Goal: Information Seeking & Learning: Learn about a topic

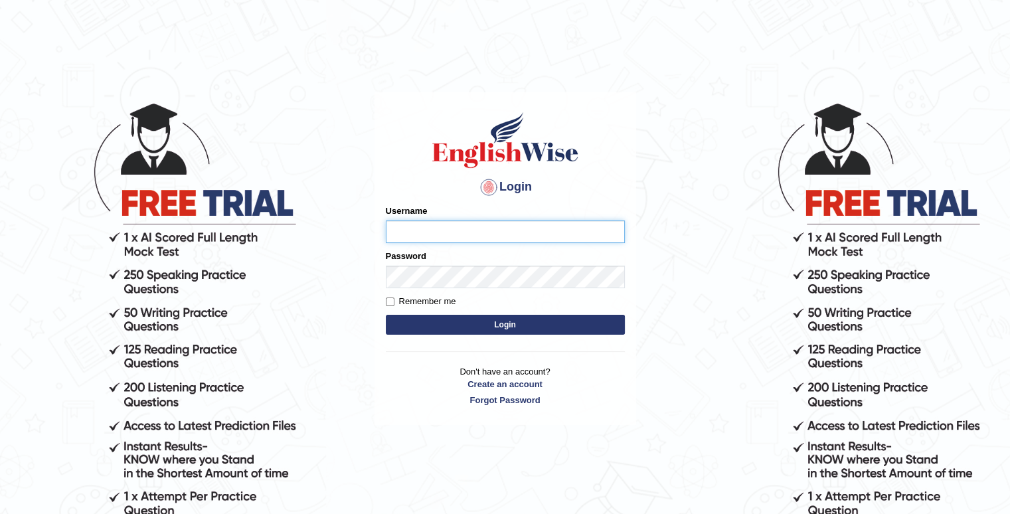
click at [441, 240] on input "Username" at bounding box center [505, 231] width 239 height 23
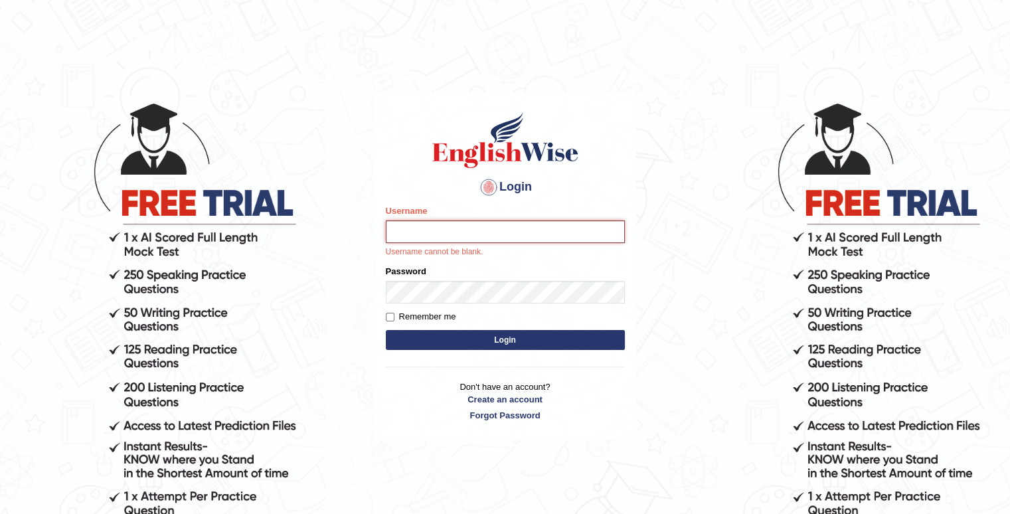
type input "Kaubet"
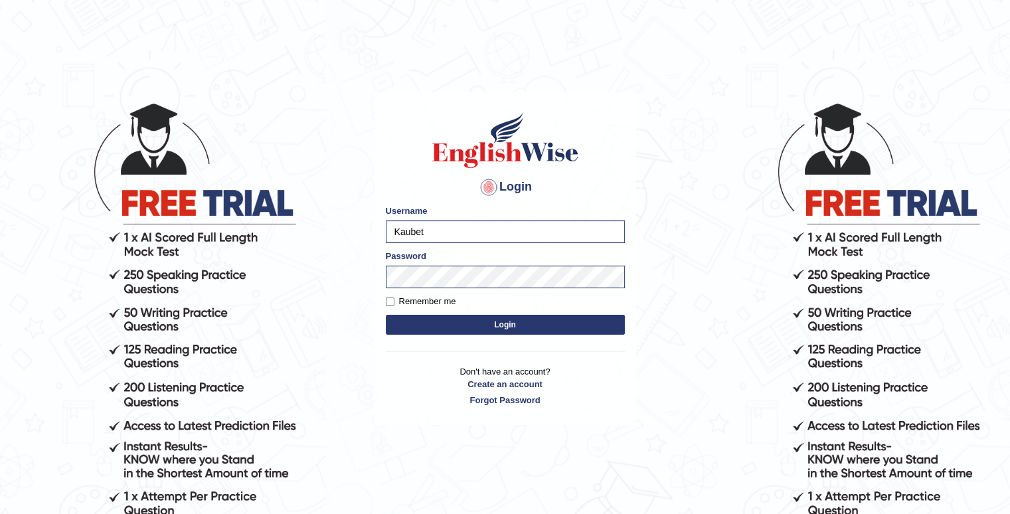
click at [512, 321] on button "Login" at bounding box center [505, 325] width 239 height 20
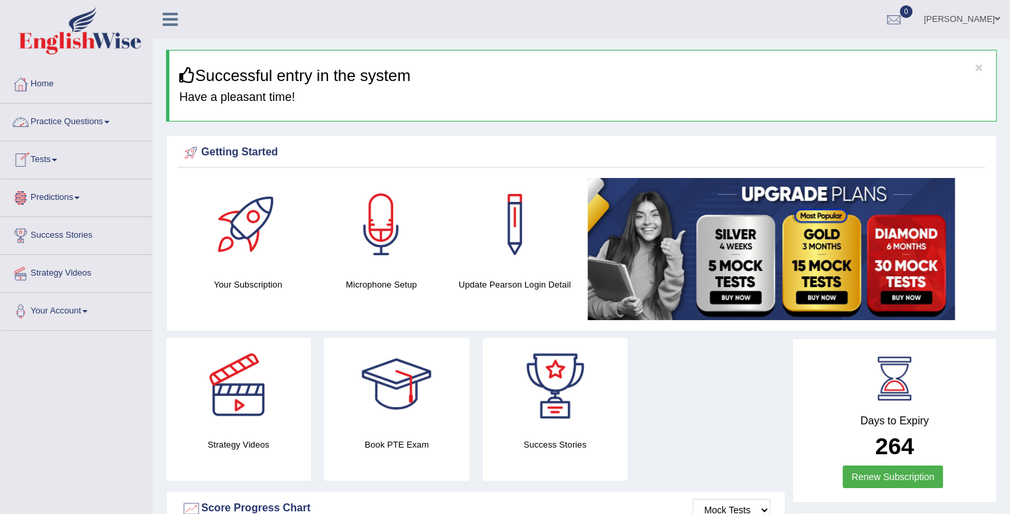
click at [77, 122] on link "Practice Questions" at bounding box center [76, 120] width 151 height 33
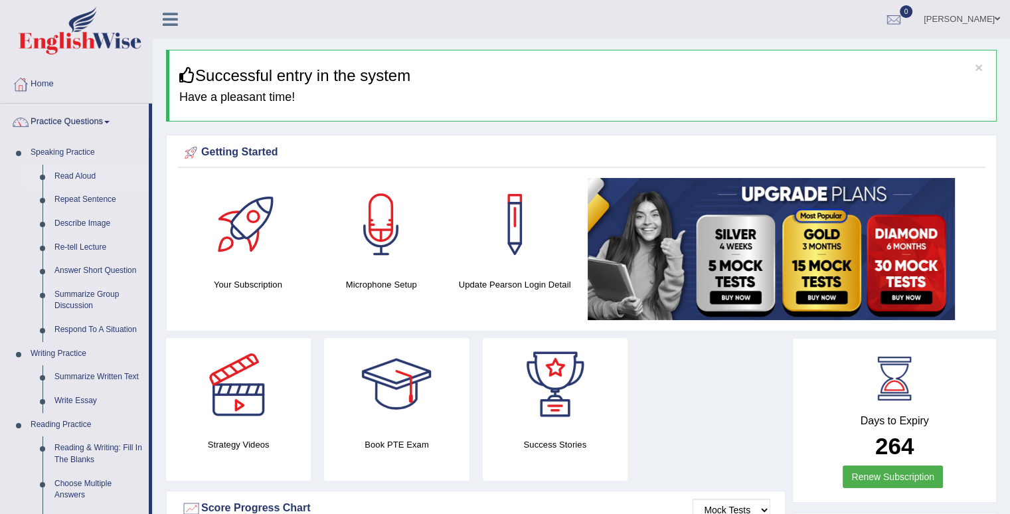
click at [92, 173] on link "Read Aloud" at bounding box center [98, 177] width 100 height 24
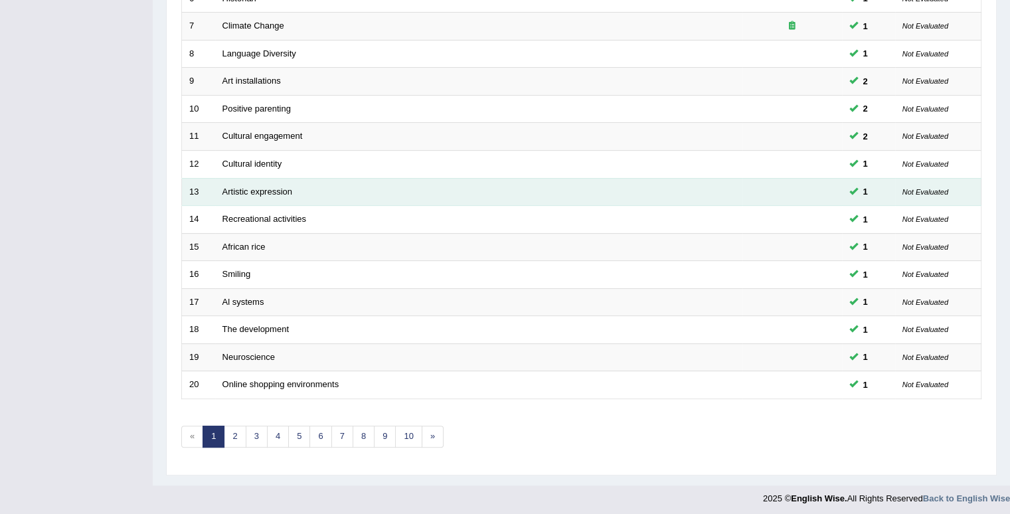
scroll to position [361, 0]
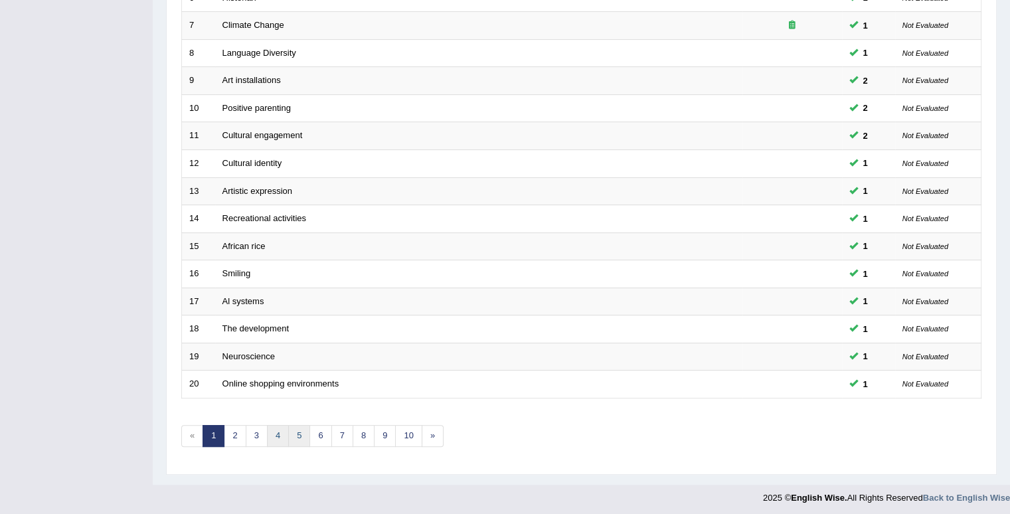
click at [288, 433] on link "5" at bounding box center [299, 436] width 22 height 22
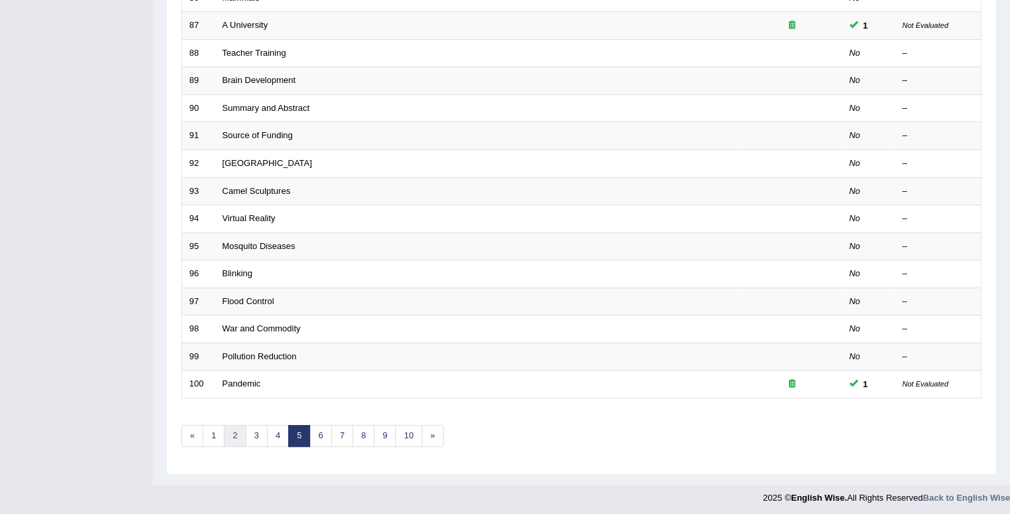
click at [240, 435] on link "2" at bounding box center [235, 436] width 22 height 22
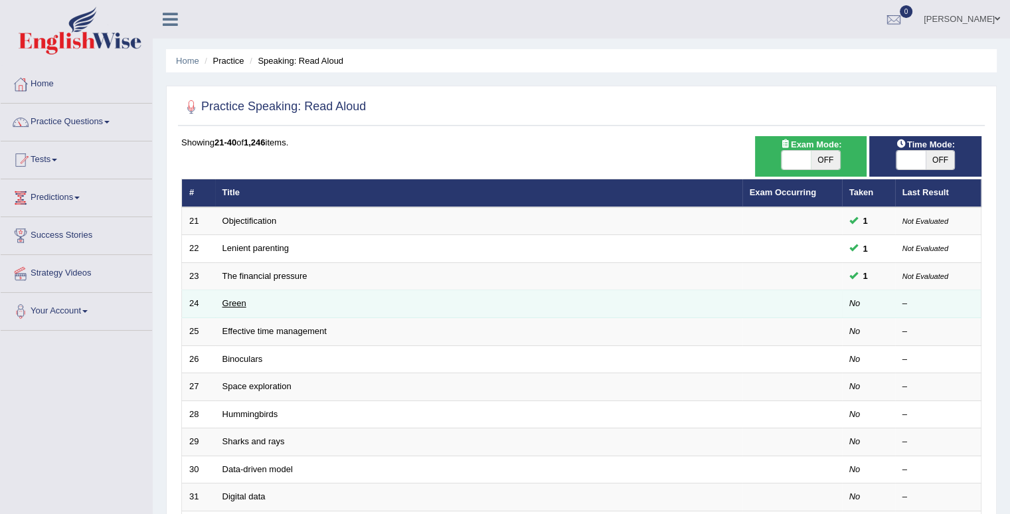
click at [228, 301] on link "Green" at bounding box center [234, 303] width 24 height 10
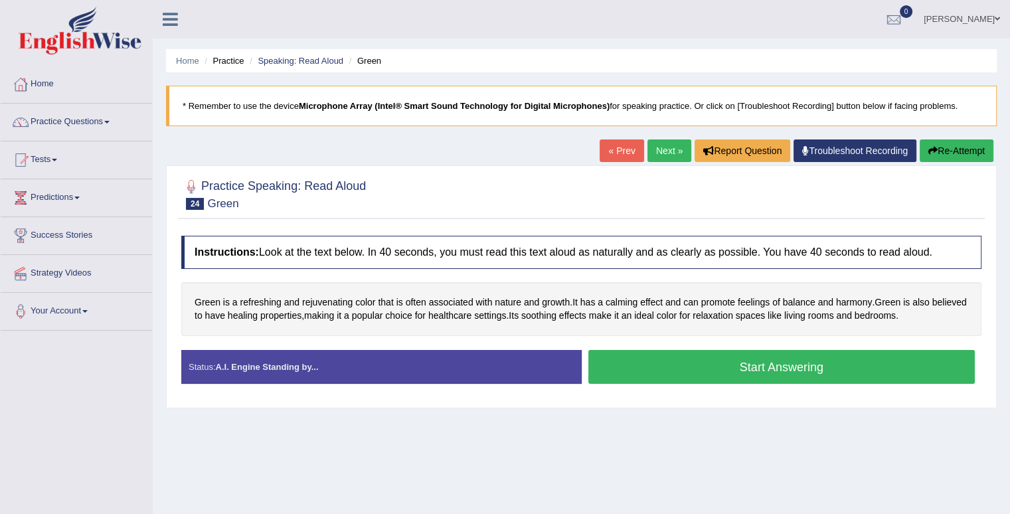
click at [717, 361] on button "Start Answering" at bounding box center [781, 367] width 387 height 34
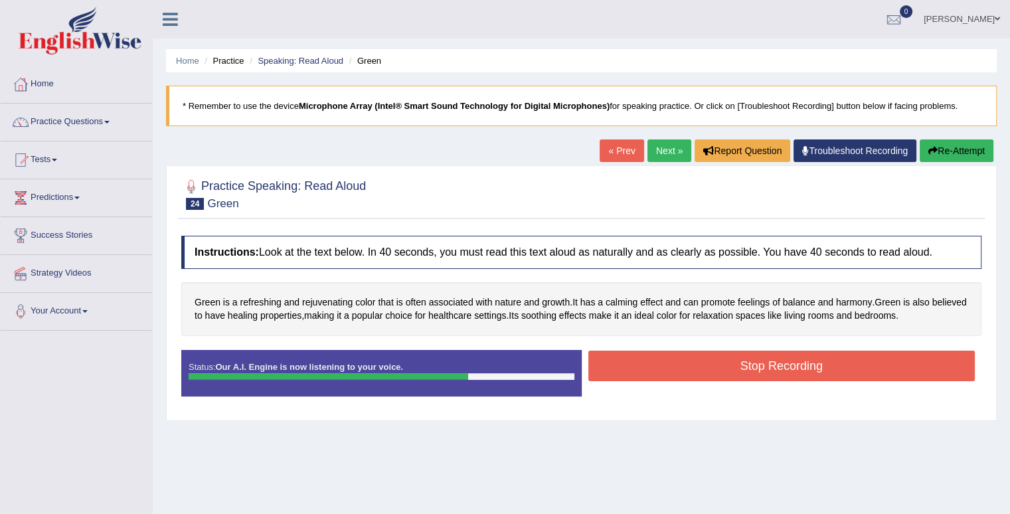
click at [791, 370] on button "Stop Recording" at bounding box center [781, 365] width 387 height 31
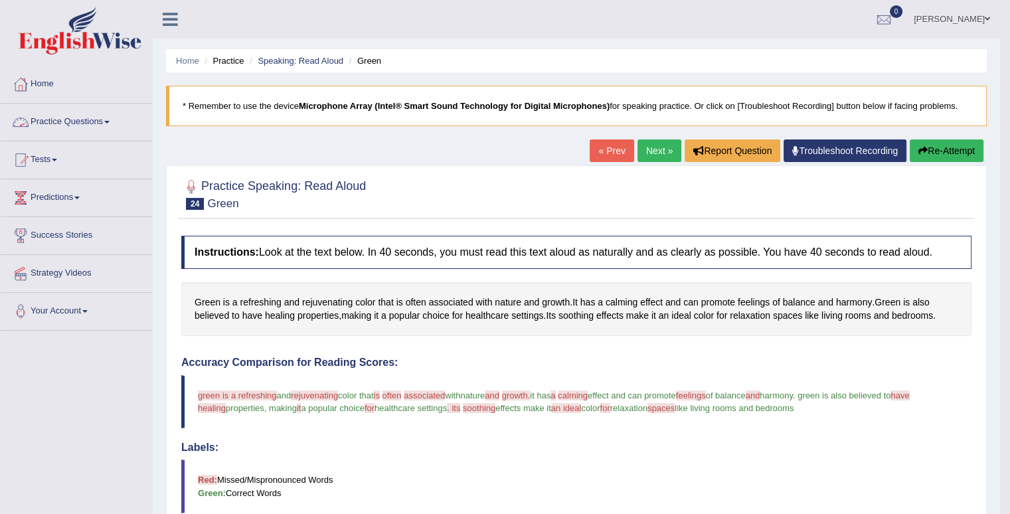
click at [108, 124] on link "Practice Questions" at bounding box center [76, 120] width 151 height 33
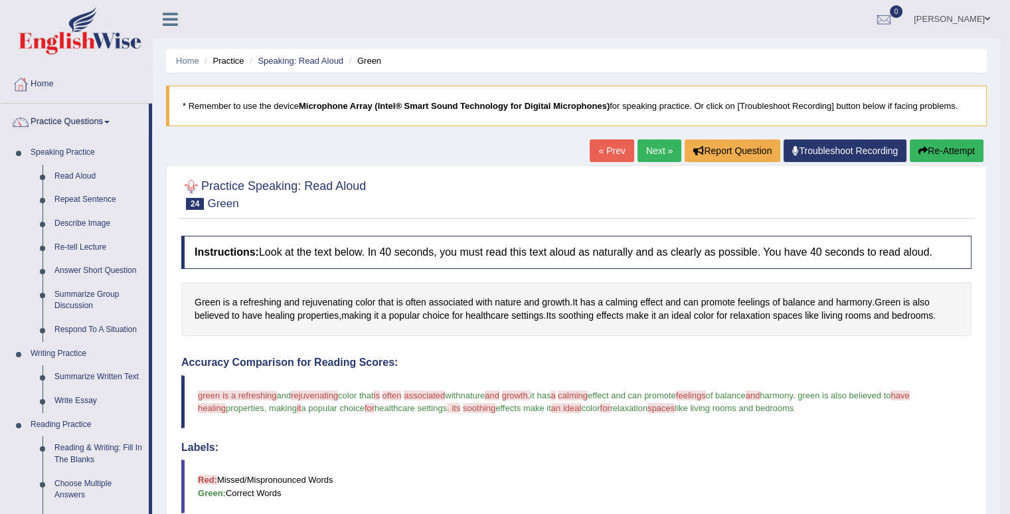
click at [579, 180] on div at bounding box center [576, 193] width 790 height 40
click at [653, 151] on link "Next »" at bounding box center [659, 150] width 44 height 23
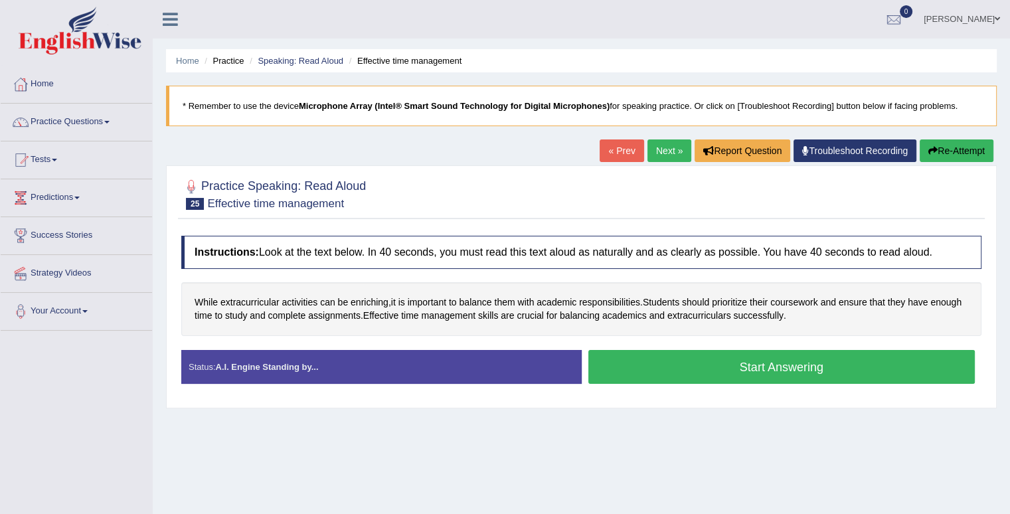
click at [660, 365] on button "Start Answering" at bounding box center [781, 367] width 387 height 34
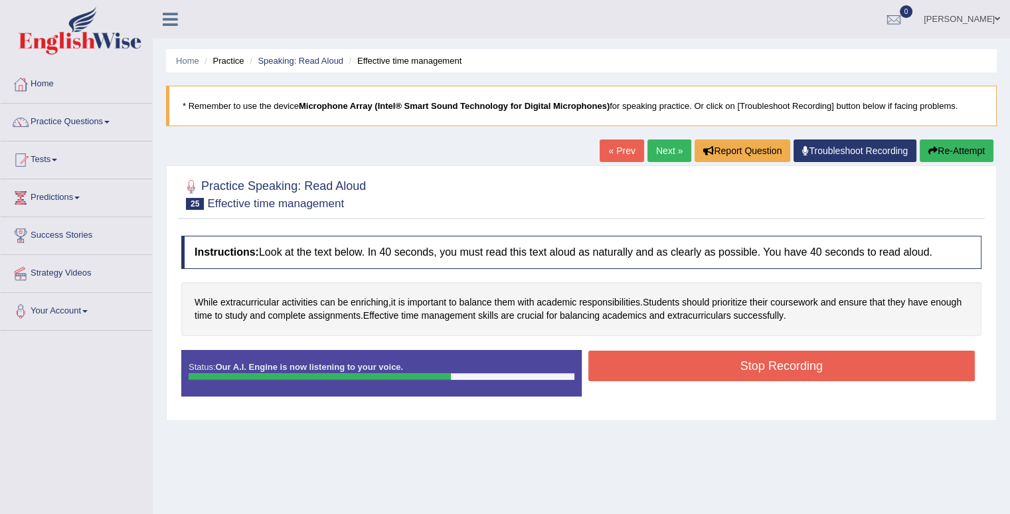
click at [714, 357] on button "Stop Recording" at bounding box center [781, 365] width 387 height 31
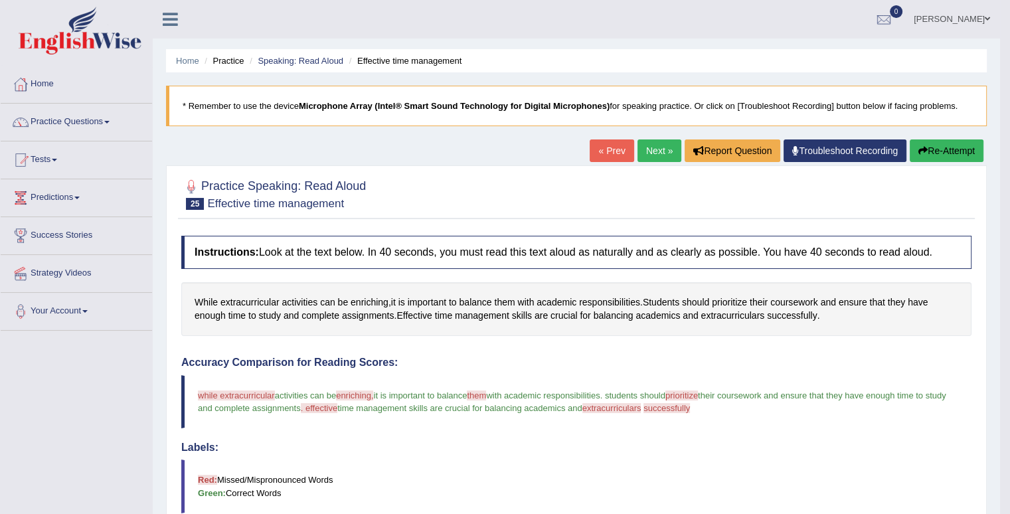
click at [663, 147] on link "Next »" at bounding box center [659, 150] width 44 height 23
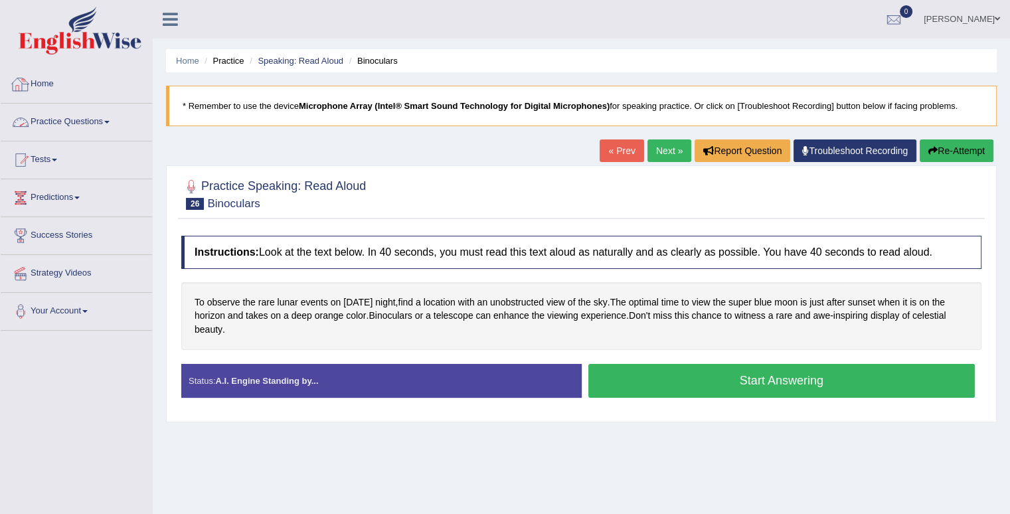
click at [93, 117] on link "Practice Questions" at bounding box center [76, 120] width 151 height 33
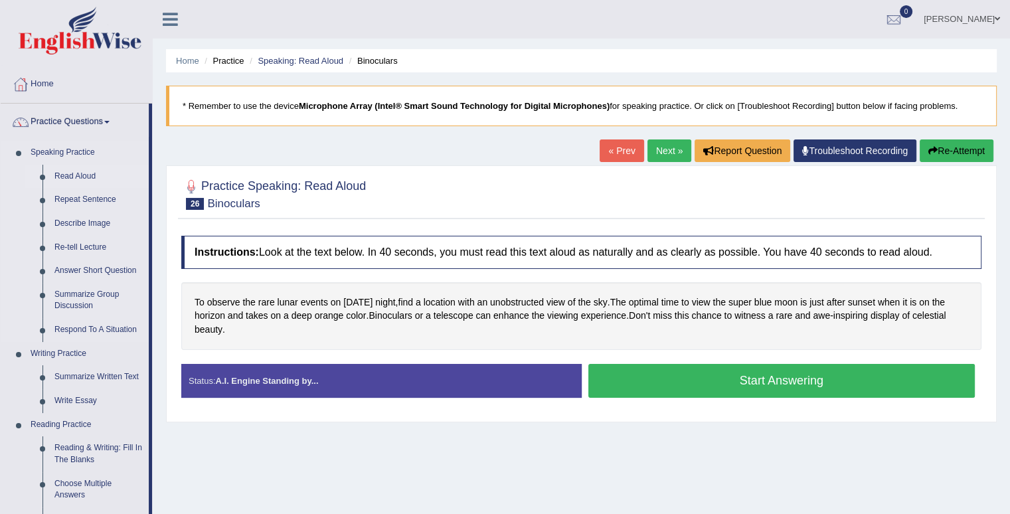
drag, startPoint x: 77, startPoint y: 180, endPoint x: 88, endPoint y: 176, distance: 11.3
click at [78, 179] on link "Read Aloud" at bounding box center [98, 177] width 100 height 24
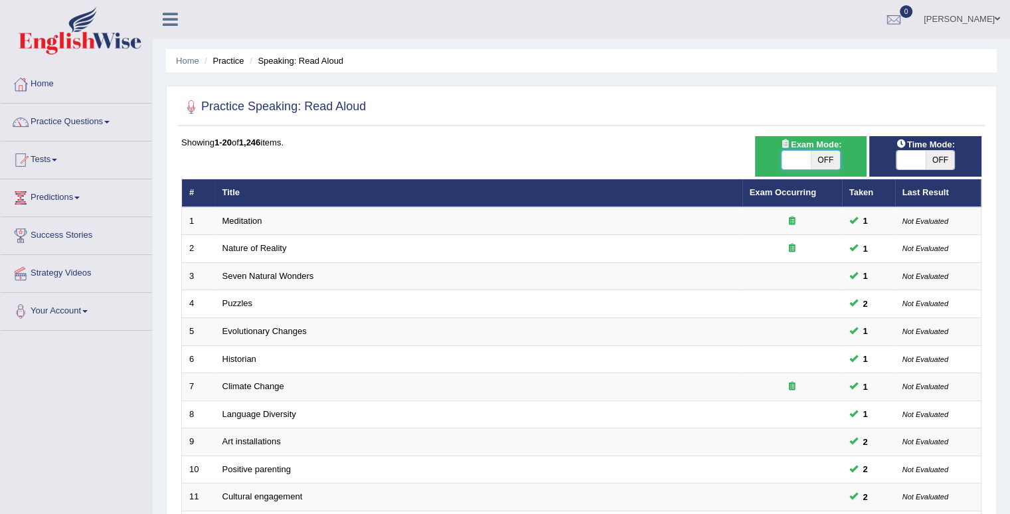
click at [791, 158] on span at bounding box center [795, 160] width 29 height 19
checkbox input "true"
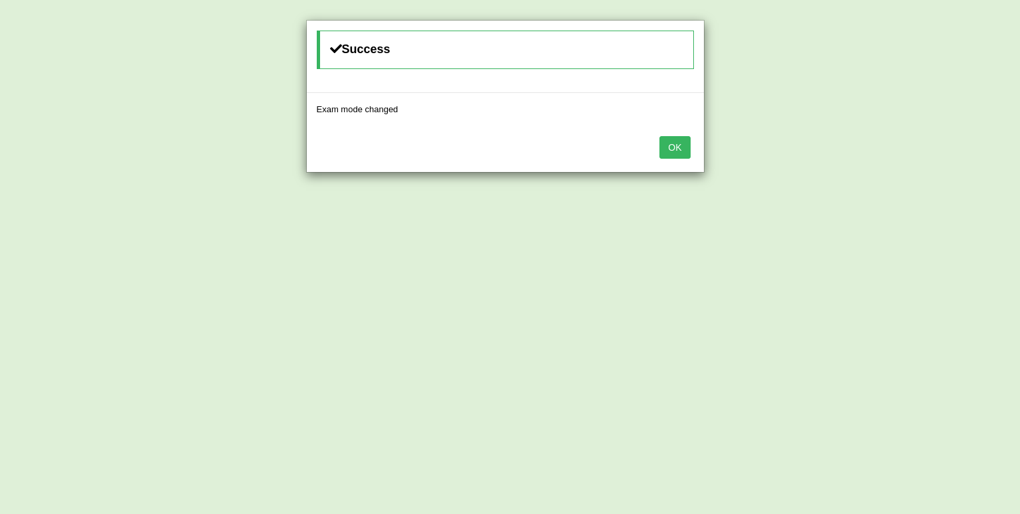
click at [913, 163] on div "Success Exam mode changed OK" at bounding box center [510, 257] width 1020 height 514
click at [674, 145] on button "OK" at bounding box center [674, 147] width 31 height 23
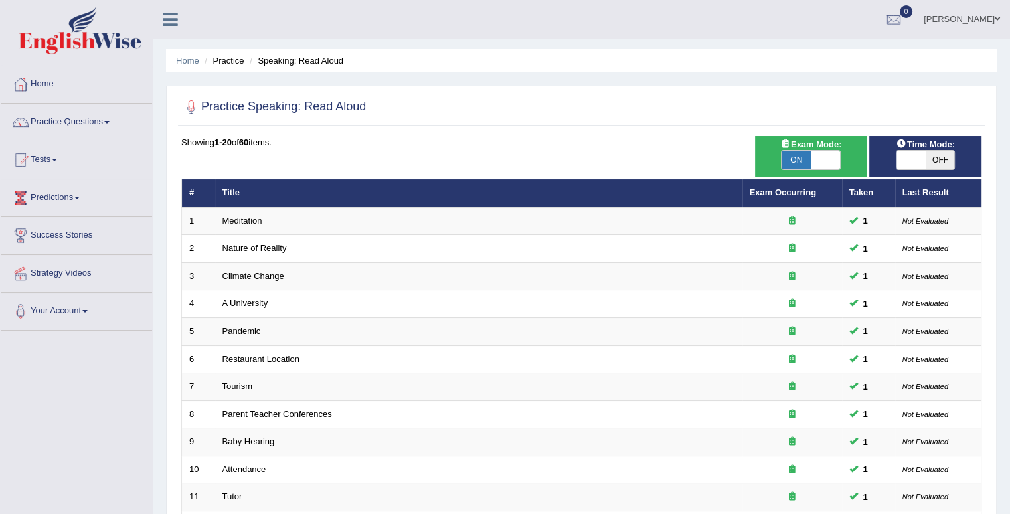
click at [913, 159] on span at bounding box center [910, 160] width 29 height 19
checkbox input "true"
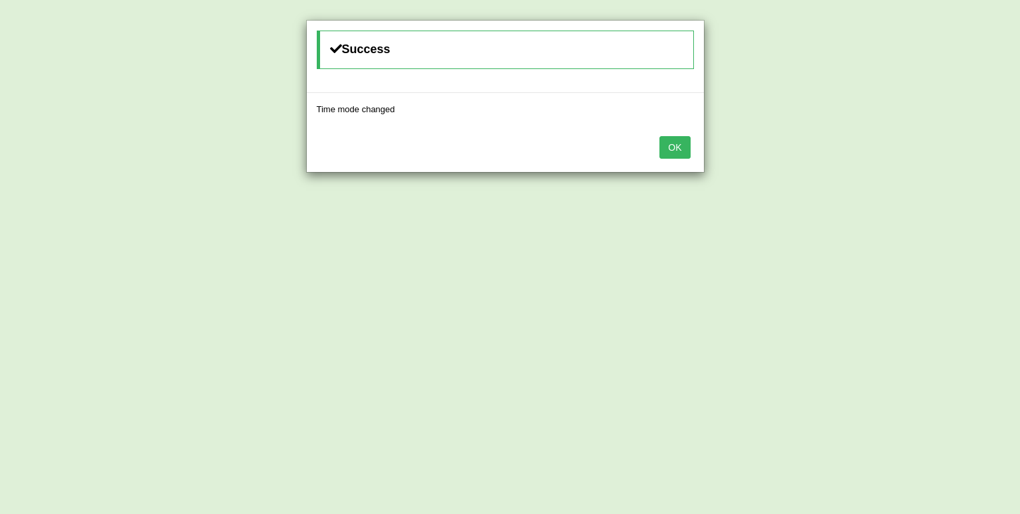
click at [669, 145] on button "OK" at bounding box center [674, 147] width 31 height 23
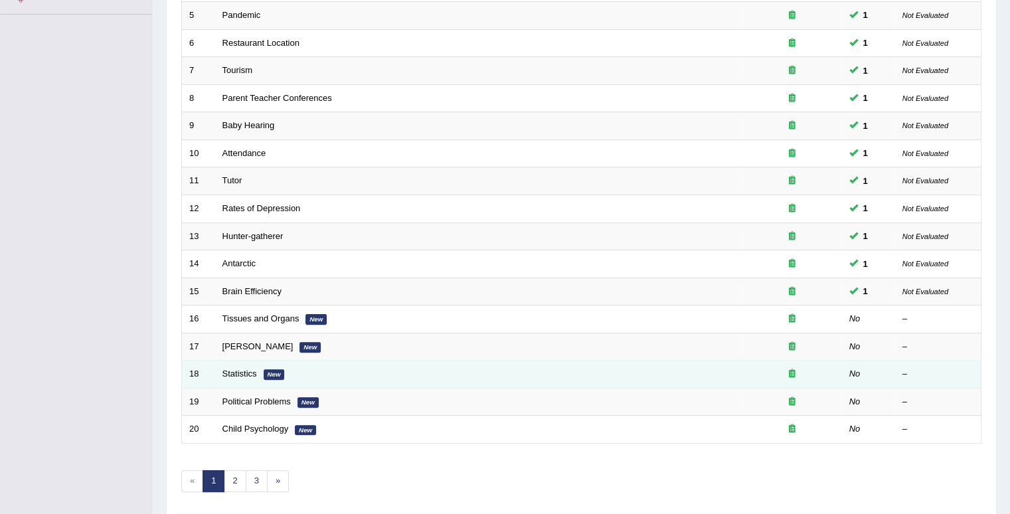
scroll to position [361, 0]
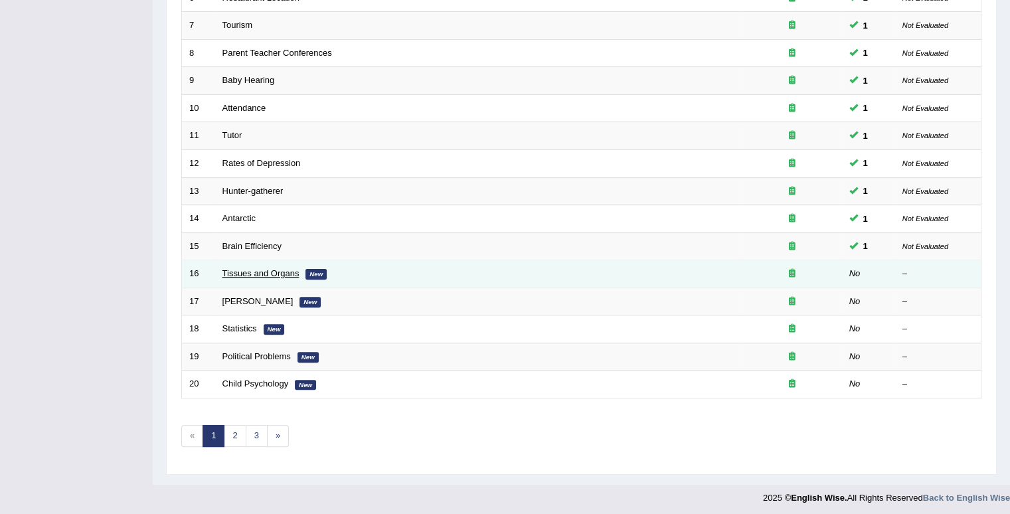
click at [230, 271] on link "Tissues and Organs" at bounding box center [260, 273] width 77 height 10
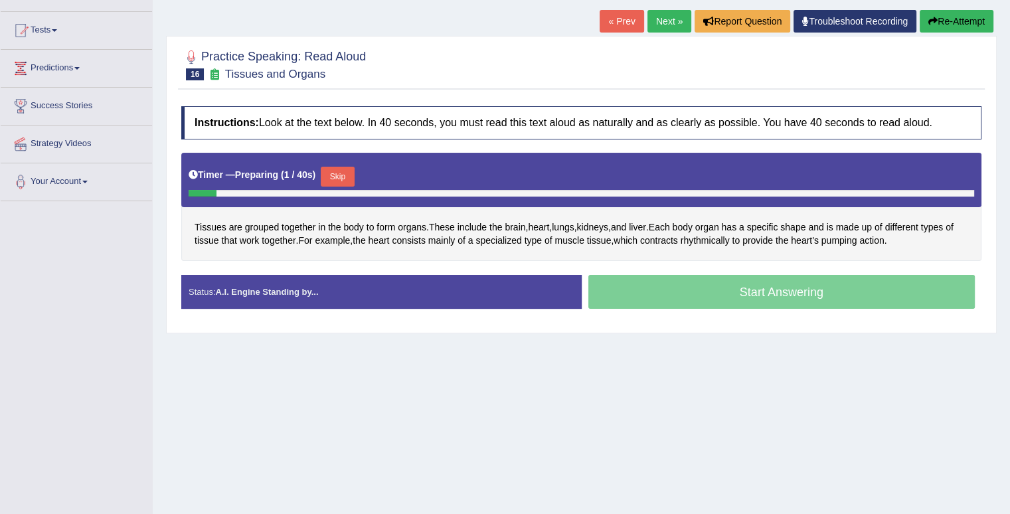
scroll to position [133, 0]
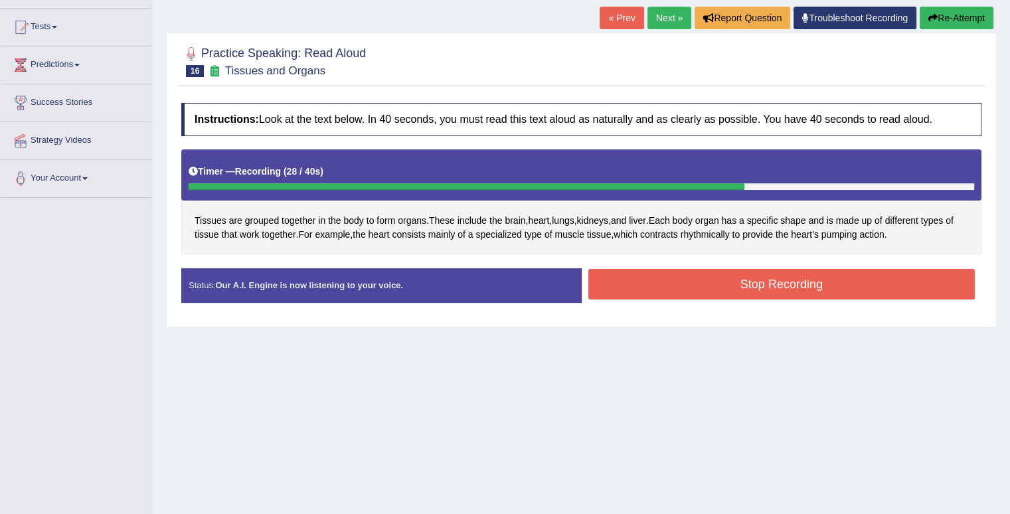
click at [683, 286] on button "Stop Recording" at bounding box center [781, 284] width 387 height 31
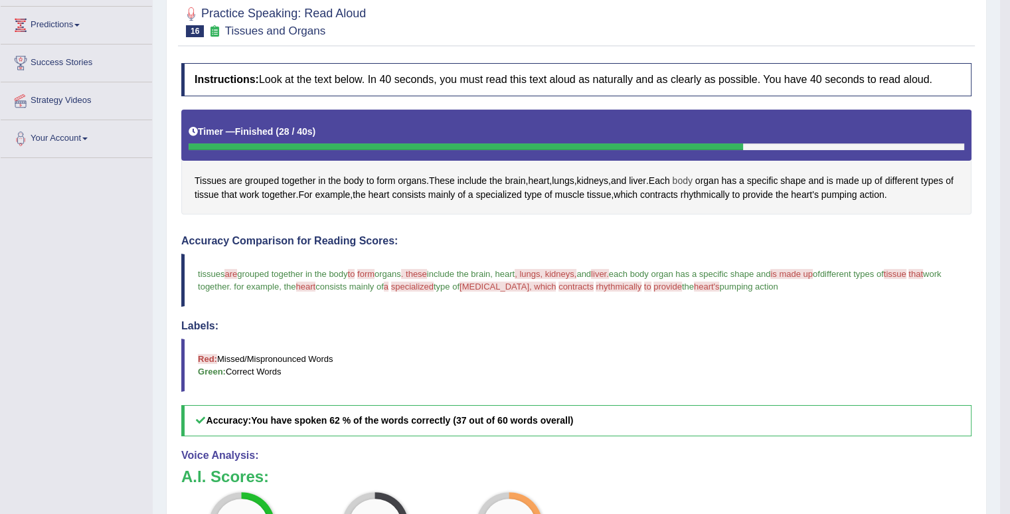
scroll to position [0, 0]
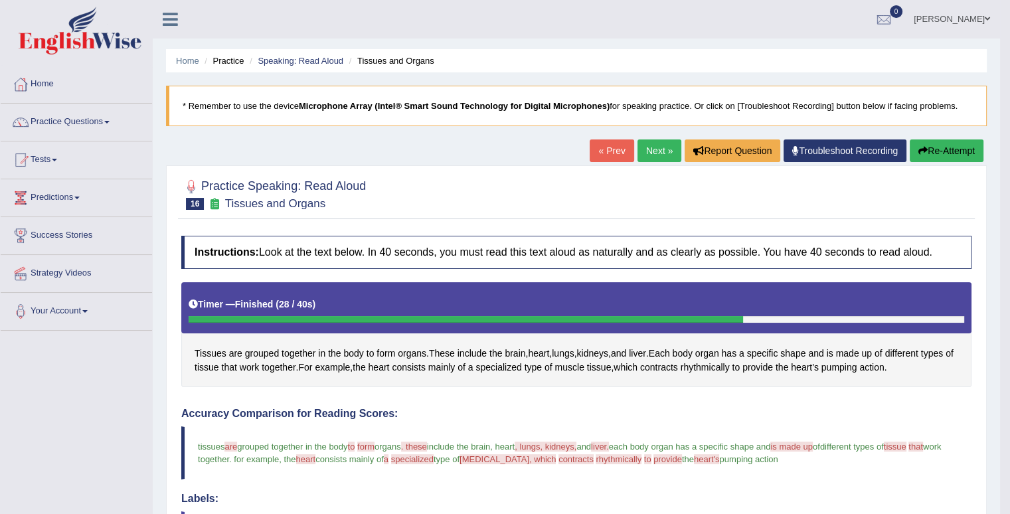
click at [658, 146] on link "Next »" at bounding box center [659, 150] width 44 height 23
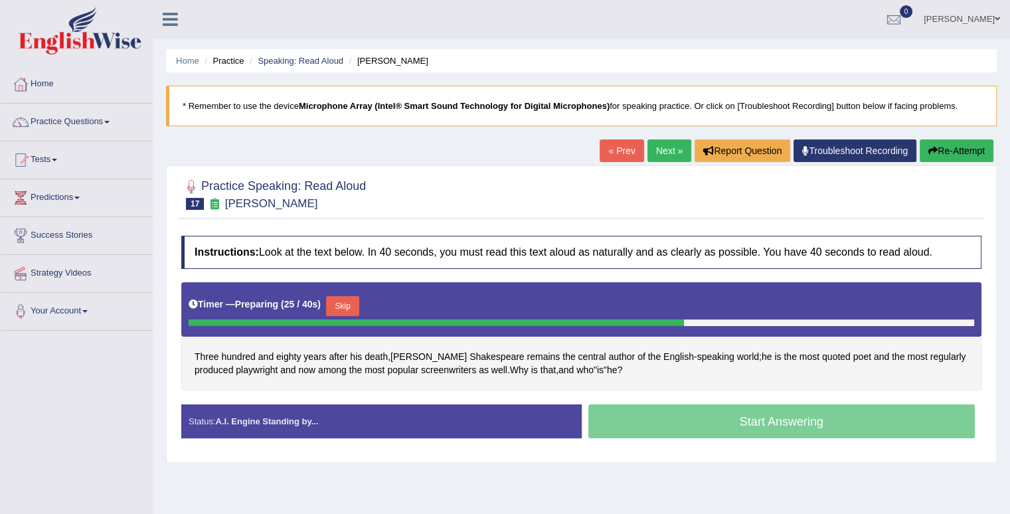
click at [726, 412] on div "Start Answering" at bounding box center [781, 422] width 400 height 37
click at [725, 422] on div "Start Answering" at bounding box center [781, 422] width 400 height 37
drag, startPoint x: 725, startPoint y: 421, endPoint x: 51, endPoint y: 212, distance: 705.5
click at [724, 420] on div "Start Answering" at bounding box center [781, 422] width 400 height 37
click at [346, 293] on div "Timer — Preparing ( 28 / 40s ) Skip" at bounding box center [581, 306] width 785 height 27
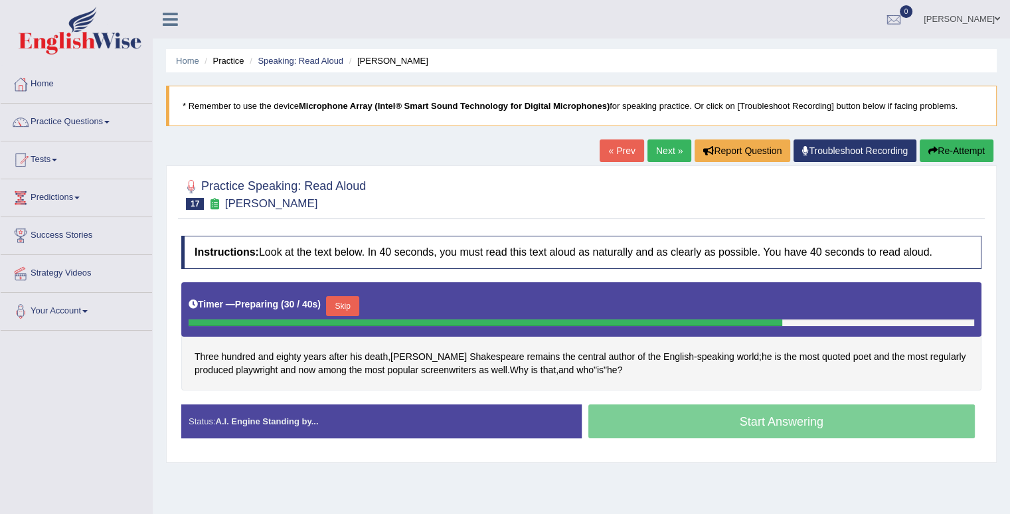
click at [339, 301] on button "Skip" at bounding box center [342, 306] width 33 height 20
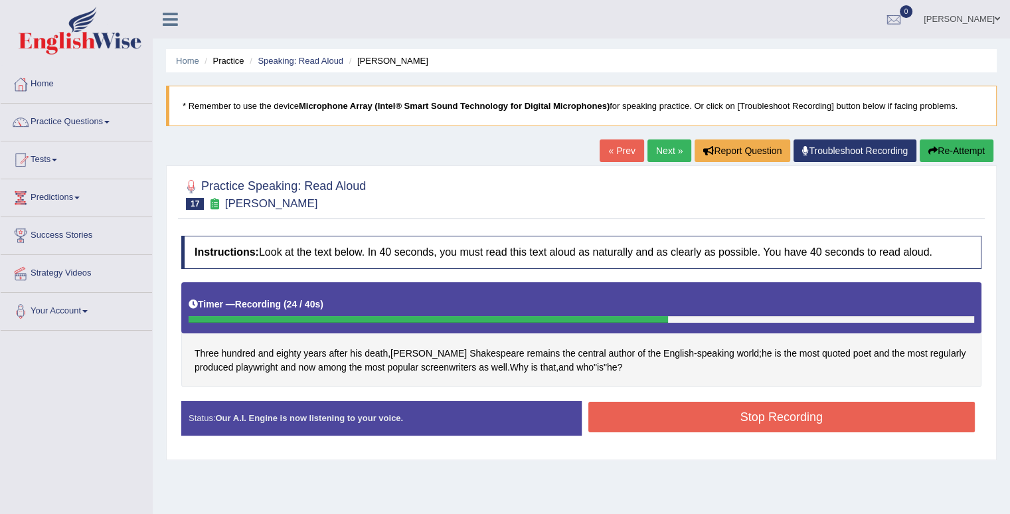
click at [666, 409] on button "Stop Recording" at bounding box center [781, 417] width 387 height 31
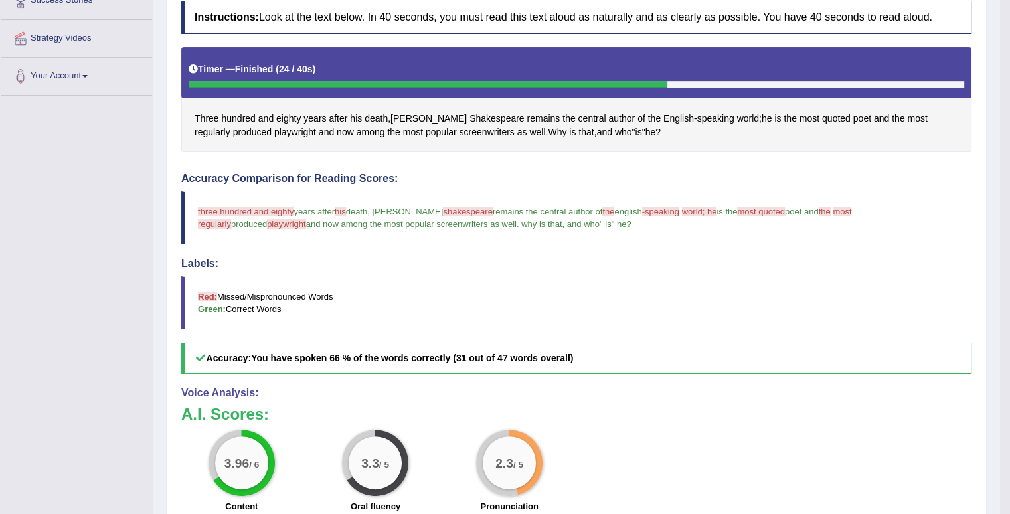
scroll to position [59, 0]
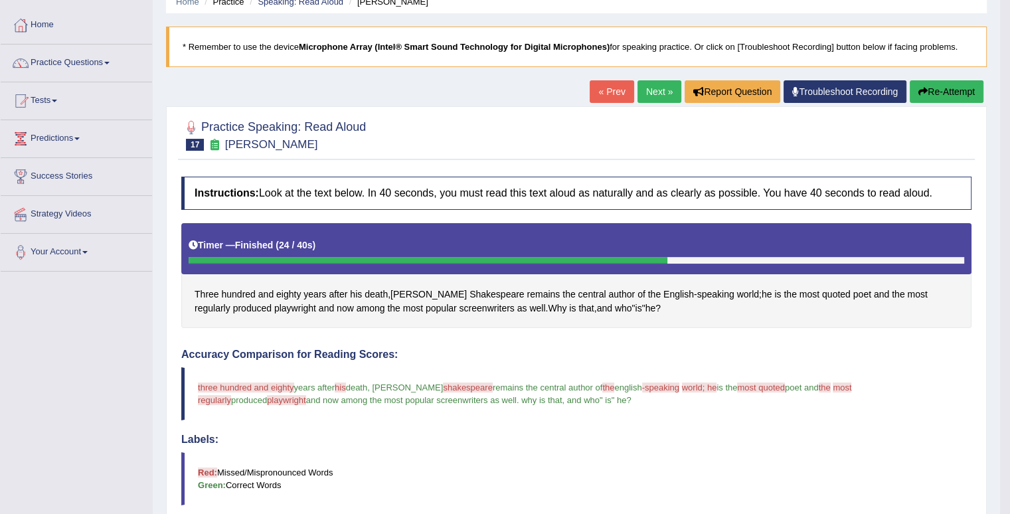
click at [649, 94] on link "Next »" at bounding box center [659, 91] width 44 height 23
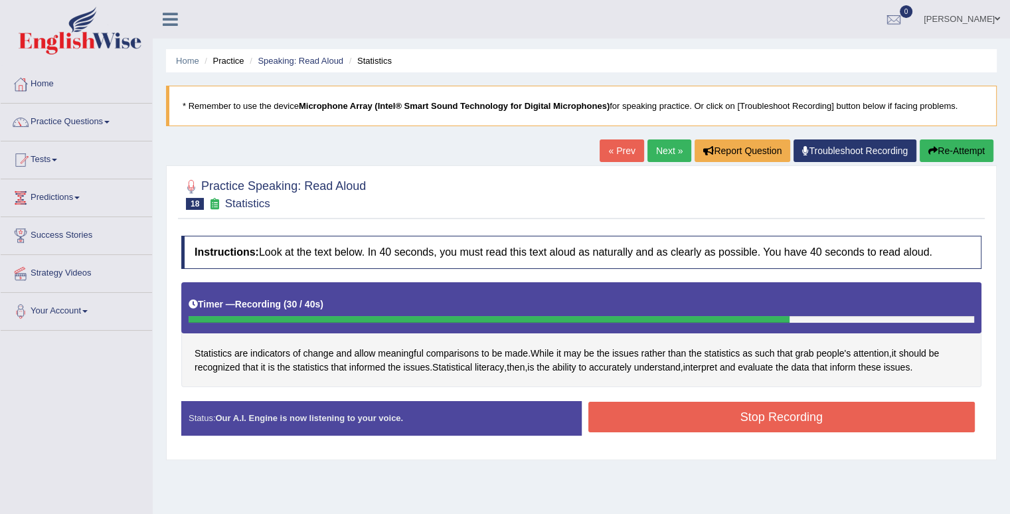
click at [688, 412] on button "Stop Recording" at bounding box center [781, 417] width 387 height 31
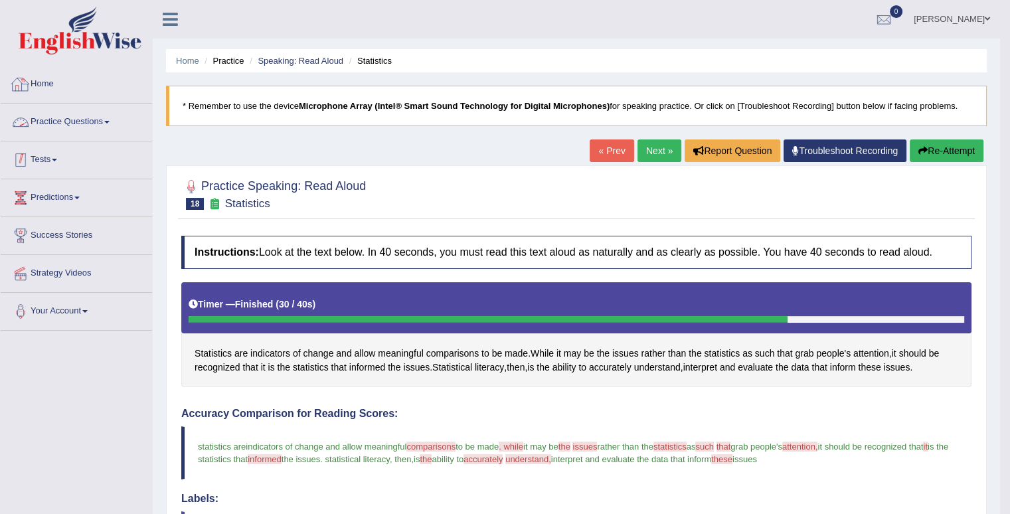
click at [112, 119] on link "Practice Questions" at bounding box center [76, 120] width 151 height 33
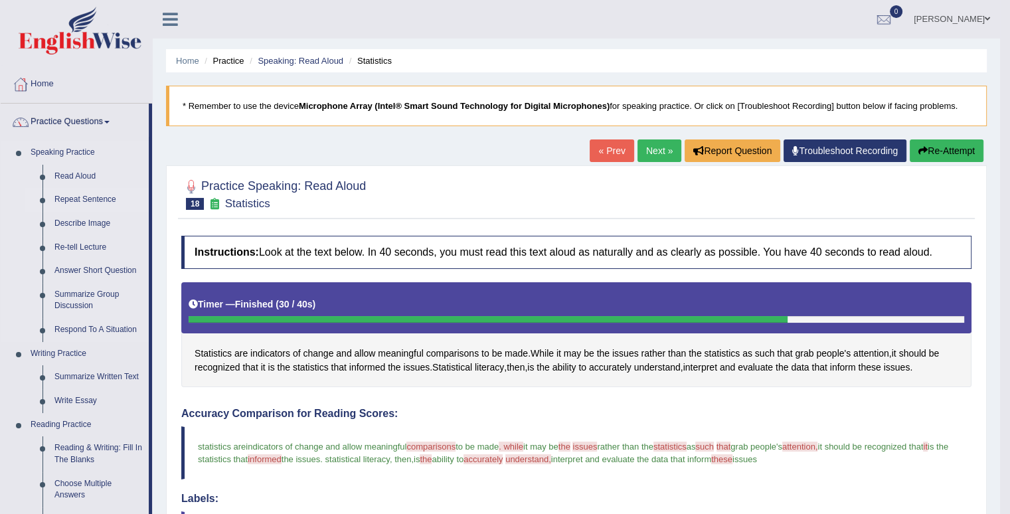
click at [90, 201] on link "Repeat Sentence" at bounding box center [98, 200] width 100 height 24
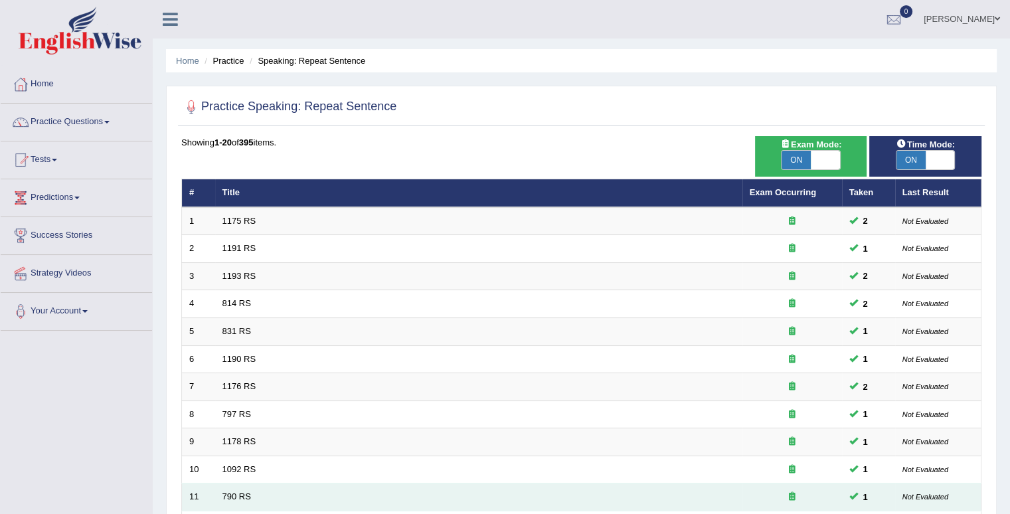
scroll to position [361, 0]
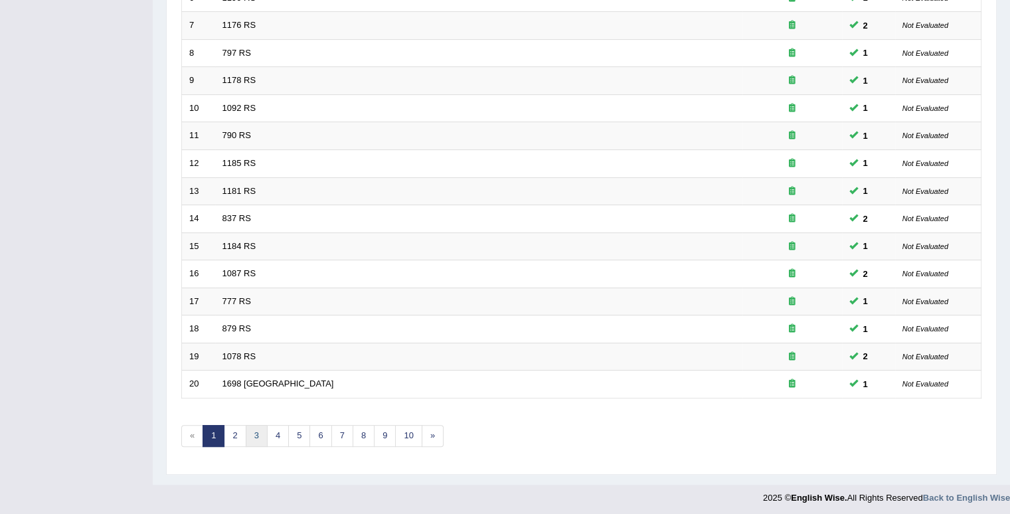
click at [255, 435] on link "3" at bounding box center [257, 436] width 22 height 22
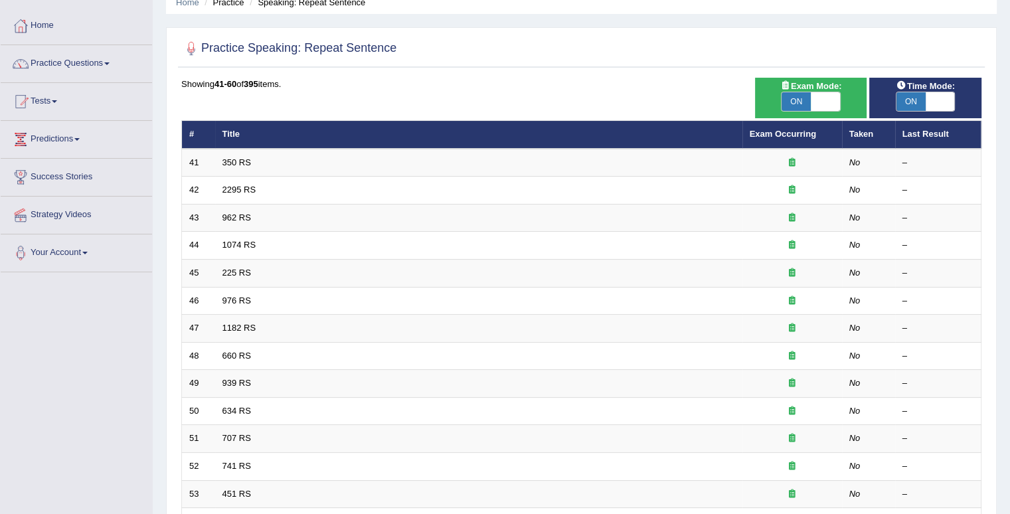
scroll to position [361, 0]
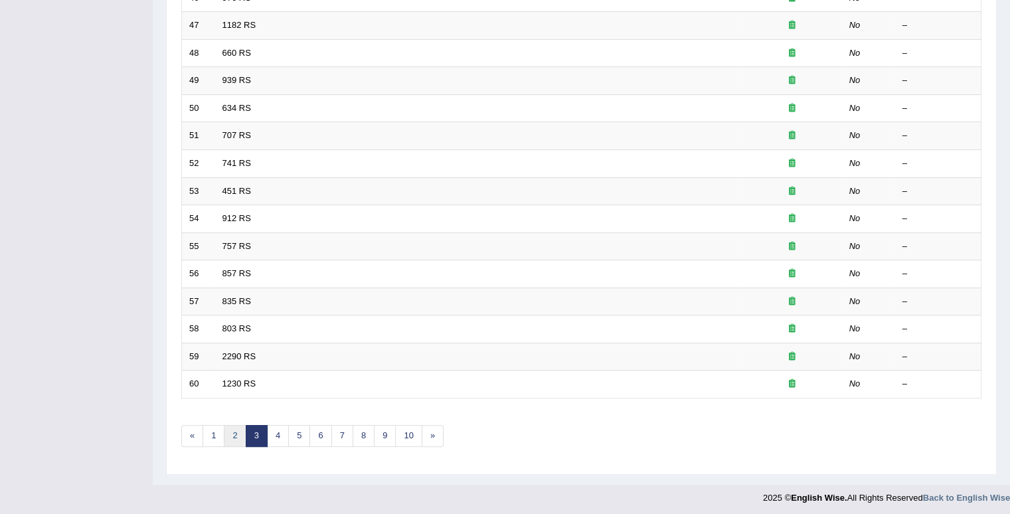
click at [237, 435] on link "2" at bounding box center [235, 436] width 22 height 22
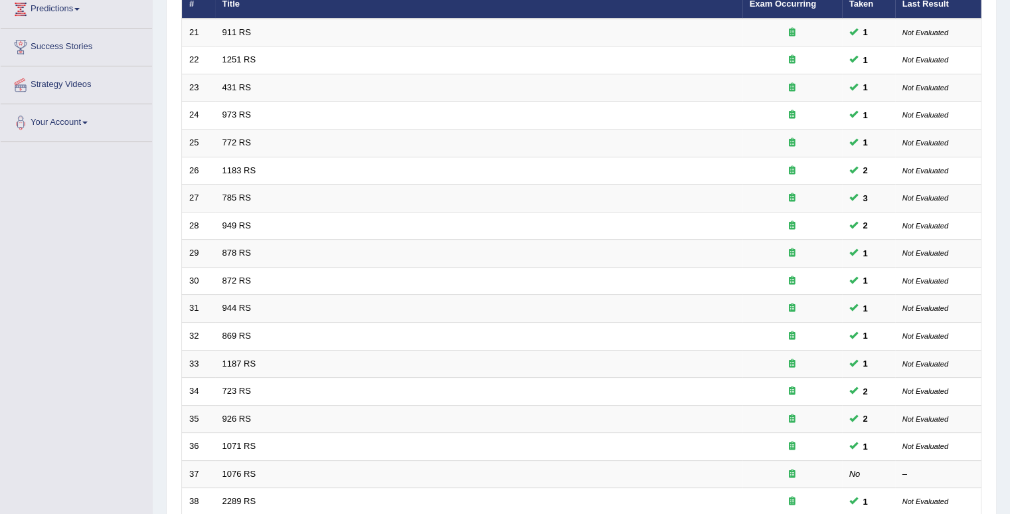
scroll to position [361, 0]
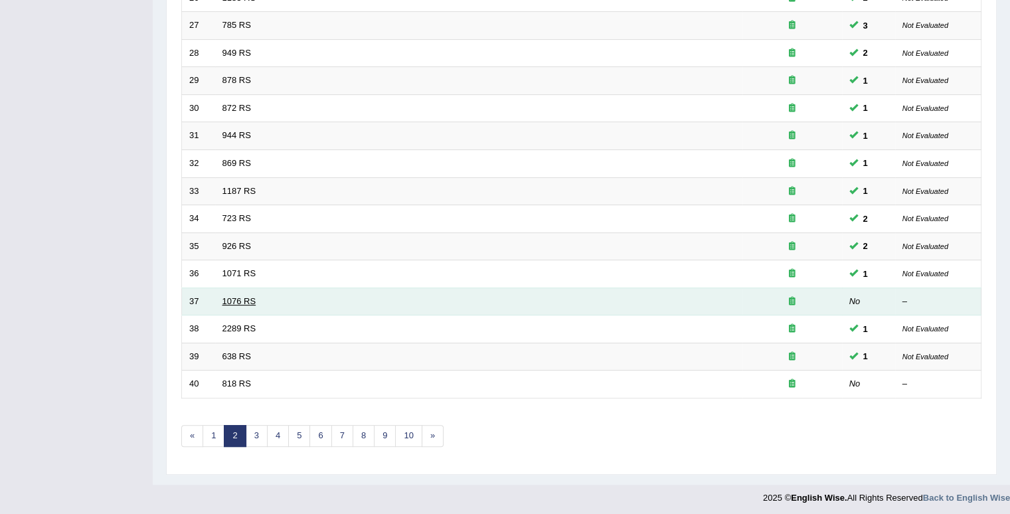
click at [234, 297] on link "1076 RS" at bounding box center [239, 301] width 34 height 10
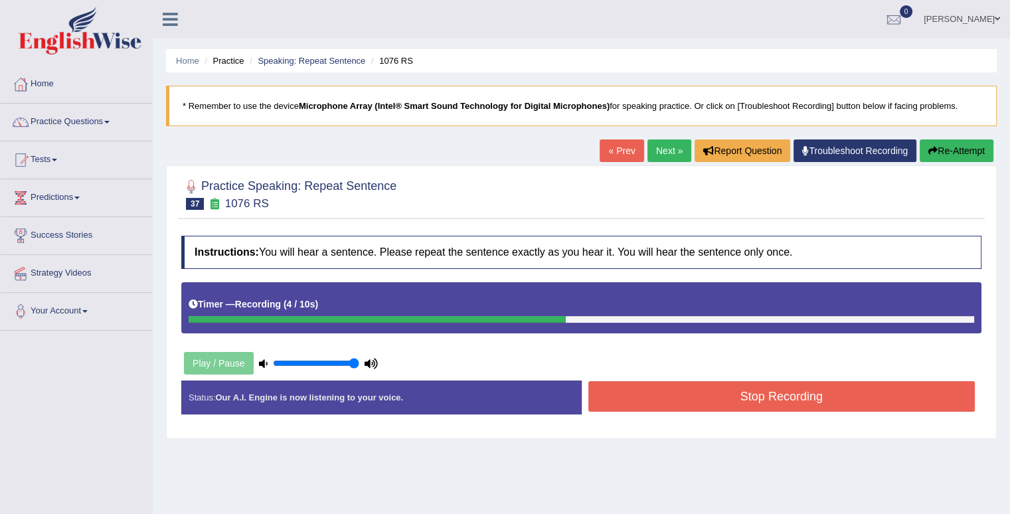
click at [713, 391] on button "Stop Recording" at bounding box center [781, 396] width 387 height 31
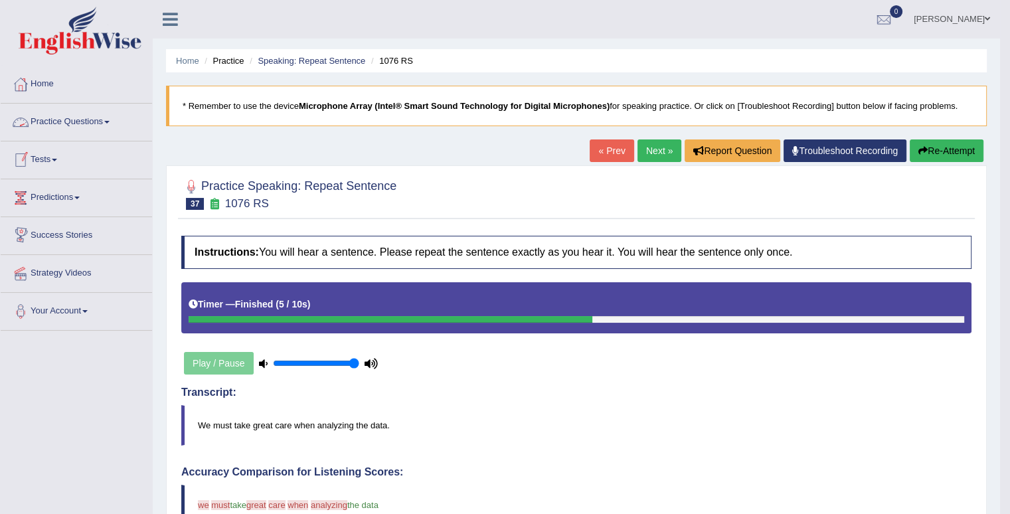
click at [645, 152] on link "Next »" at bounding box center [659, 150] width 44 height 23
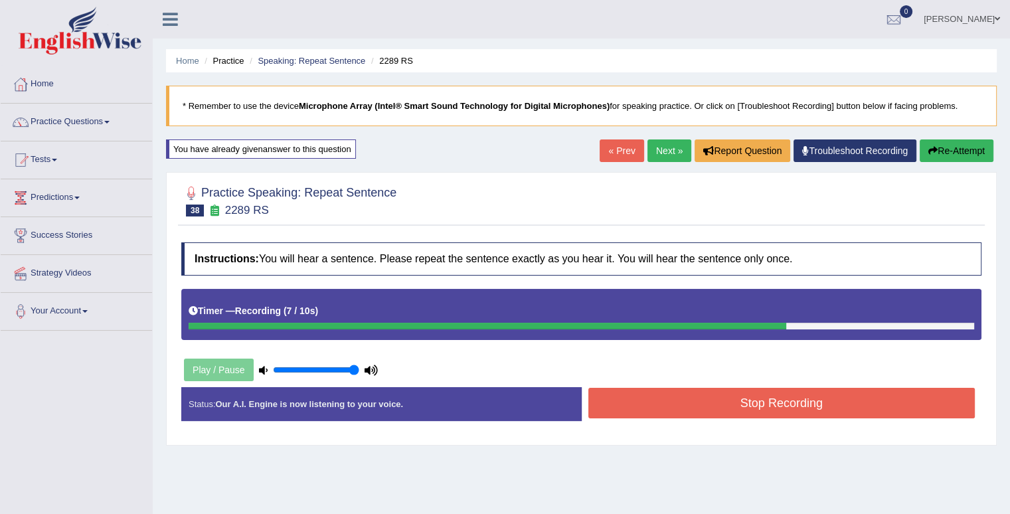
click at [676, 396] on button "Stop Recording" at bounding box center [781, 403] width 387 height 31
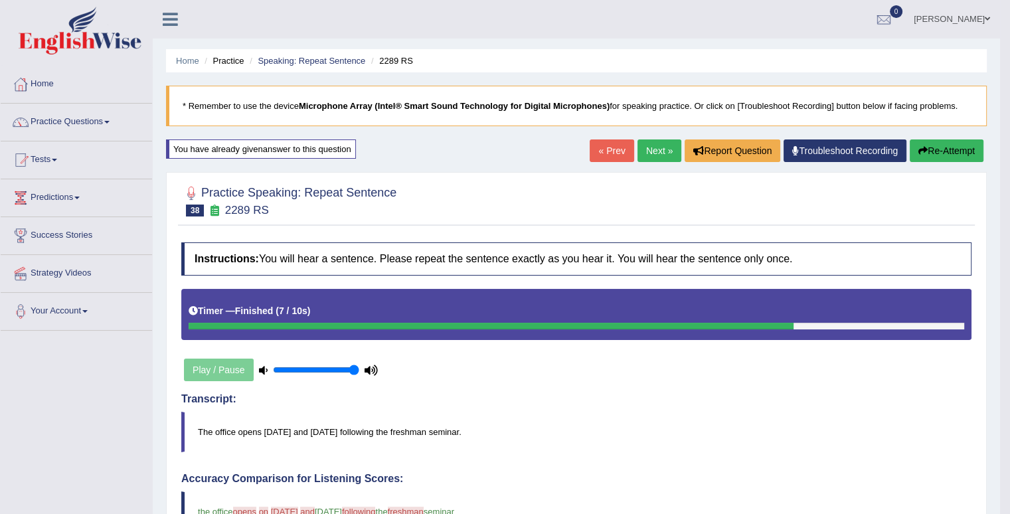
click at [657, 152] on link "Next »" at bounding box center [659, 150] width 44 height 23
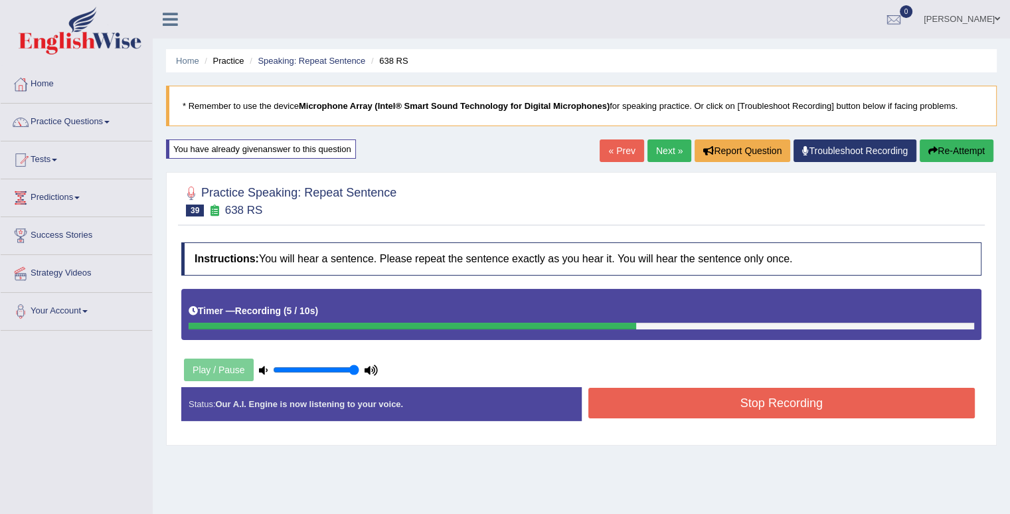
click at [815, 401] on button "Stop Recording" at bounding box center [781, 403] width 387 height 31
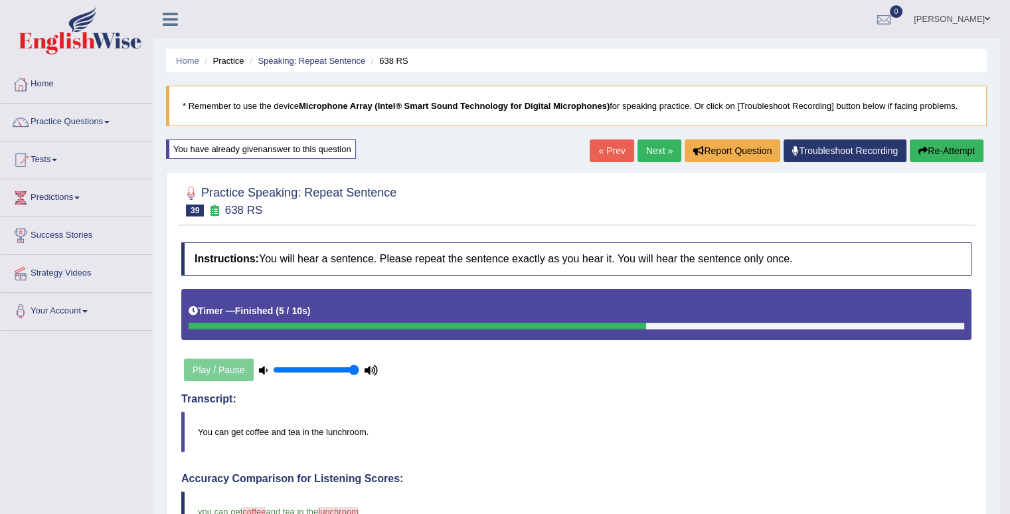
click at [656, 152] on link "Next »" at bounding box center [659, 150] width 44 height 23
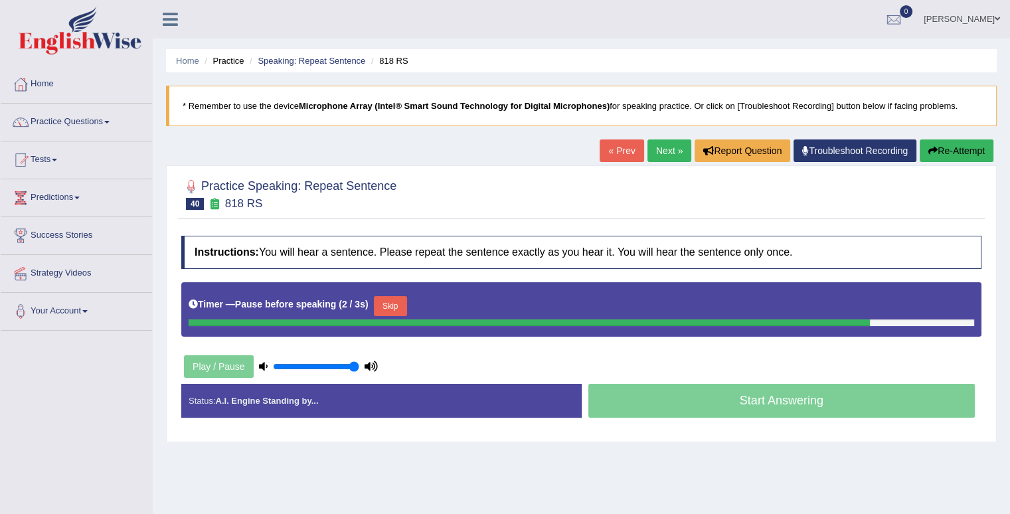
click at [383, 309] on button "Skip" at bounding box center [390, 306] width 33 height 20
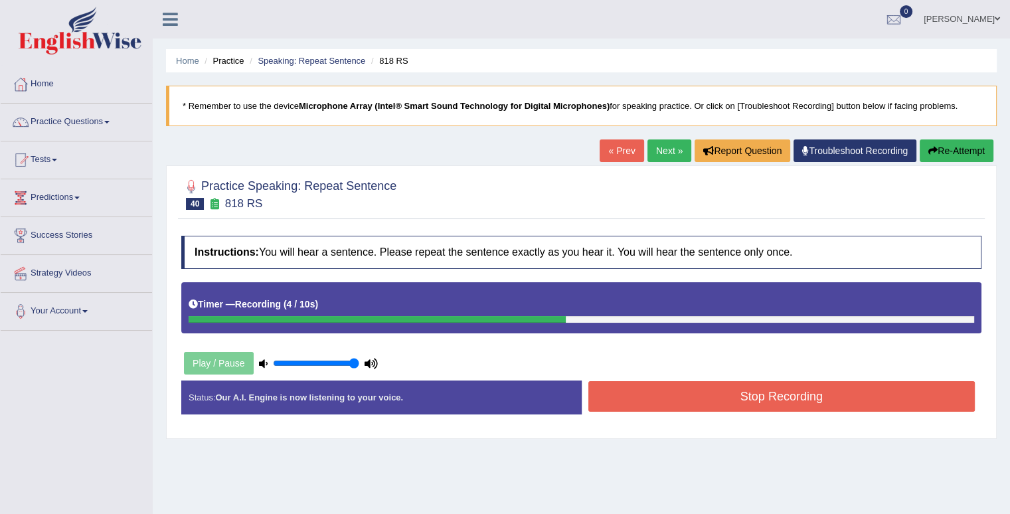
click at [856, 391] on button "Stop Recording" at bounding box center [781, 396] width 387 height 31
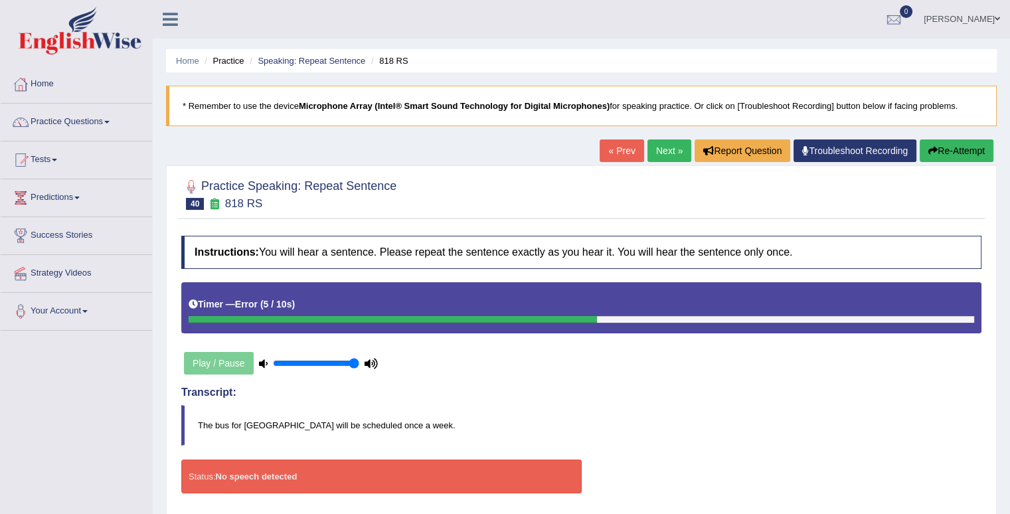
click at [951, 152] on button "Re-Attempt" at bounding box center [956, 150] width 74 height 23
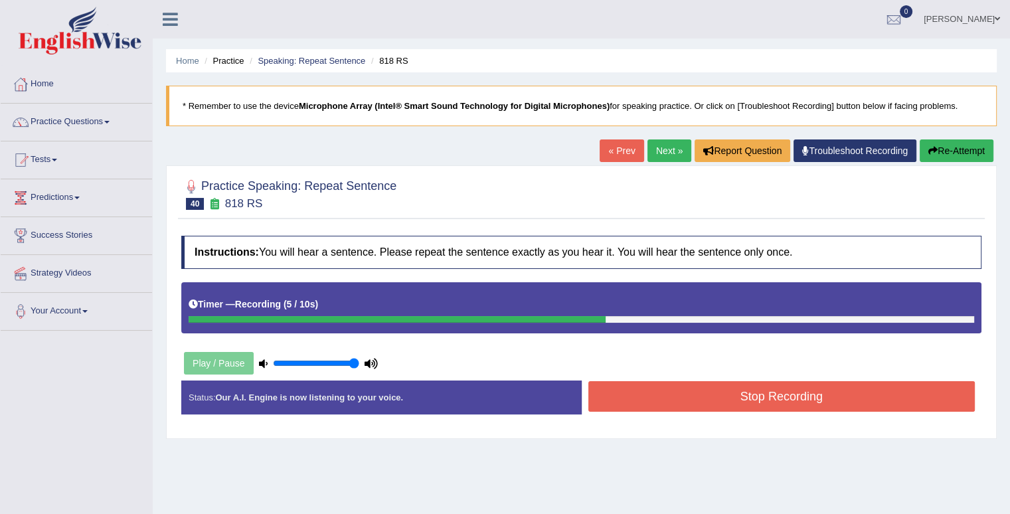
drag, startPoint x: 718, startPoint y: 383, endPoint x: 708, endPoint y: 376, distance: 12.0
click at [718, 383] on button "Stop Recording" at bounding box center [781, 396] width 387 height 31
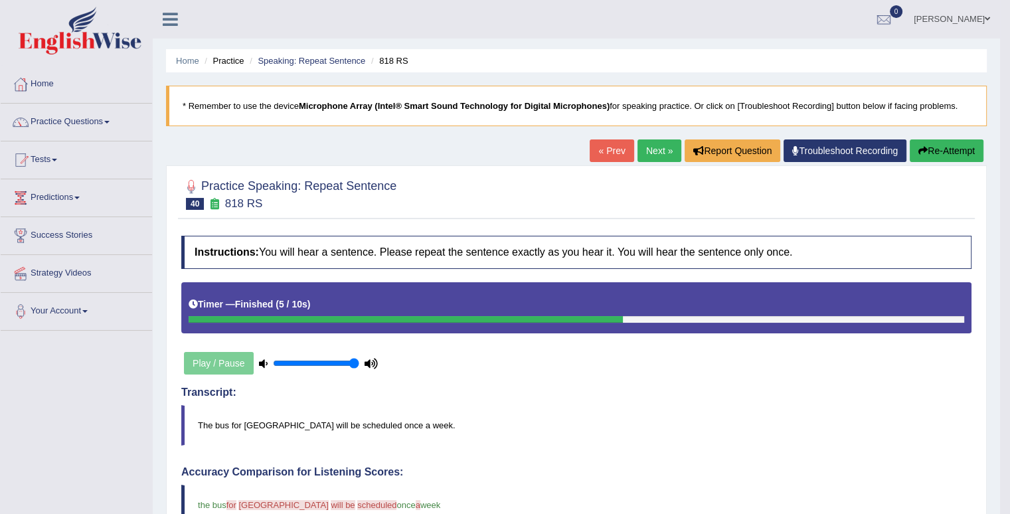
click at [662, 153] on link "Next »" at bounding box center [659, 150] width 44 height 23
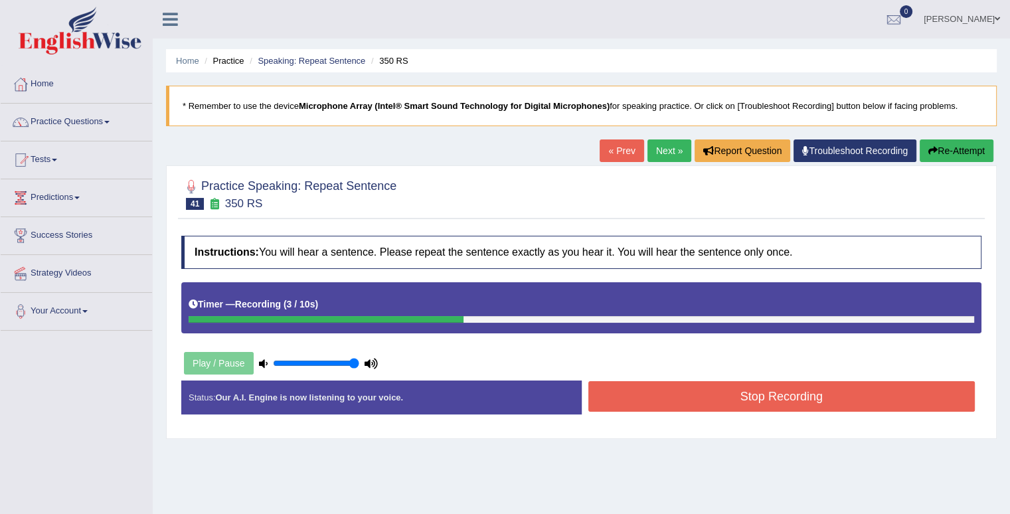
click at [690, 390] on button "Stop Recording" at bounding box center [781, 396] width 387 height 31
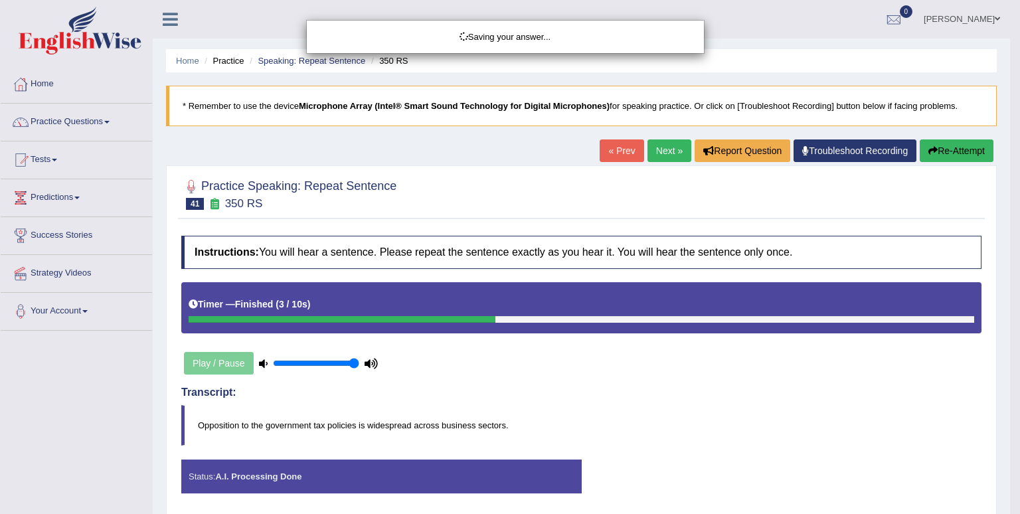
click at [963, 143] on div "Saving your answer..." at bounding box center [510, 257] width 1020 height 514
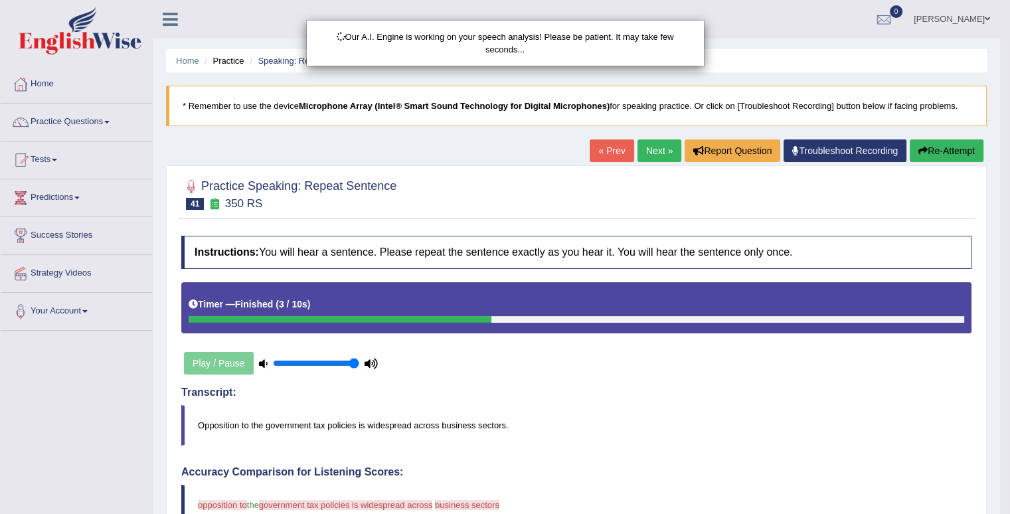
click at [963, 143] on div "Our A.I. Engine is working on your speech analysis! Please be patient. It may t…" at bounding box center [505, 257] width 1010 height 514
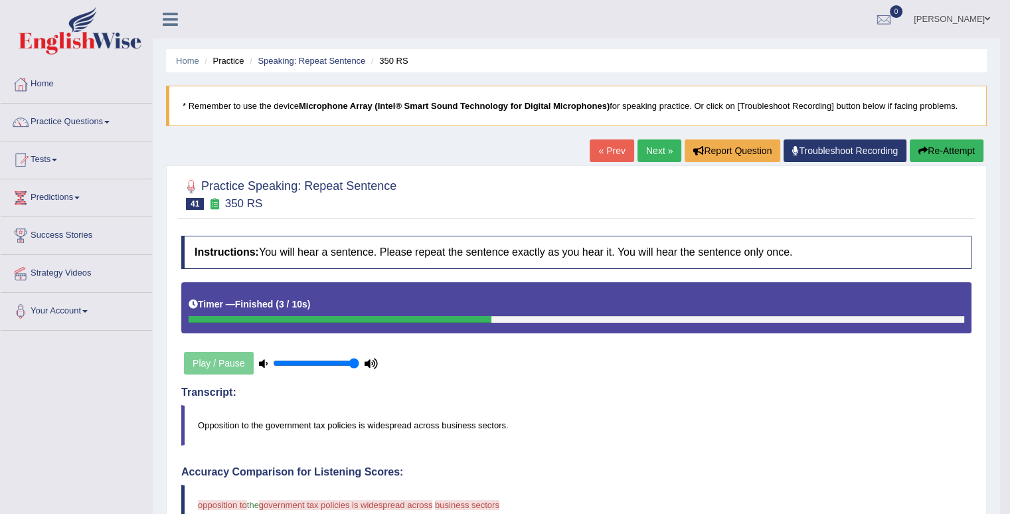
click at [963, 147] on button "Re-Attempt" at bounding box center [946, 150] width 74 height 23
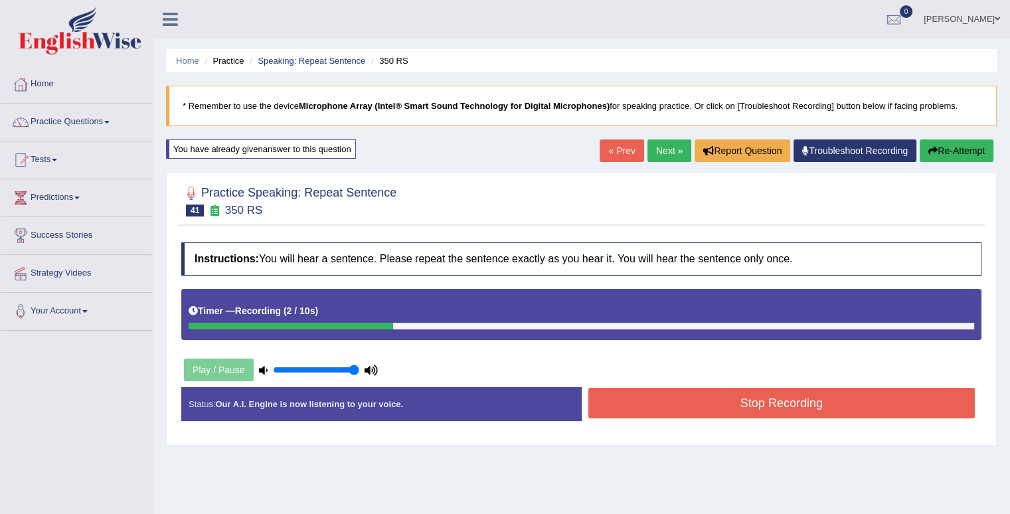
click at [971, 151] on button "Re-Attempt" at bounding box center [956, 150] width 74 height 23
click at [794, 405] on button "Stop Recording" at bounding box center [781, 403] width 387 height 31
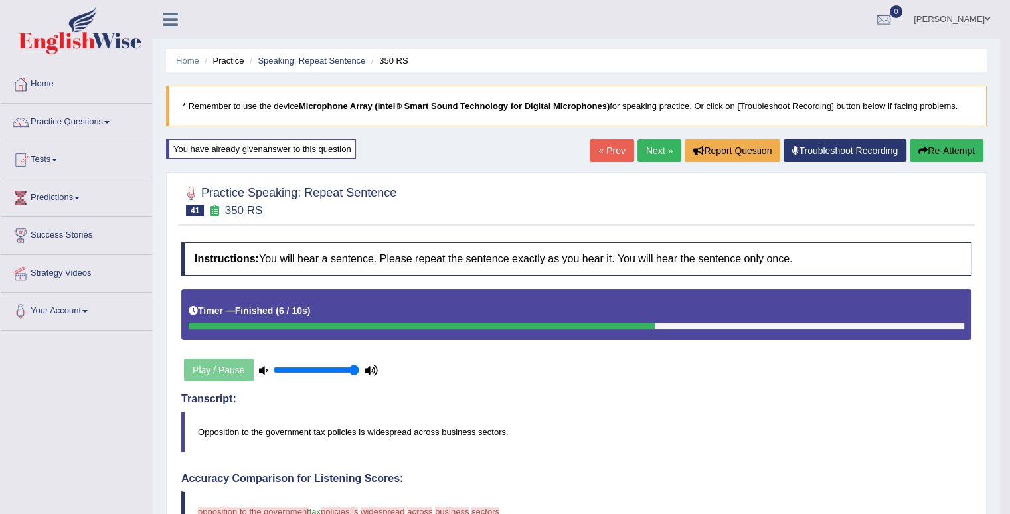
click at [660, 157] on link "Next »" at bounding box center [659, 150] width 44 height 23
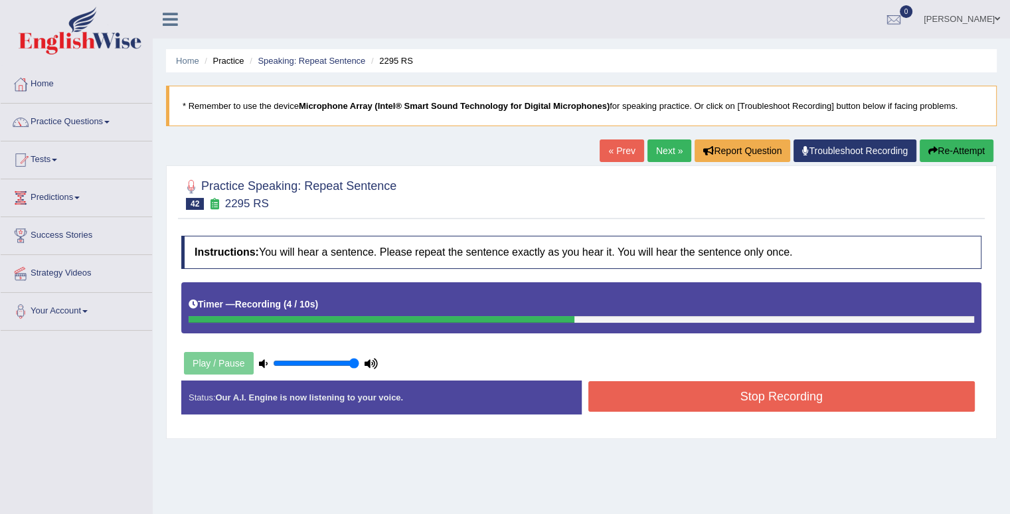
click at [749, 403] on button "Stop Recording" at bounding box center [781, 396] width 387 height 31
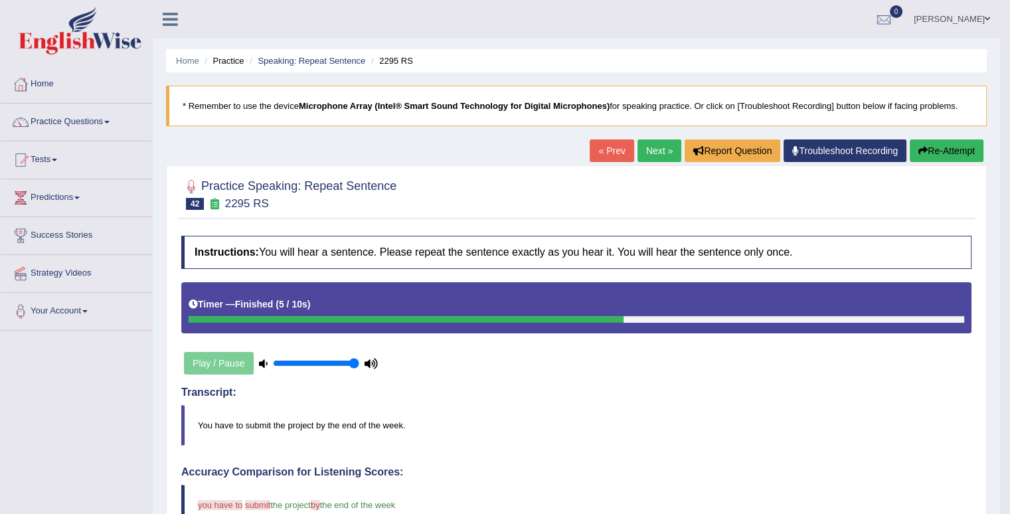
click at [656, 149] on link "Next »" at bounding box center [659, 150] width 44 height 23
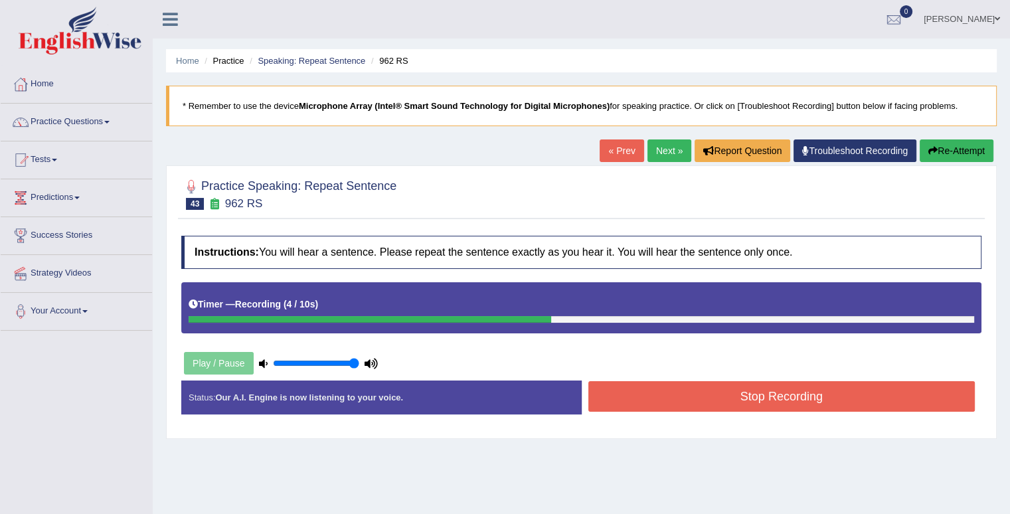
click at [667, 399] on button "Stop Recording" at bounding box center [781, 396] width 387 height 31
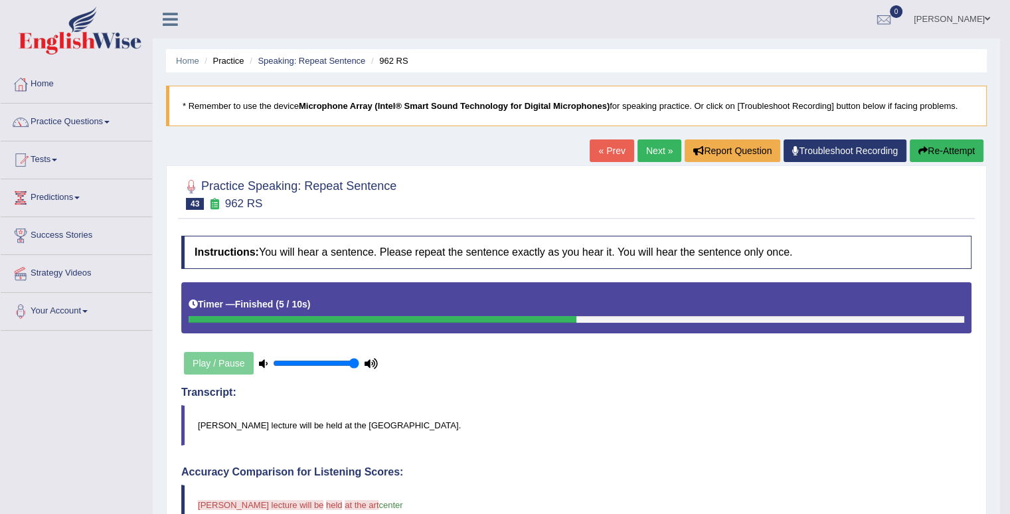
click at [959, 153] on button "Re-Attempt" at bounding box center [946, 150] width 74 height 23
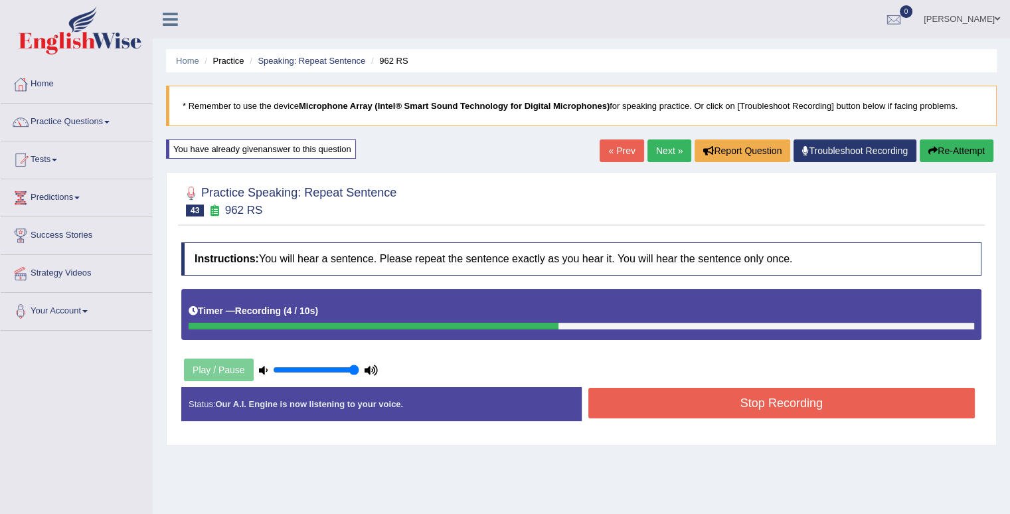
click at [690, 401] on button "Stop Recording" at bounding box center [781, 403] width 387 height 31
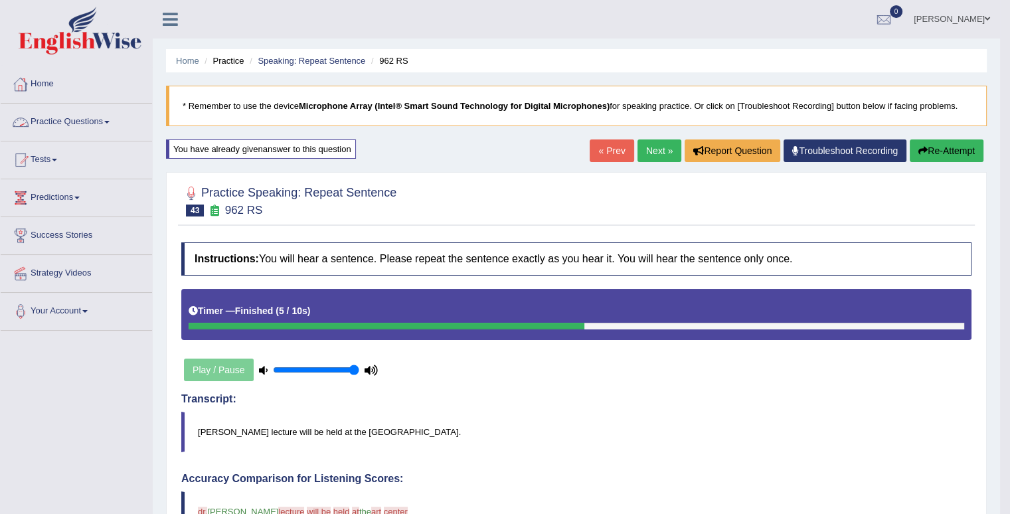
click at [100, 117] on link "Practice Questions" at bounding box center [76, 120] width 151 height 33
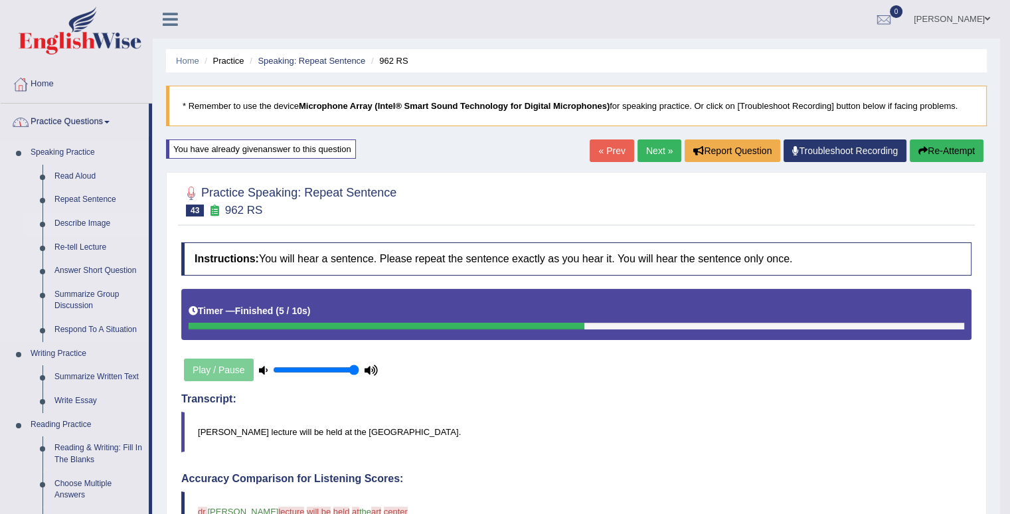
click at [54, 222] on link "Describe Image" at bounding box center [98, 224] width 100 height 24
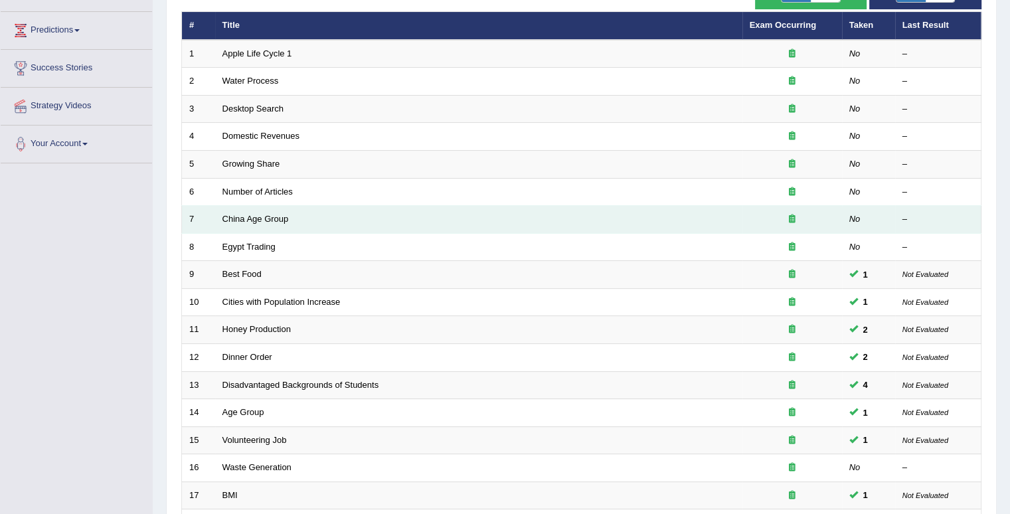
scroll to position [162, 0]
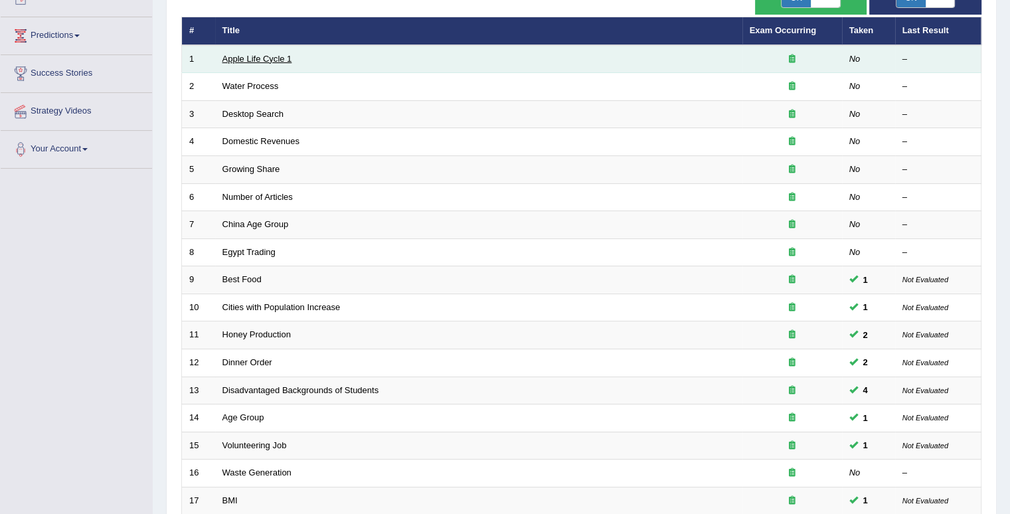
click at [266, 58] on link "Apple Life Cycle 1" at bounding box center [257, 59] width 70 height 10
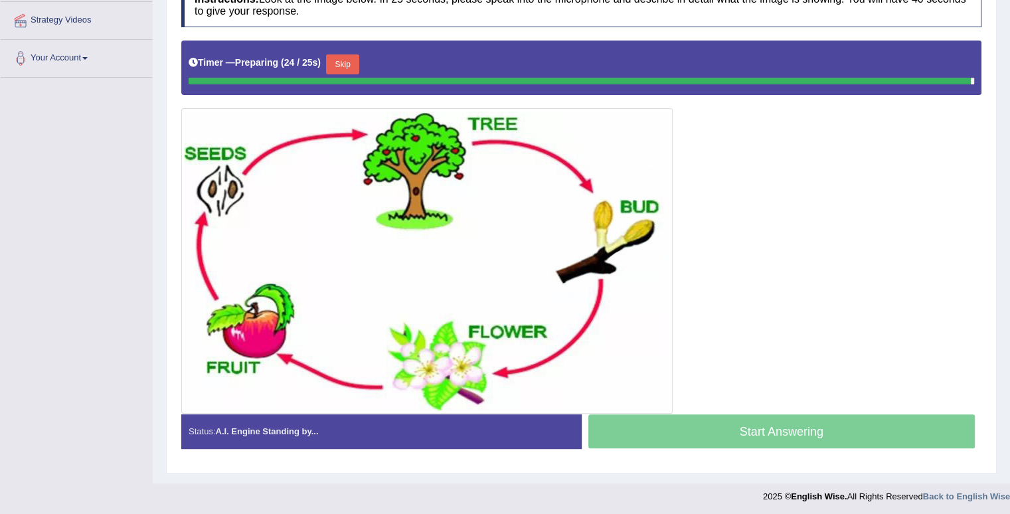
scroll to position [250, 0]
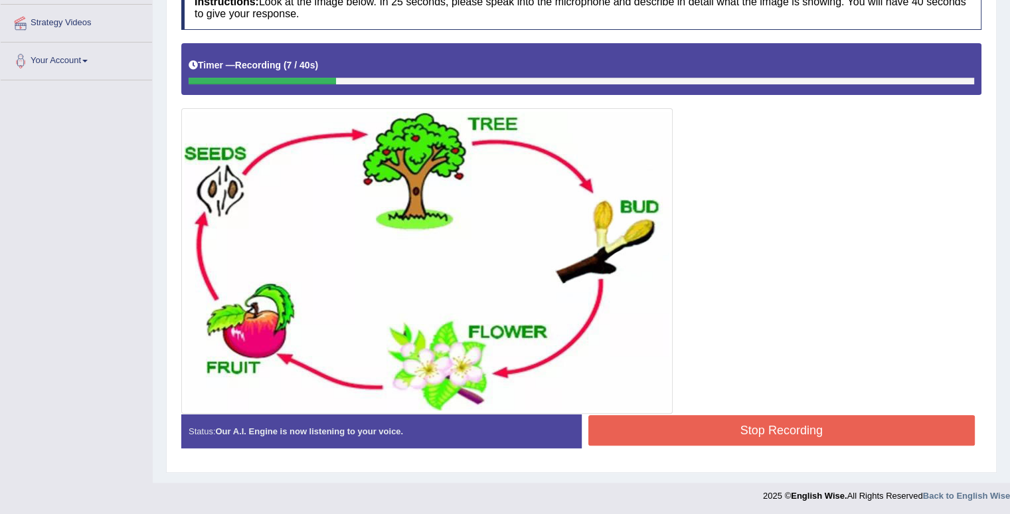
click at [760, 436] on button "Stop Recording" at bounding box center [781, 430] width 387 height 31
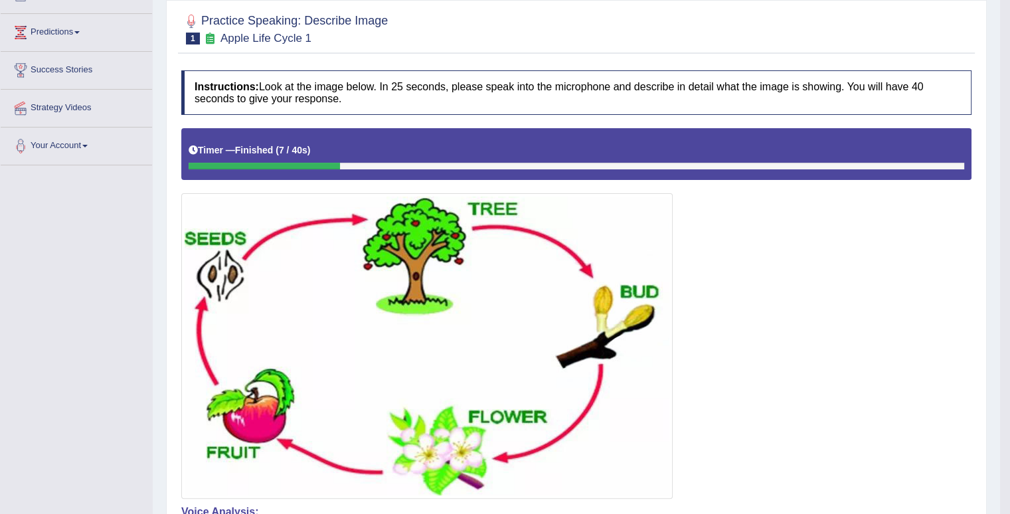
scroll to position [0, 0]
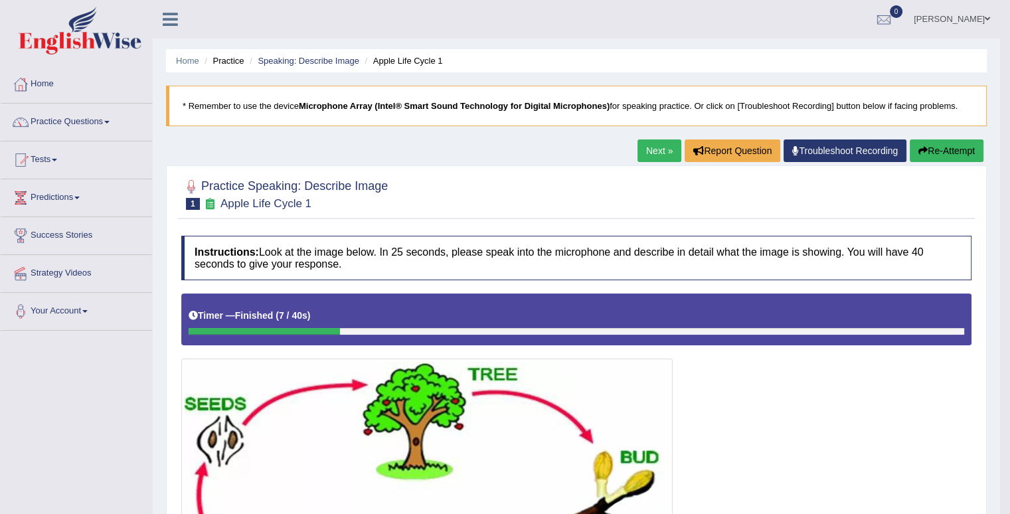
click at [926, 149] on button "Re-Attempt" at bounding box center [946, 150] width 74 height 23
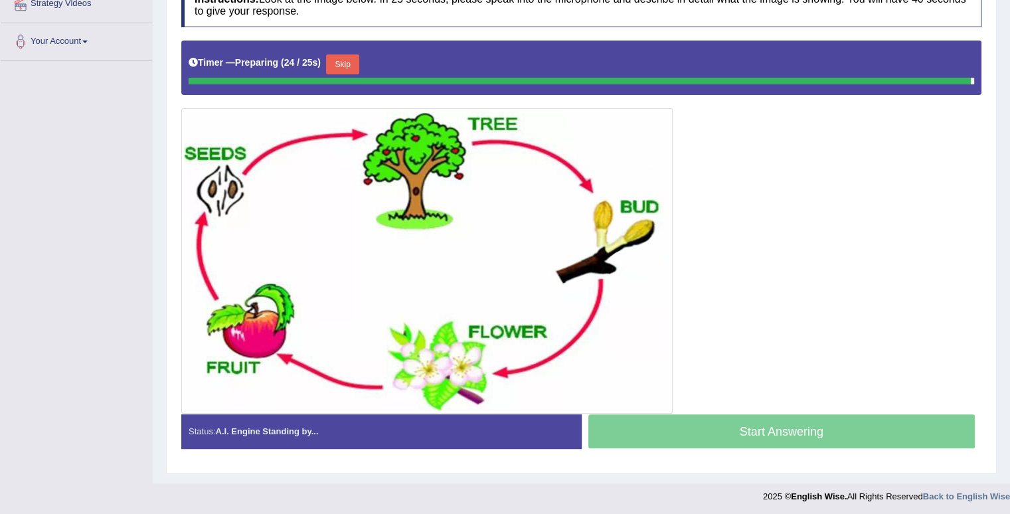
scroll to position [257, 0]
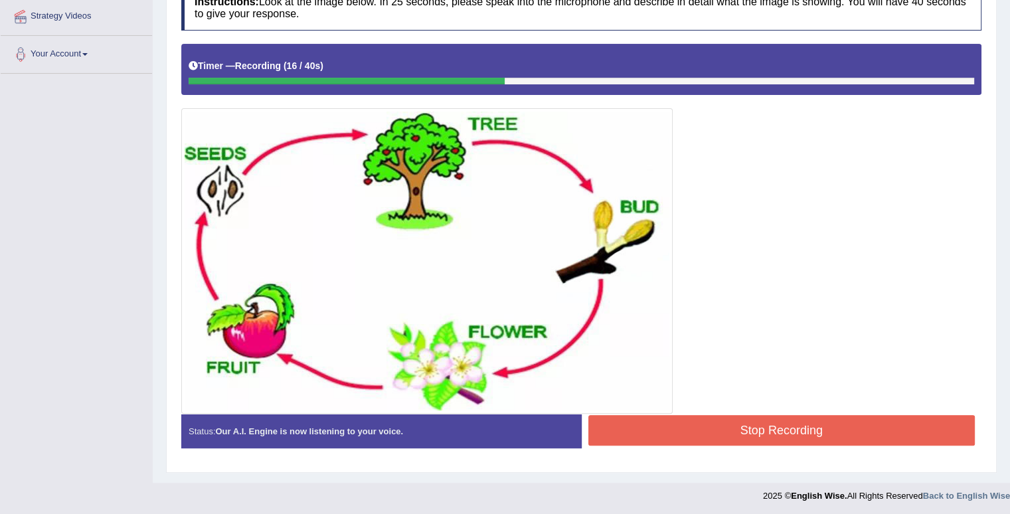
click at [724, 429] on button "Stop Recording" at bounding box center [781, 430] width 387 height 31
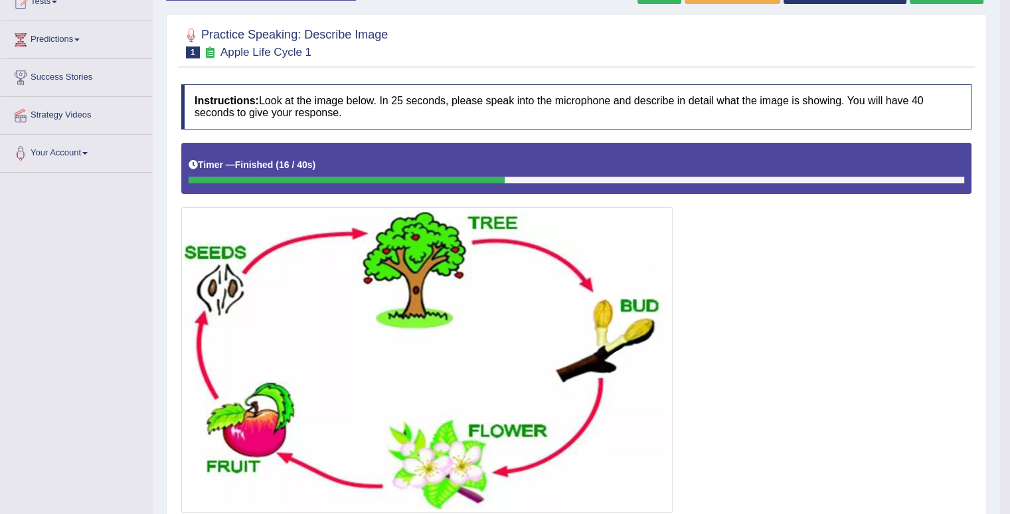
scroll to position [127, 0]
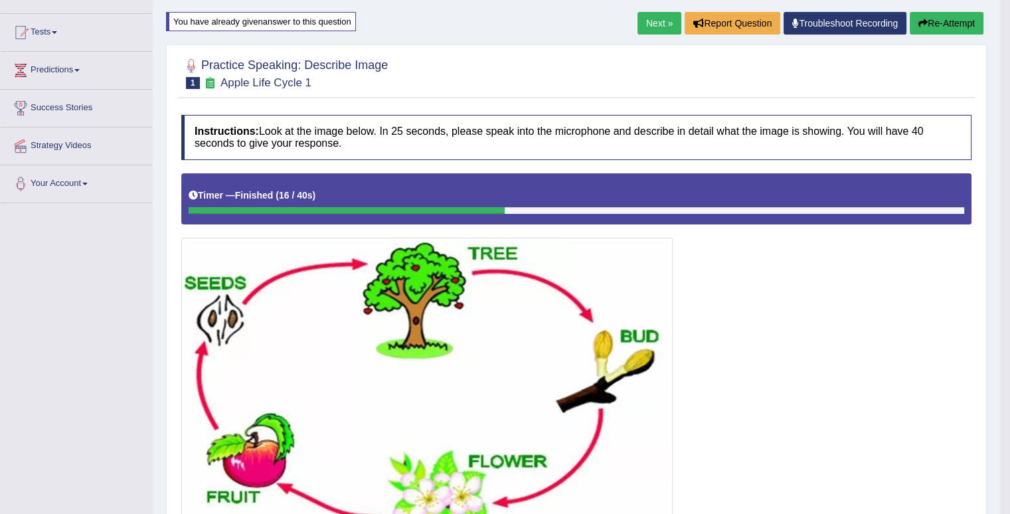
click at [941, 22] on button "Re-Attempt" at bounding box center [946, 23] width 74 height 23
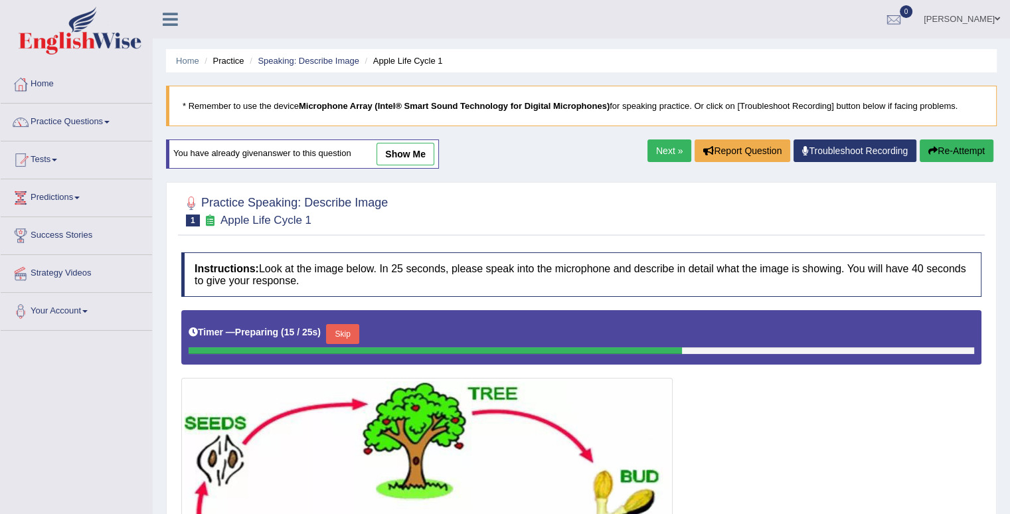
click at [939, 143] on button "Re-Attempt" at bounding box center [956, 150] width 74 height 23
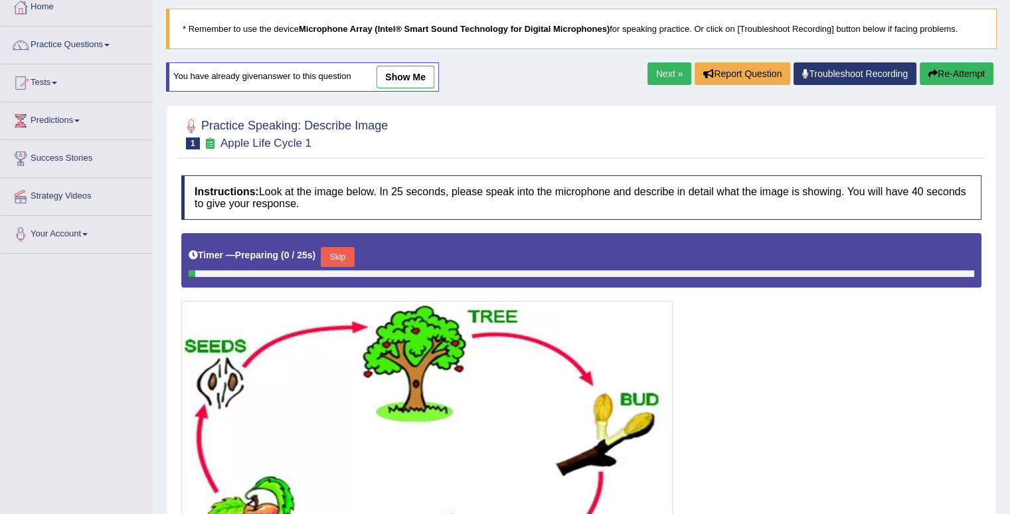
scroll to position [199, 0]
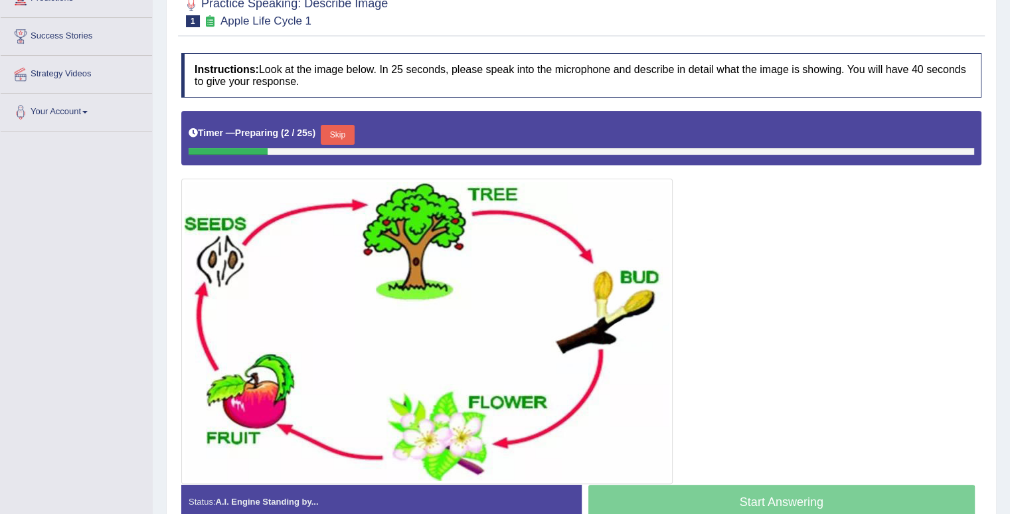
drag, startPoint x: 346, startPoint y: 130, endPoint x: 510, endPoint y: 168, distance: 168.3
click at [347, 130] on button "Skip" at bounding box center [337, 135] width 33 height 20
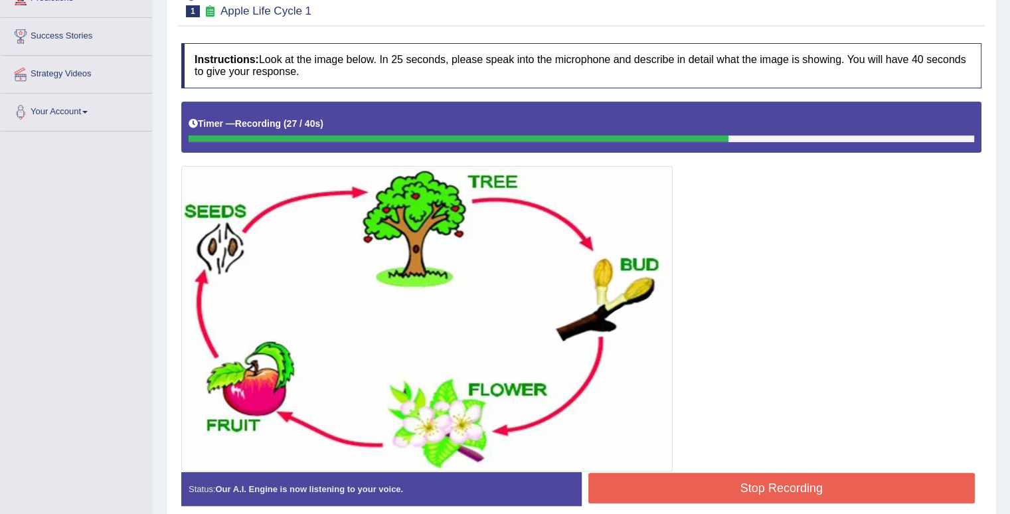
drag, startPoint x: 674, startPoint y: 487, endPoint x: 676, endPoint y: 463, distance: 24.6
click at [676, 468] on div "Instructions: Look at the image below. In 25 seconds, please speak into the mic…" at bounding box center [581, 280] width 807 height 487
click at [701, 476] on button "Stop Recording" at bounding box center [781, 488] width 387 height 31
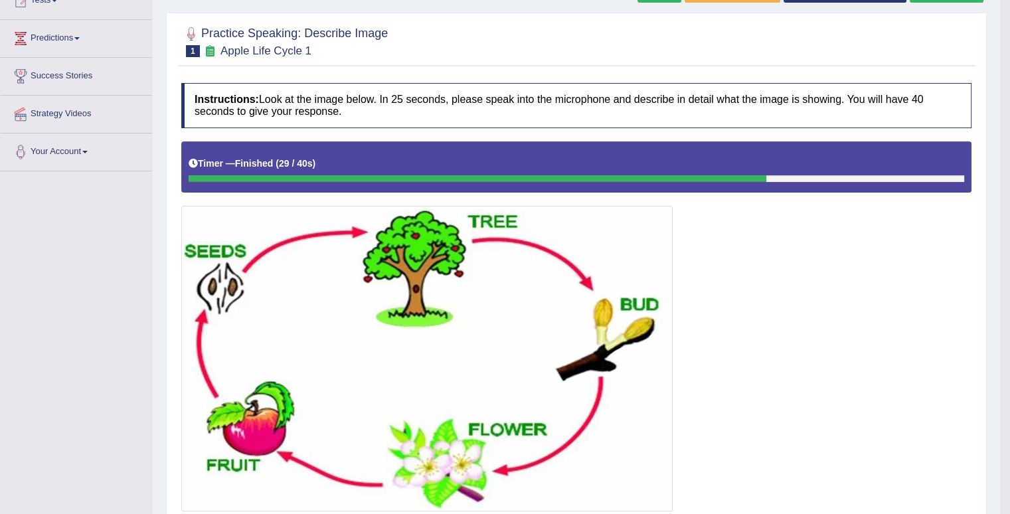
scroll to position [61, 0]
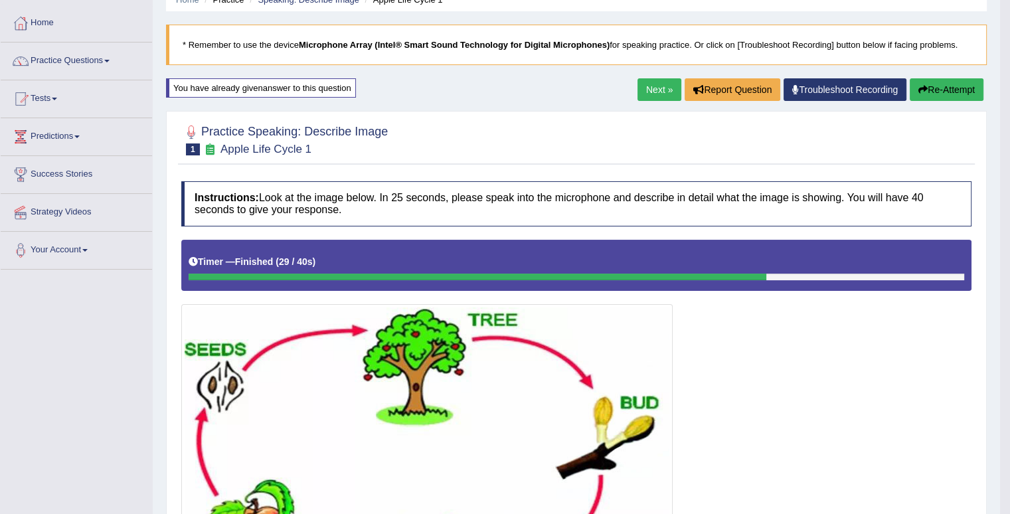
click at [645, 92] on link "Next »" at bounding box center [659, 89] width 44 height 23
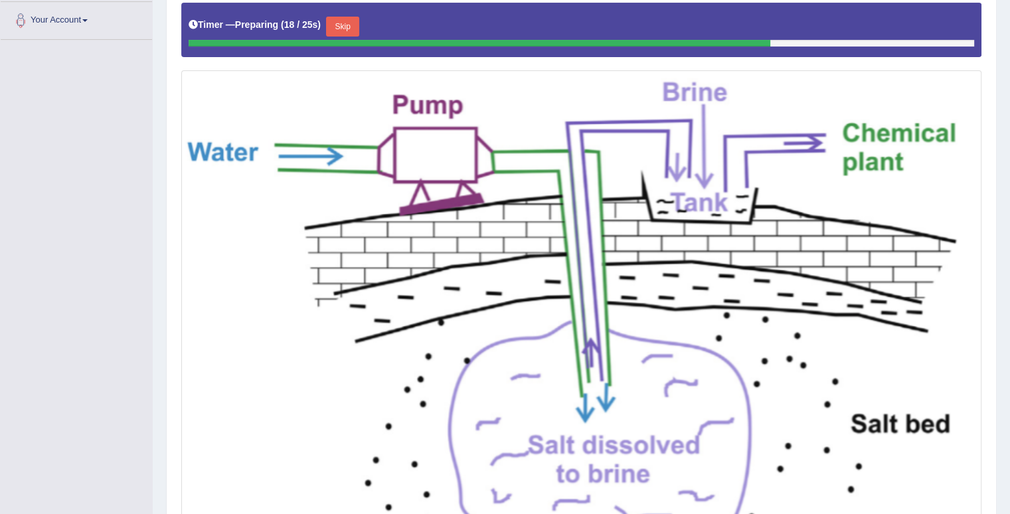
scroll to position [490, 0]
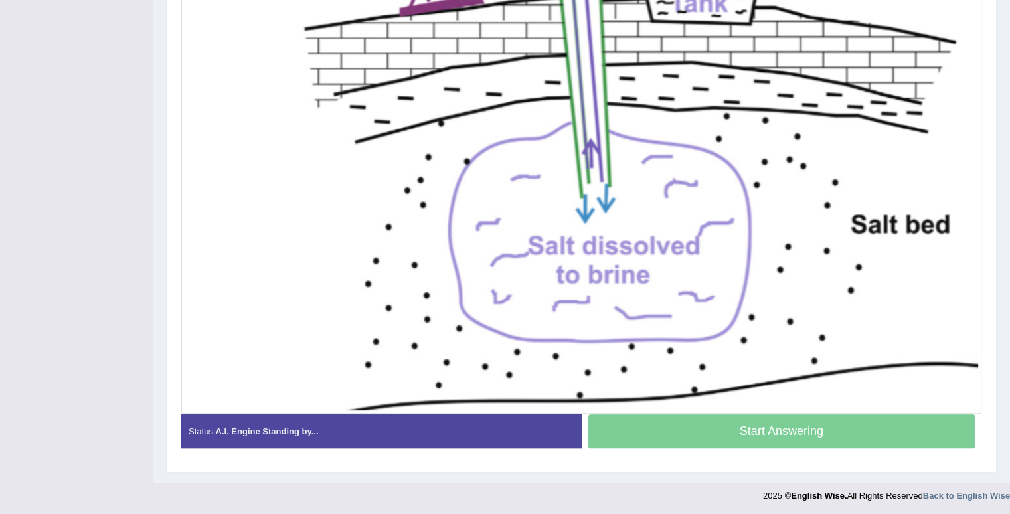
drag, startPoint x: 811, startPoint y: 432, endPoint x: 815, endPoint y: 424, distance: 9.8
click at [811, 429] on div "Start Answering" at bounding box center [781, 432] width 400 height 37
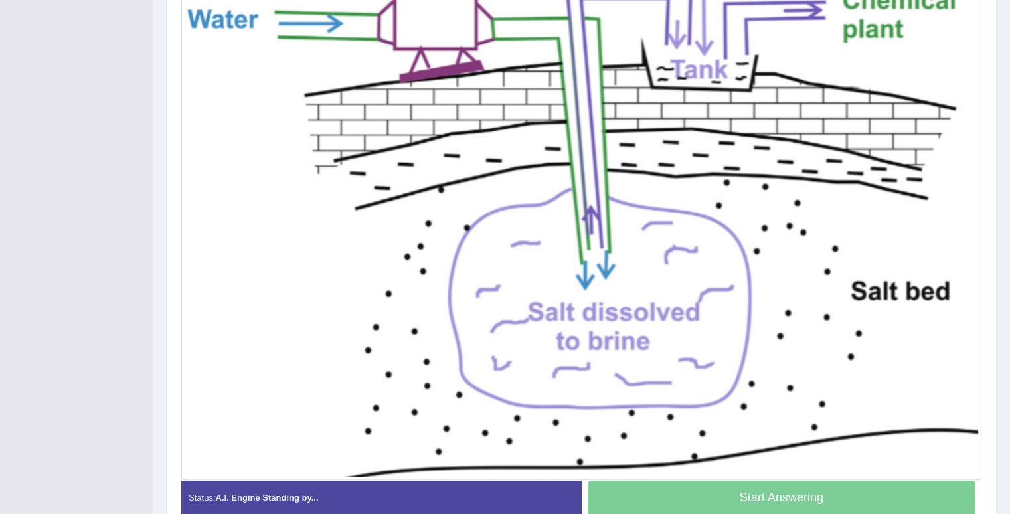
click at [804, 495] on div "Start Answering" at bounding box center [781, 499] width 400 height 37
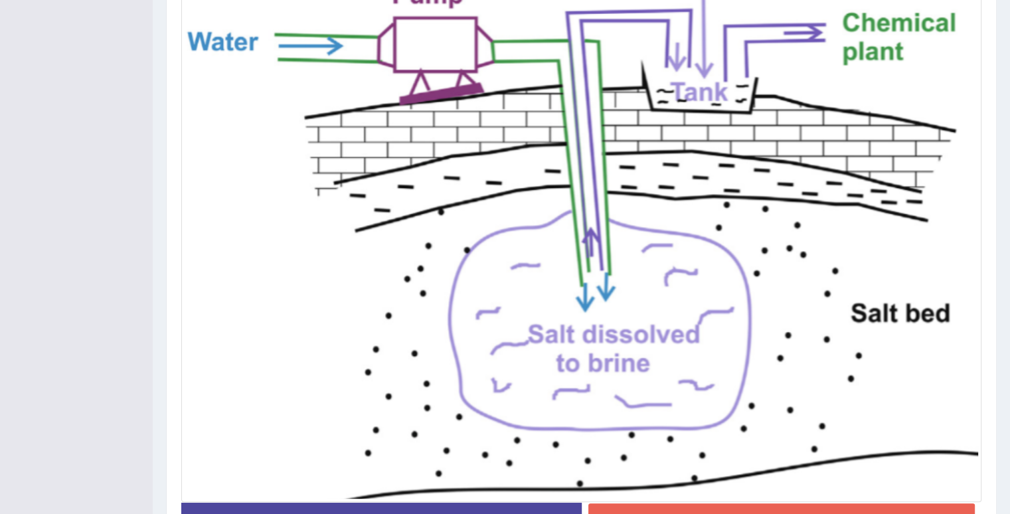
scroll to position [421, 0]
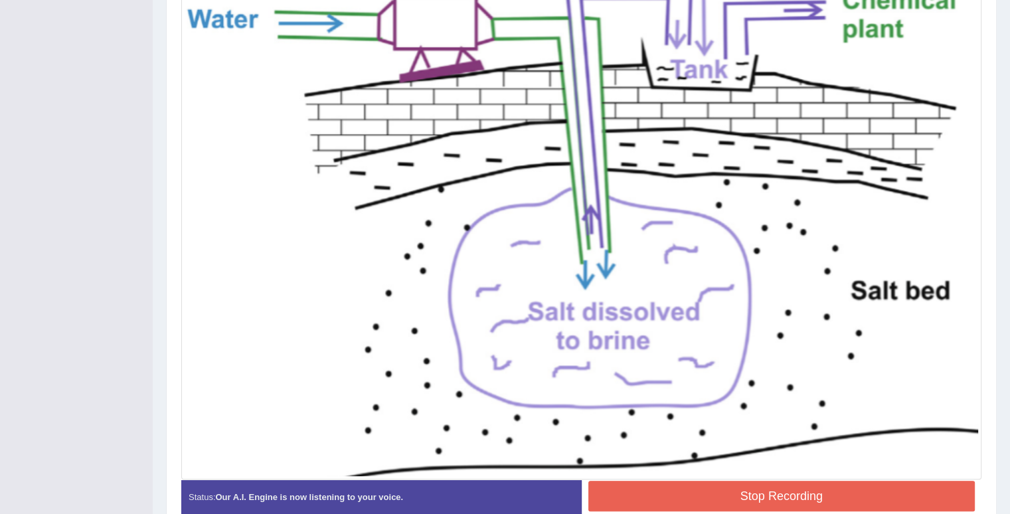
drag, startPoint x: 751, startPoint y: 497, endPoint x: 754, endPoint y: 489, distance: 8.6
click at [751, 494] on button "Stop Recording" at bounding box center [781, 496] width 387 height 31
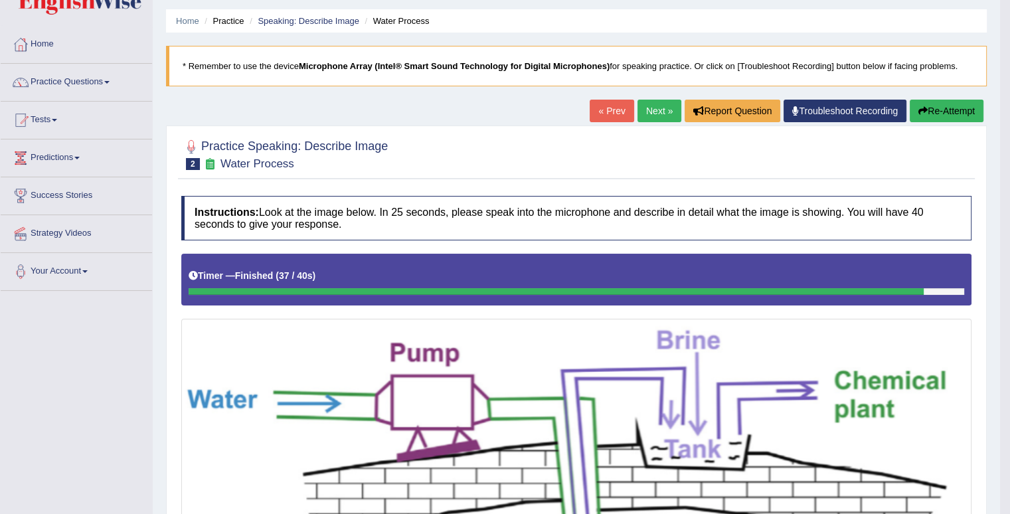
scroll to position [19, 0]
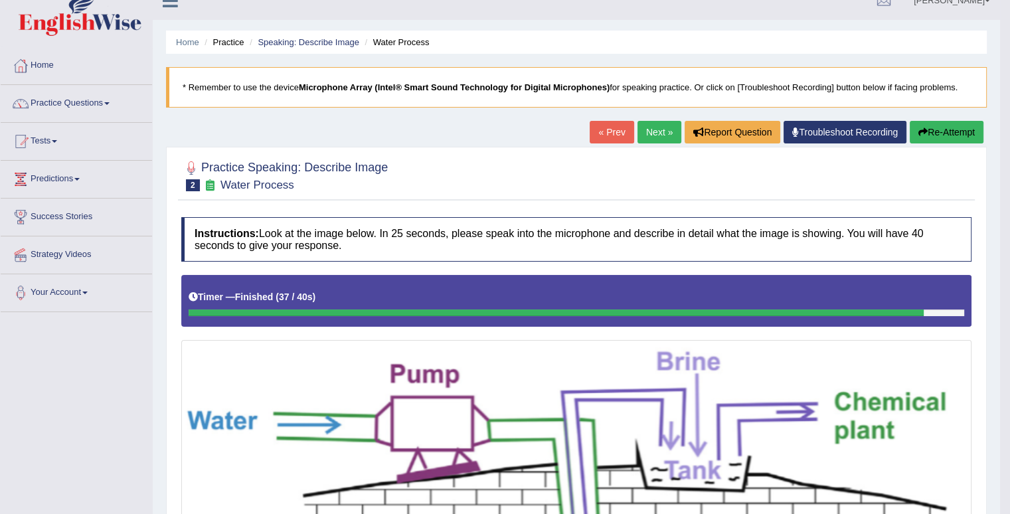
click at [651, 134] on link "Next »" at bounding box center [659, 132] width 44 height 23
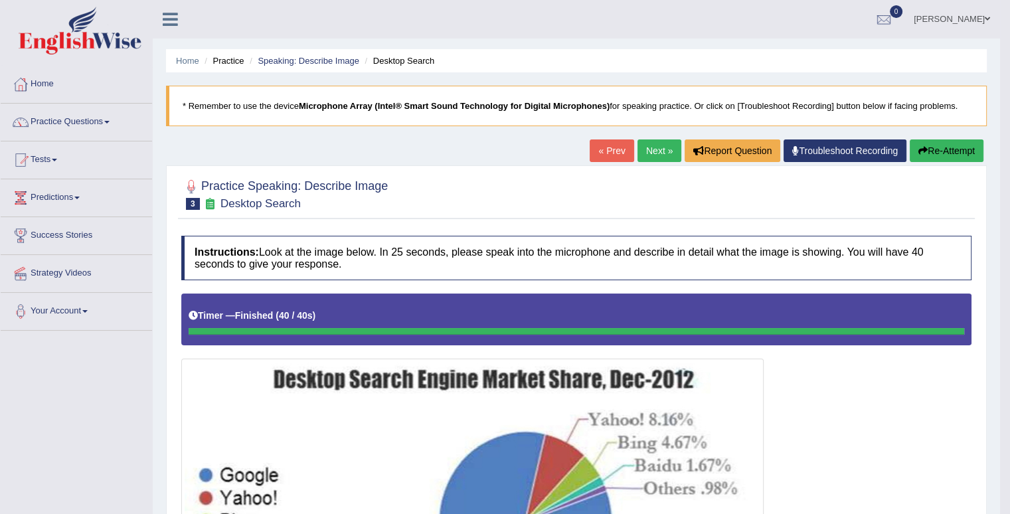
click at [664, 152] on link "Next »" at bounding box center [659, 150] width 44 height 23
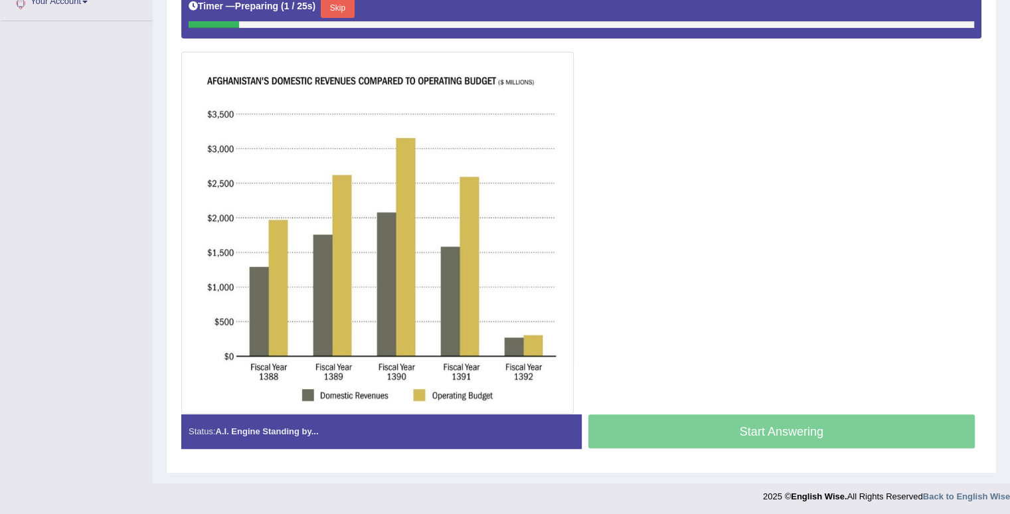
click at [754, 428] on div "Start Answering" at bounding box center [781, 432] width 400 height 37
click at [341, 10] on button "Skip" at bounding box center [337, 8] width 33 height 20
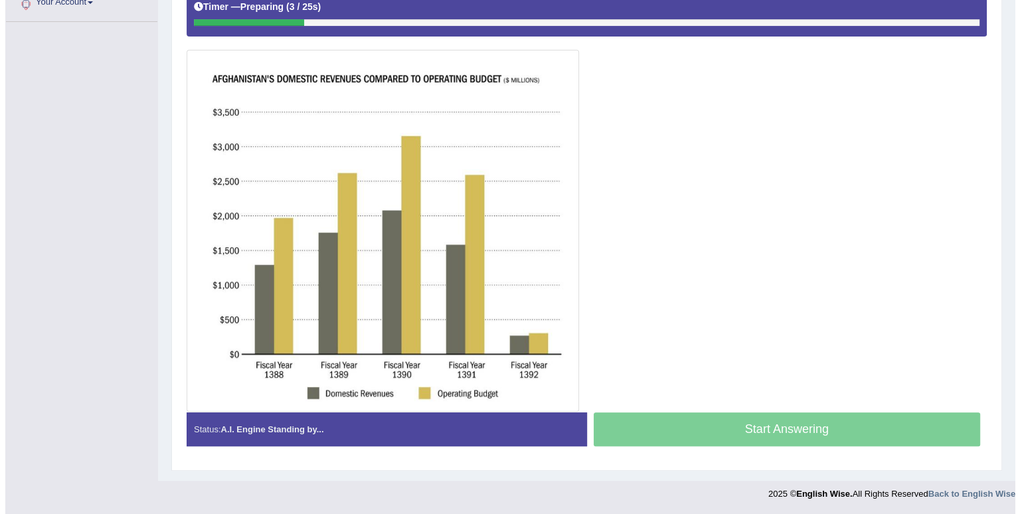
scroll to position [307, 0]
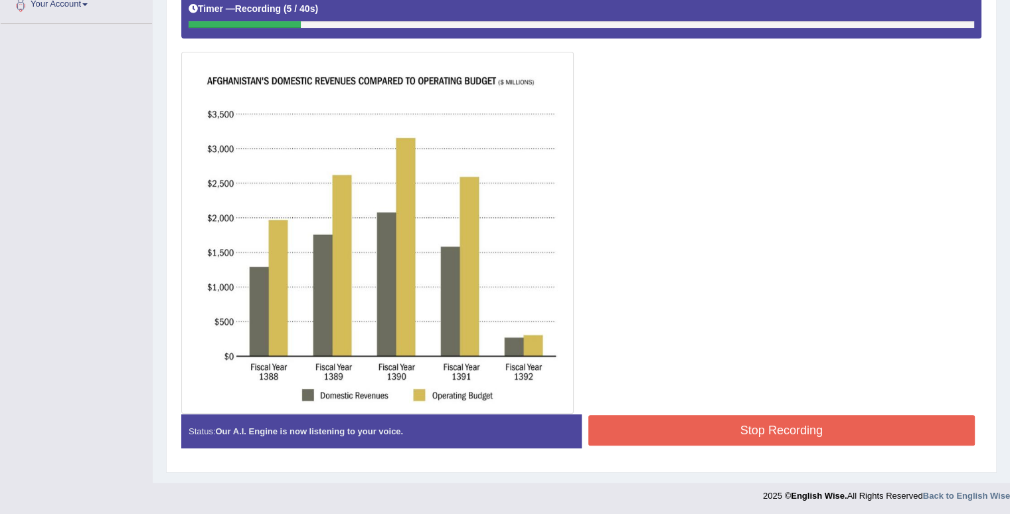
click at [663, 418] on button "Stop Recording" at bounding box center [781, 430] width 387 height 31
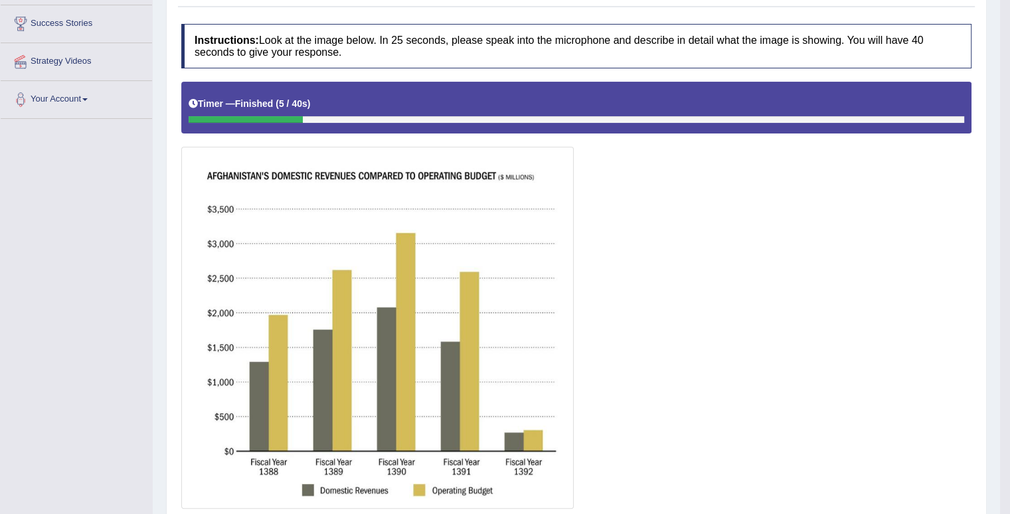
scroll to position [53, 0]
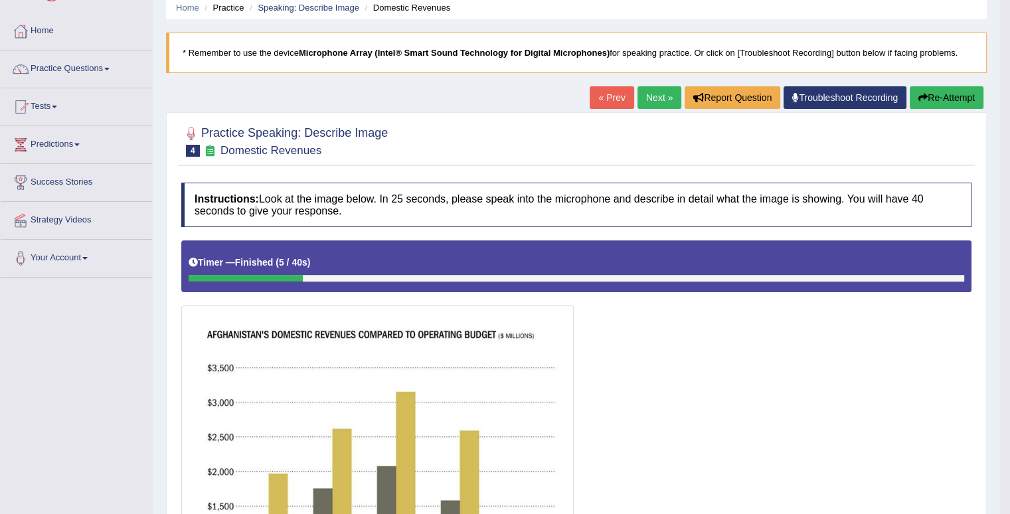
click at [964, 93] on button "Re-Attempt" at bounding box center [946, 97] width 74 height 23
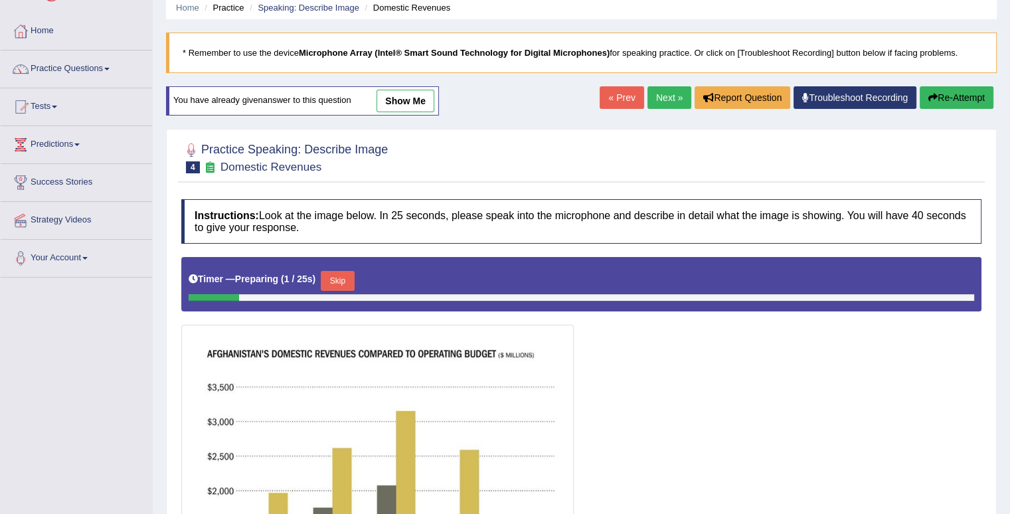
click at [349, 276] on button "Skip" at bounding box center [337, 281] width 33 height 20
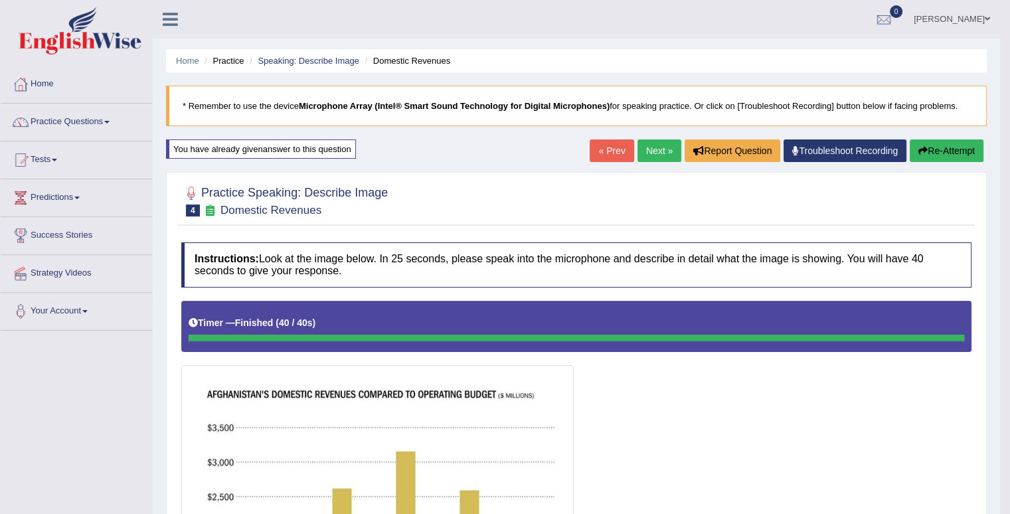
click at [945, 150] on button "Re-Attempt" at bounding box center [946, 150] width 74 height 23
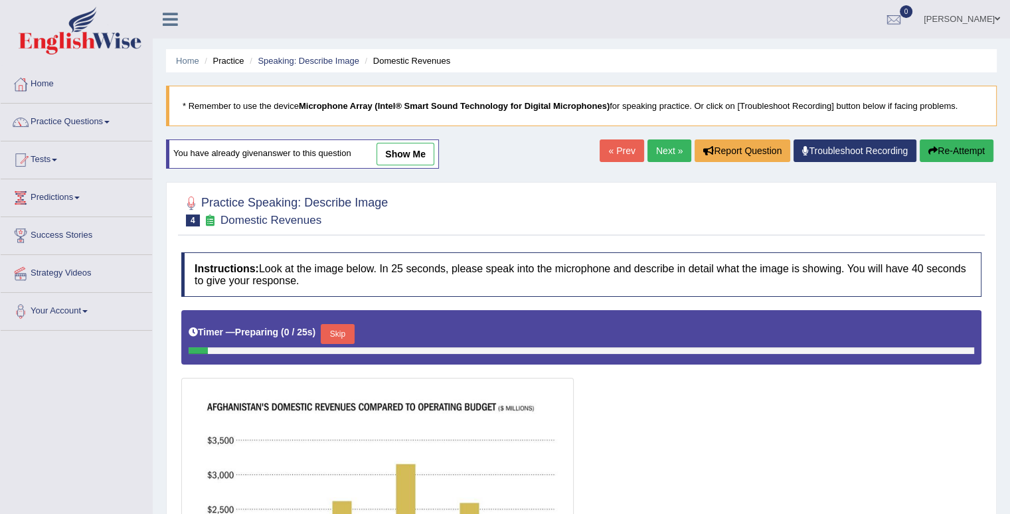
drag, startPoint x: 651, startPoint y: 143, endPoint x: 637, endPoint y: 128, distance: 19.7
click at [651, 141] on link "Next »" at bounding box center [669, 150] width 44 height 23
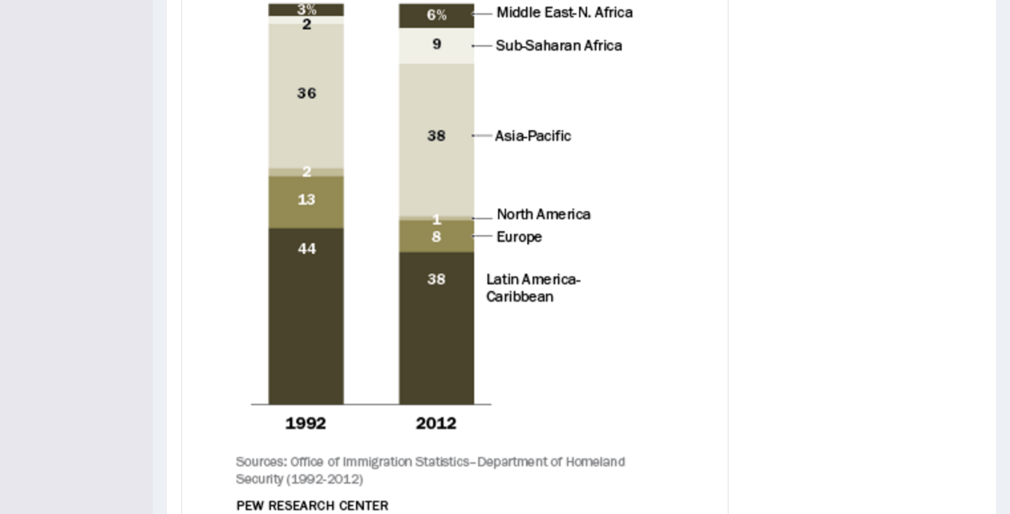
scroll to position [653, 0]
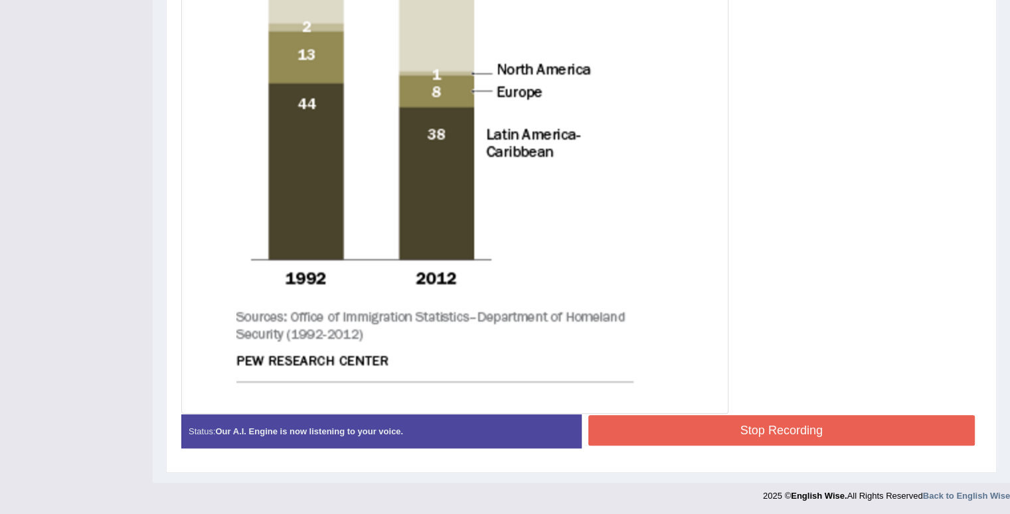
click at [711, 428] on button "Stop Recording" at bounding box center [781, 430] width 387 height 31
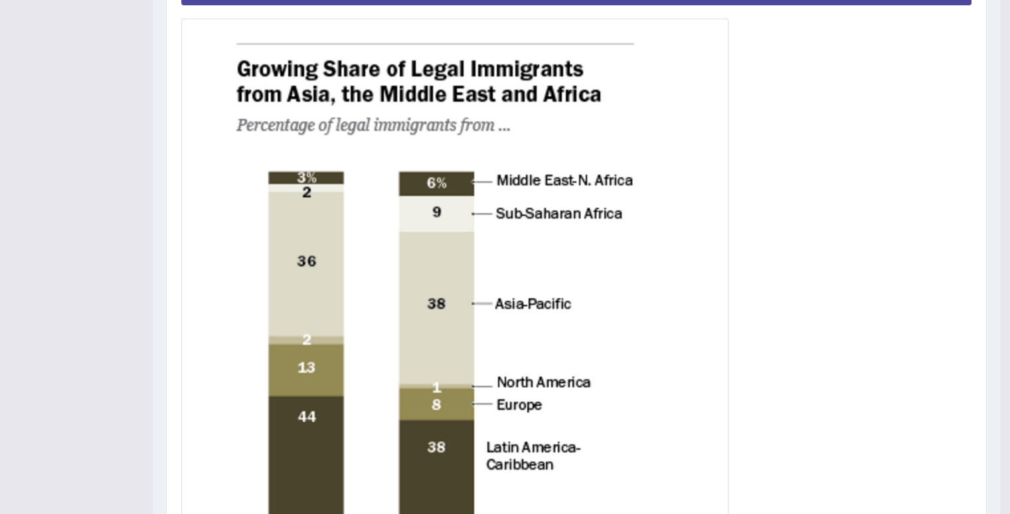
scroll to position [121, 0]
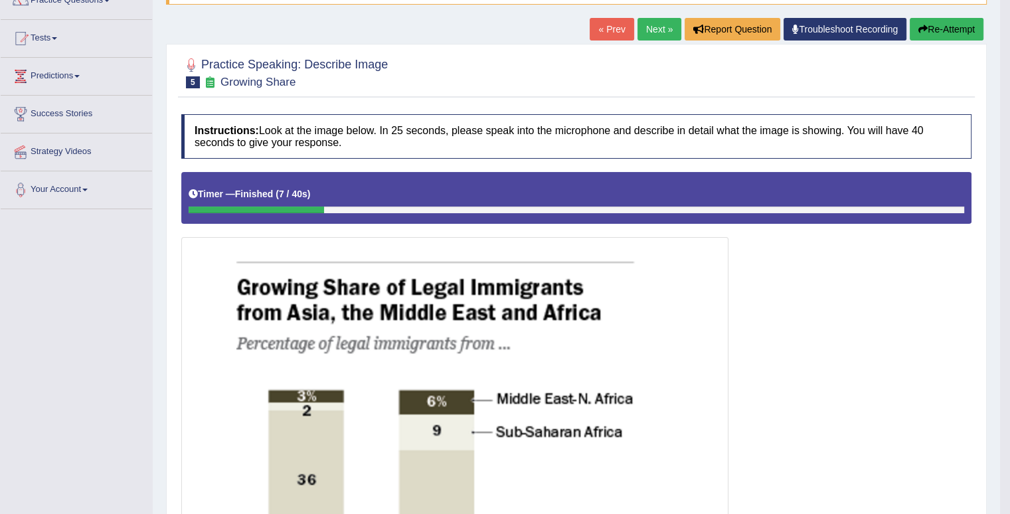
click at [957, 30] on button "Re-Attempt" at bounding box center [946, 29] width 74 height 23
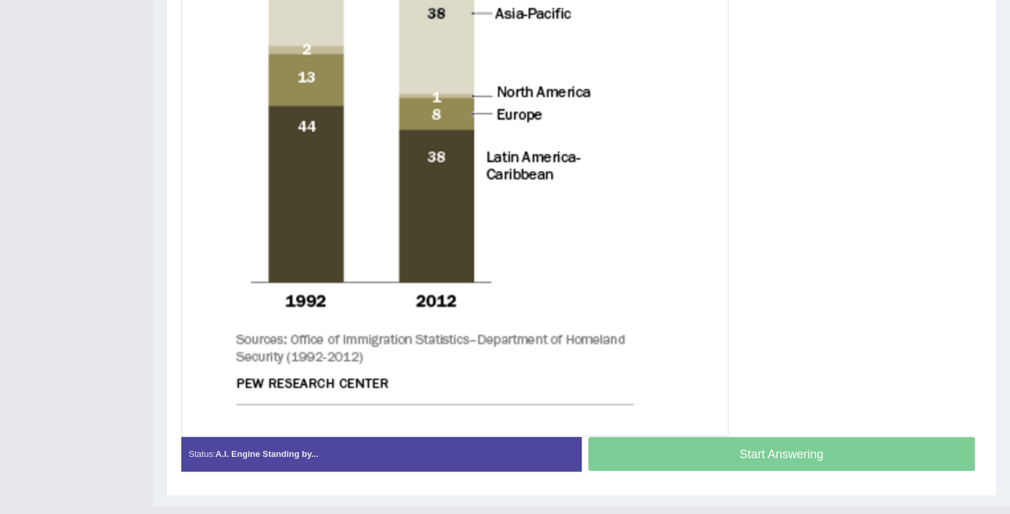
scroll to position [672, 0]
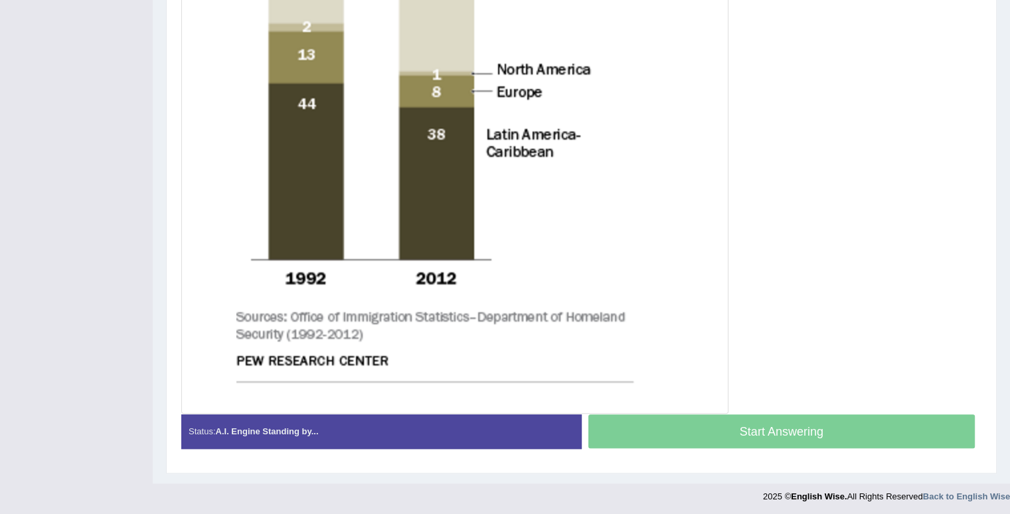
click at [660, 423] on div "Start Answering" at bounding box center [781, 432] width 400 height 37
click at [664, 426] on div "Start Answering" at bounding box center [781, 432] width 400 height 37
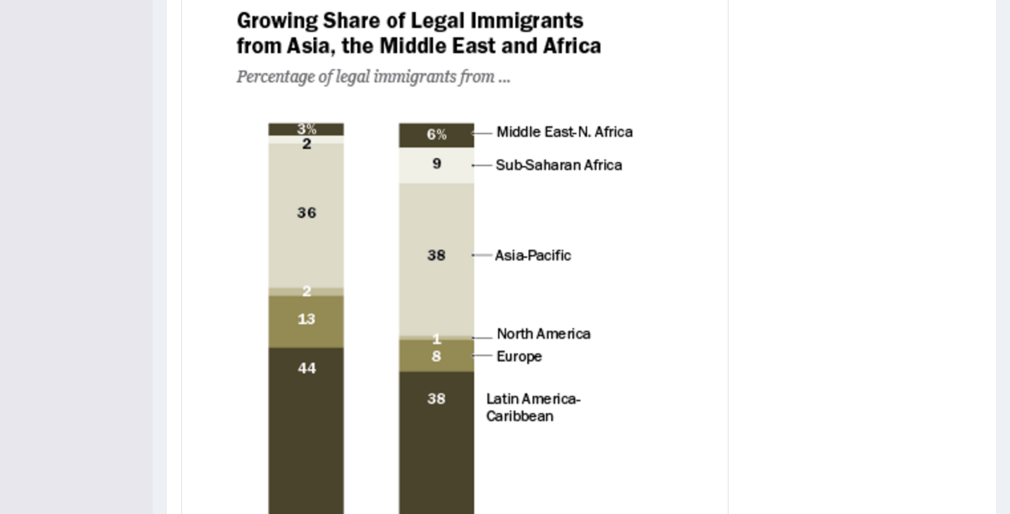
scroll to position [207, 0]
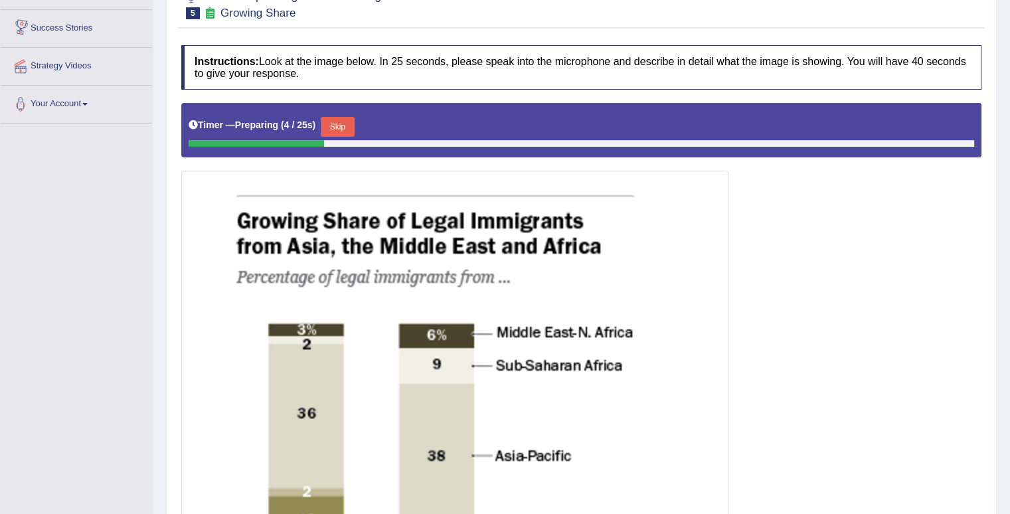
click at [335, 125] on button "Skip" at bounding box center [337, 127] width 33 height 20
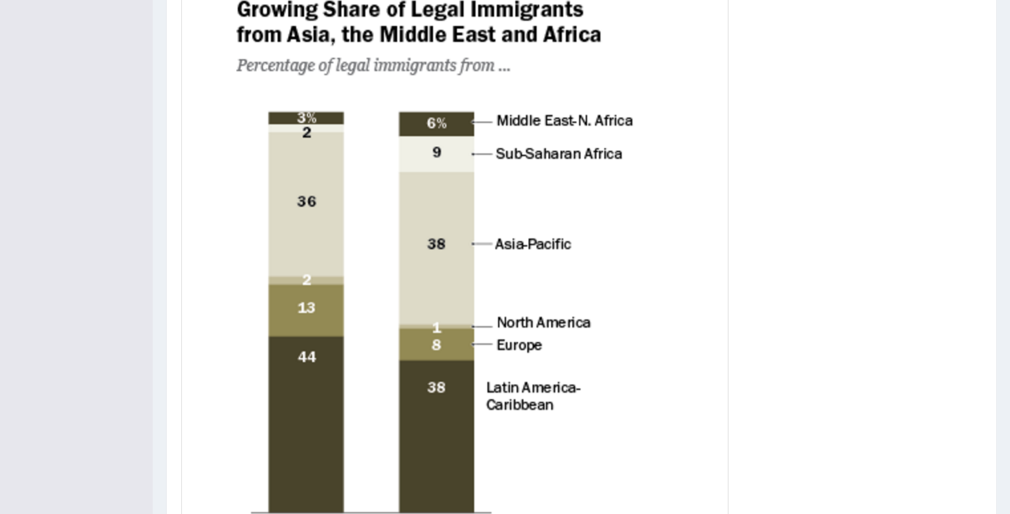
scroll to position [659, 0]
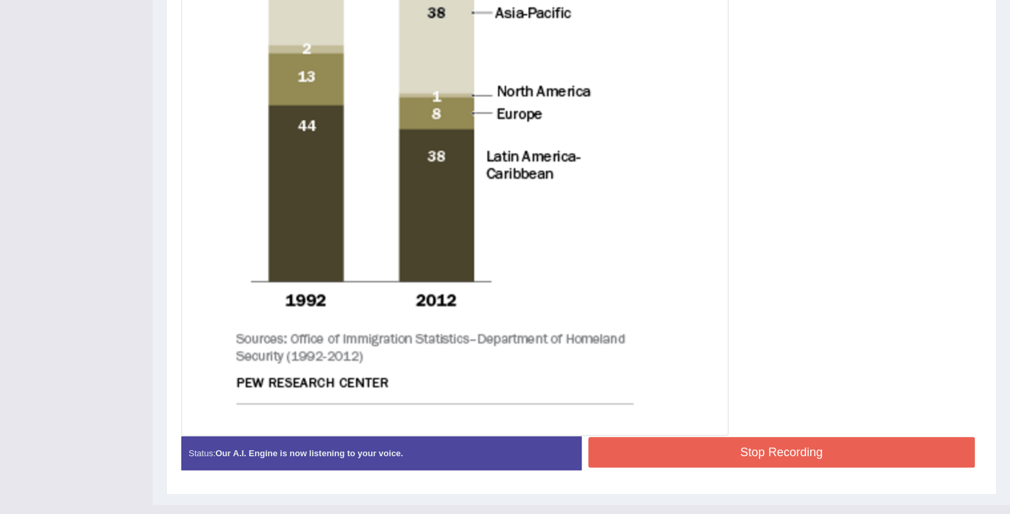
click at [287, 168] on img at bounding box center [455, 81] width 540 height 701
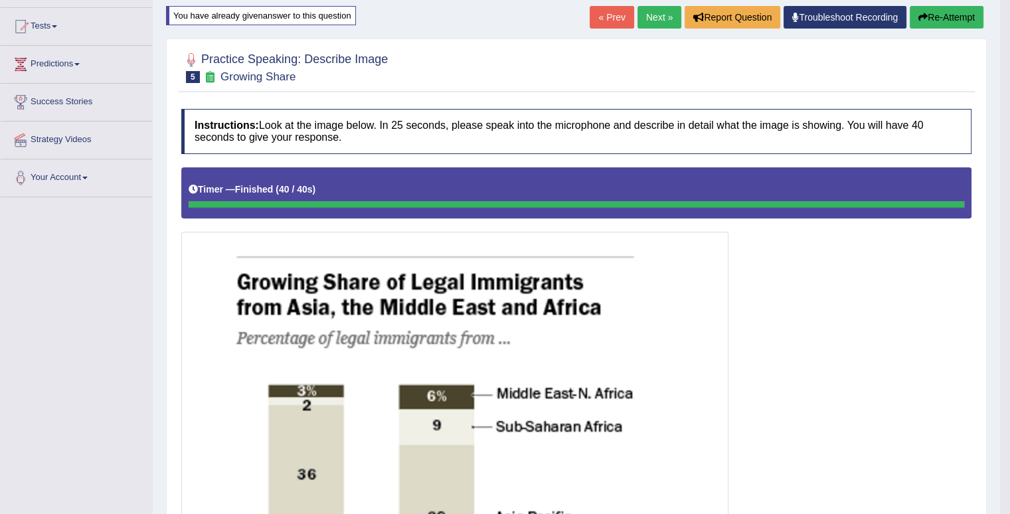
scroll to position [128, 0]
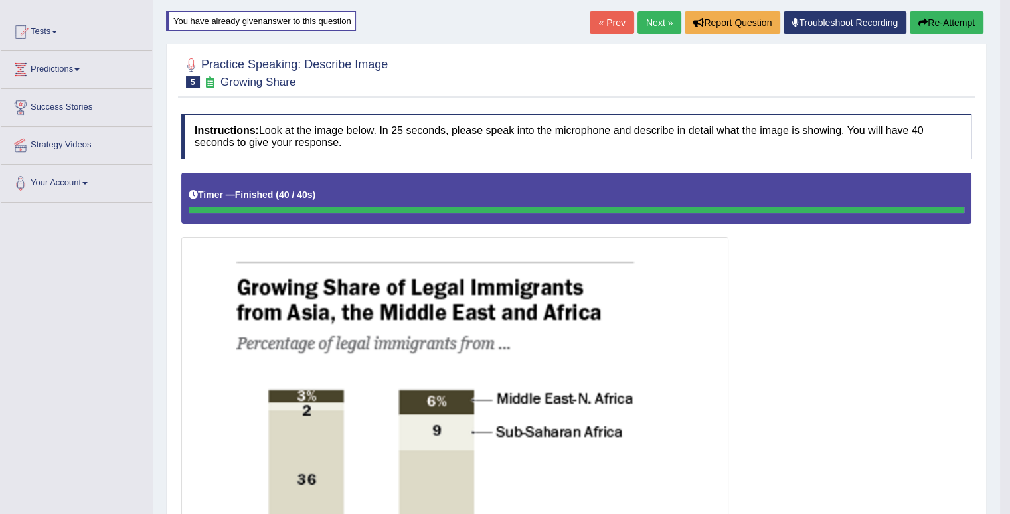
click at [655, 27] on link "Next »" at bounding box center [659, 22] width 44 height 23
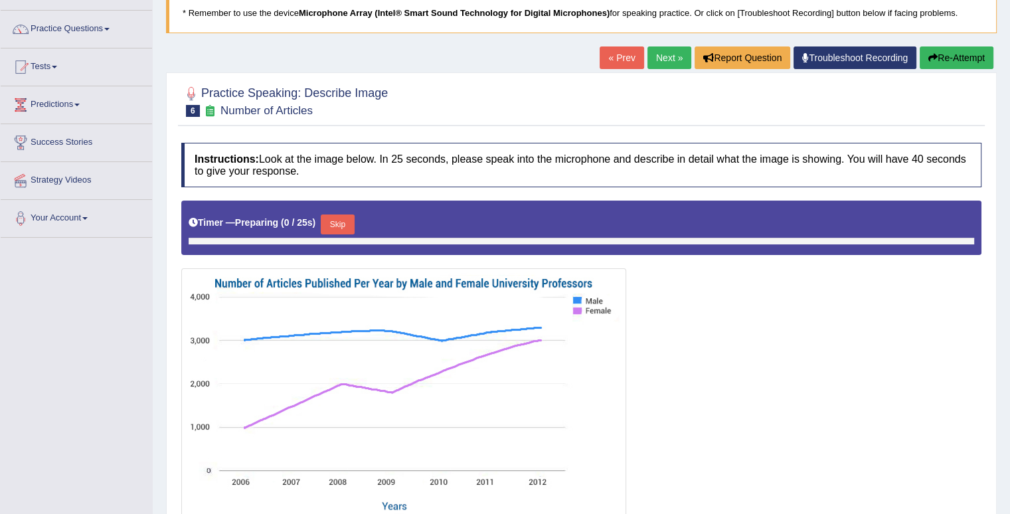
scroll to position [199, 0]
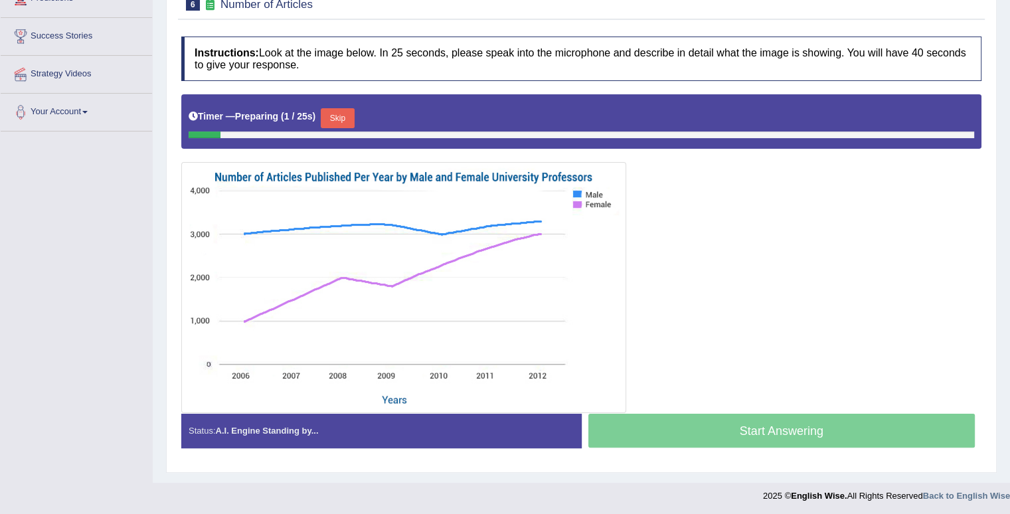
click at [741, 433] on div "Start Answering" at bounding box center [781, 432] width 400 height 37
click at [345, 115] on button "Skip" at bounding box center [337, 118] width 33 height 20
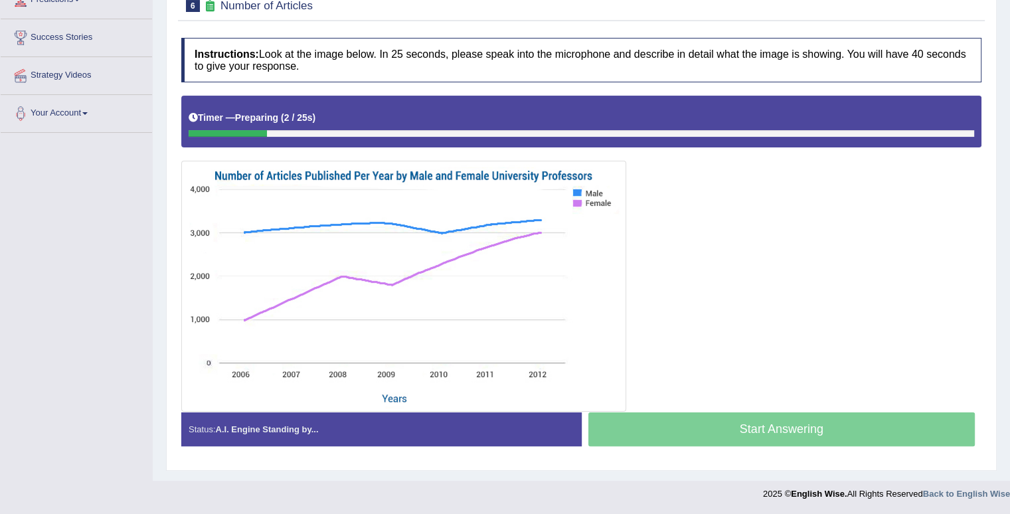
scroll to position [196, 0]
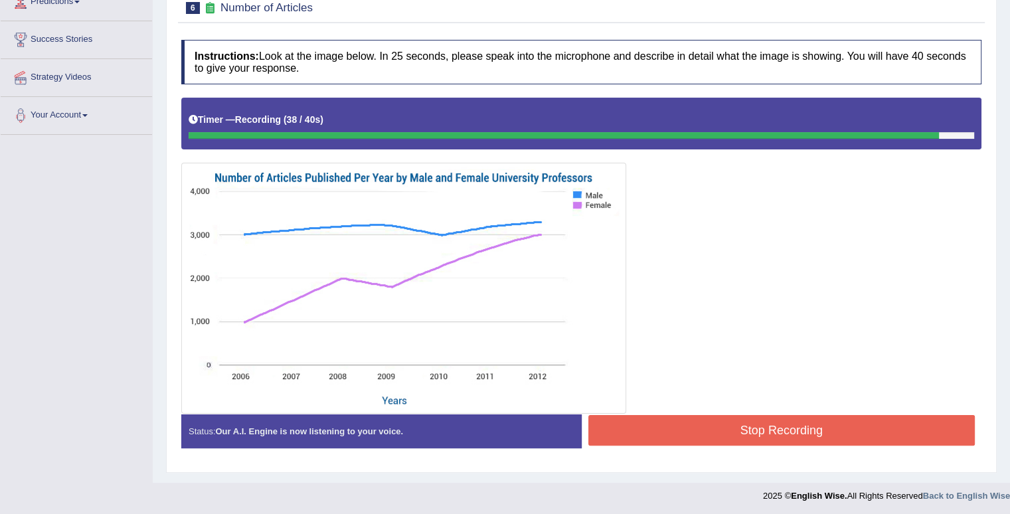
click at [659, 435] on button "Stop Recording" at bounding box center [781, 430] width 387 height 31
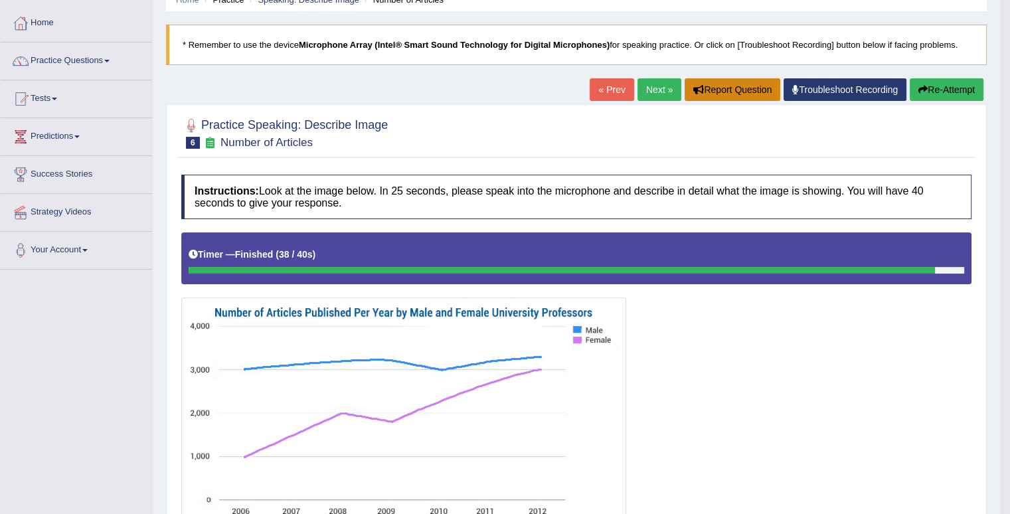
scroll to position [0, 0]
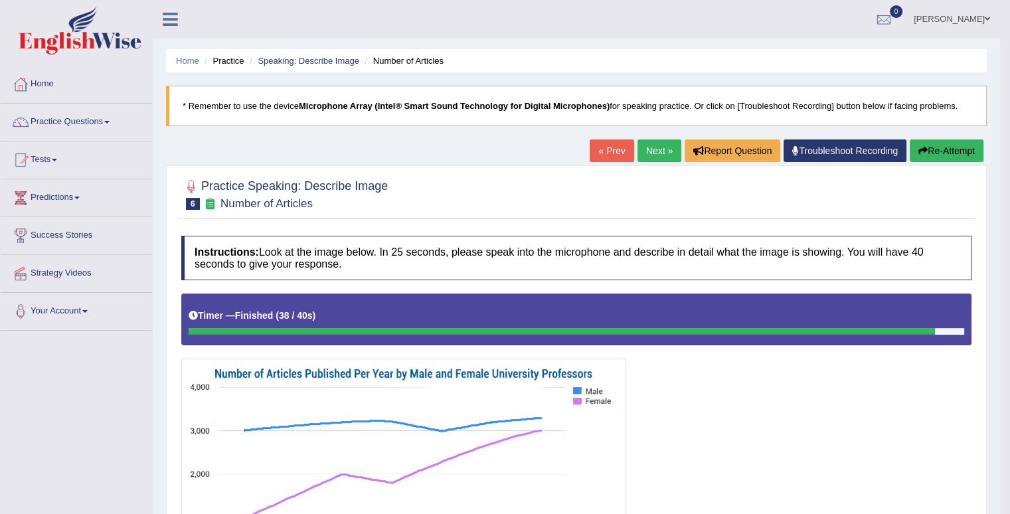
click at [660, 159] on link "Next »" at bounding box center [659, 150] width 44 height 23
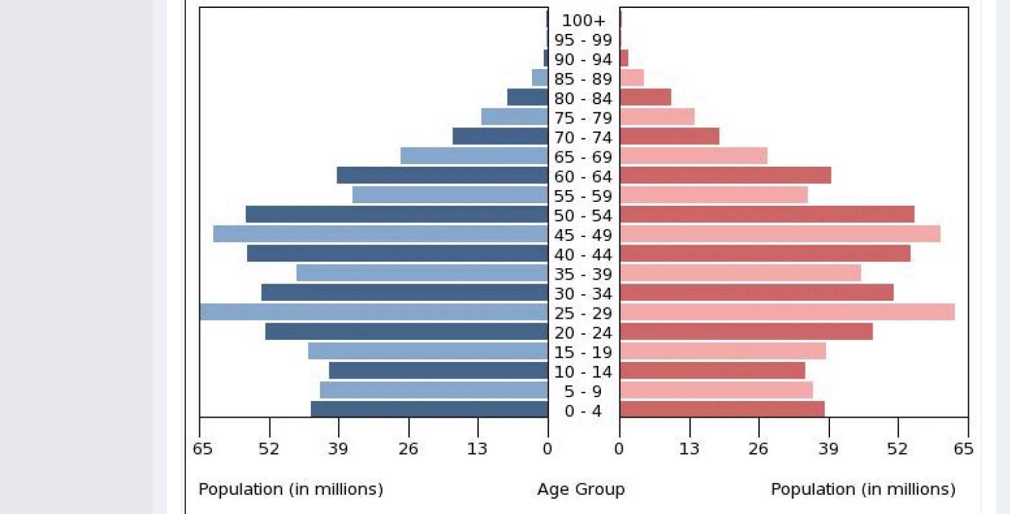
scroll to position [510, 0]
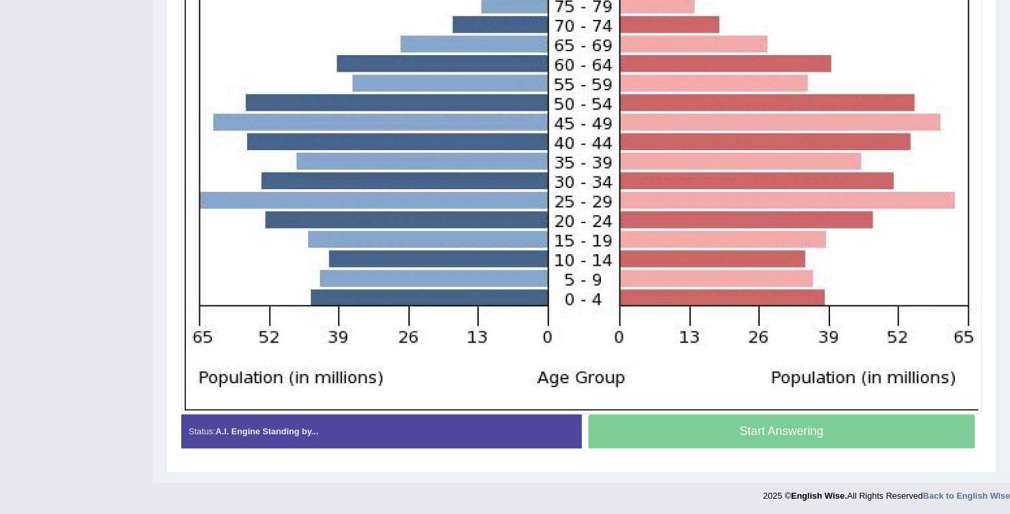
click at [728, 428] on div "Start Answering" at bounding box center [781, 432] width 400 height 37
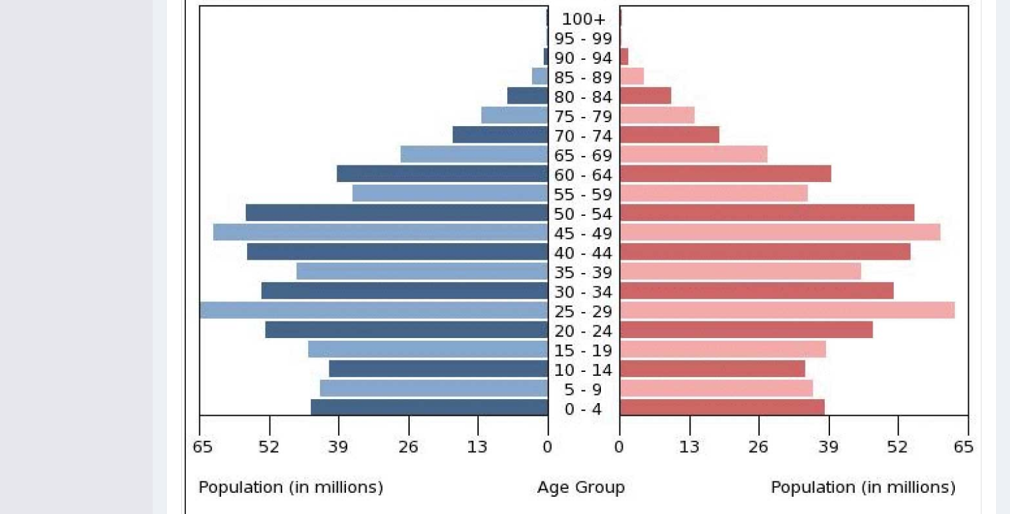
scroll to position [507, 0]
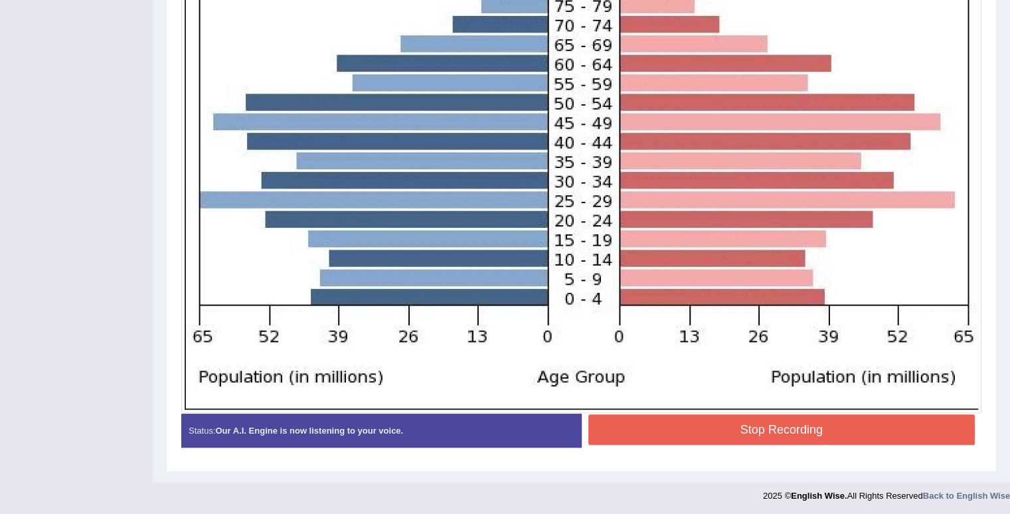
click at [844, 437] on button "Stop Recording" at bounding box center [781, 429] width 387 height 31
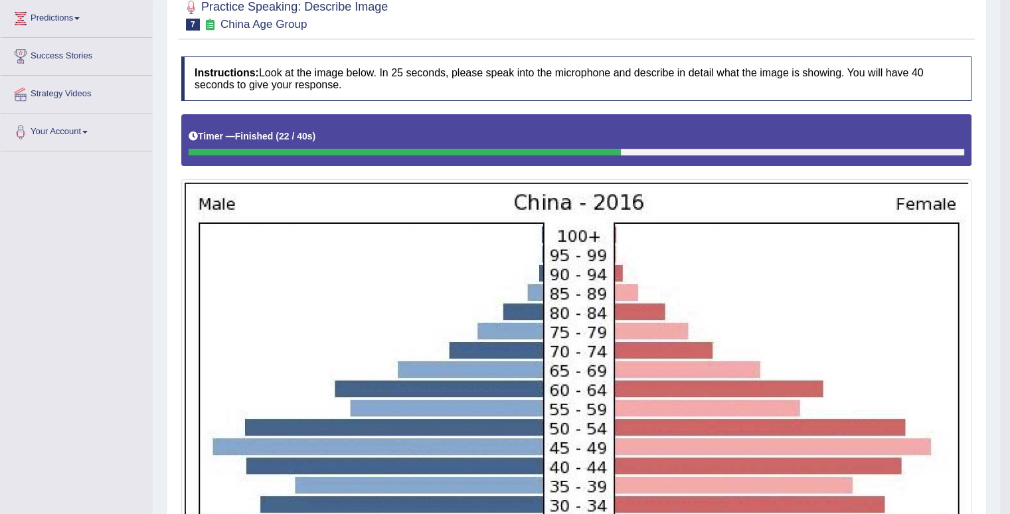
scroll to position [0, 0]
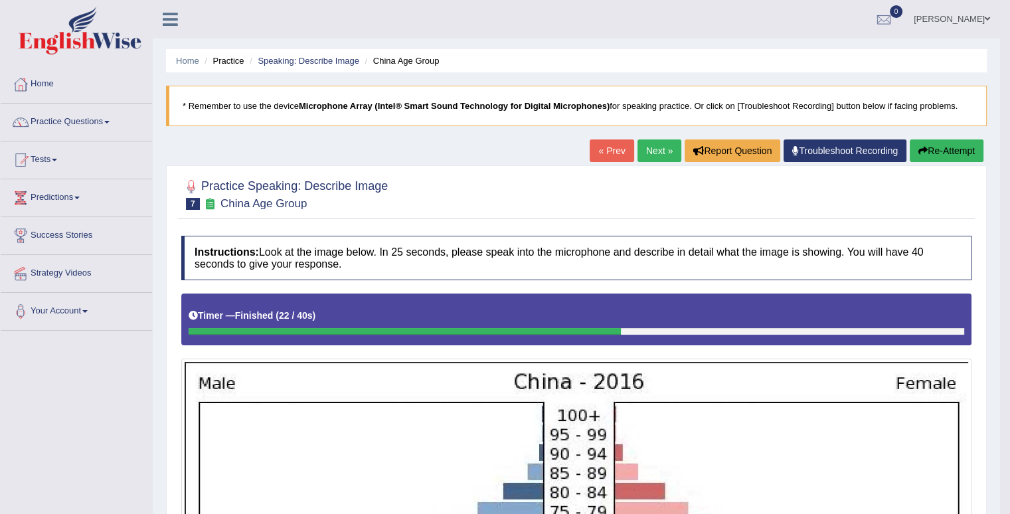
click at [929, 150] on button "Re-Attempt" at bounding box center [946, 150] width 74 height 23
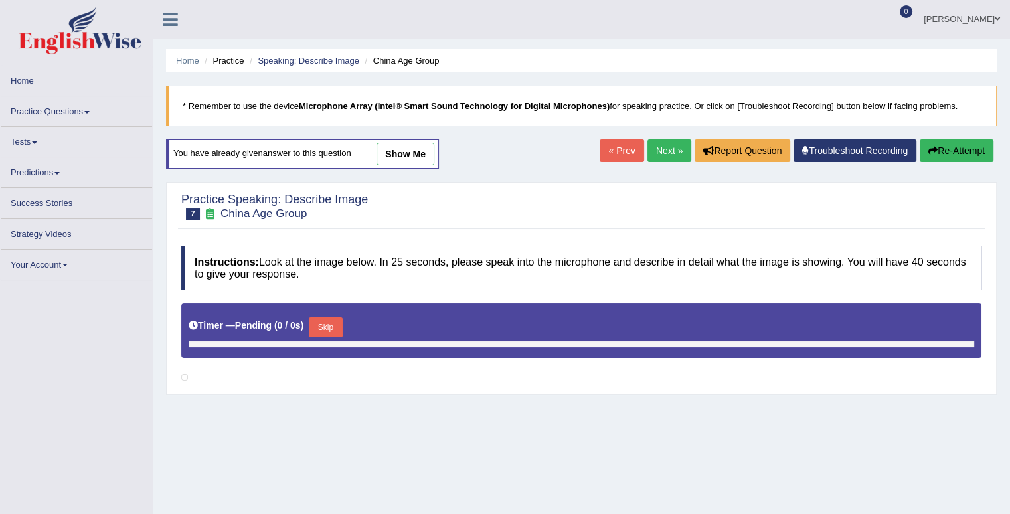
click at [670, 149] on link "Next »" at bounding box center [669, 150] width 44 height 23
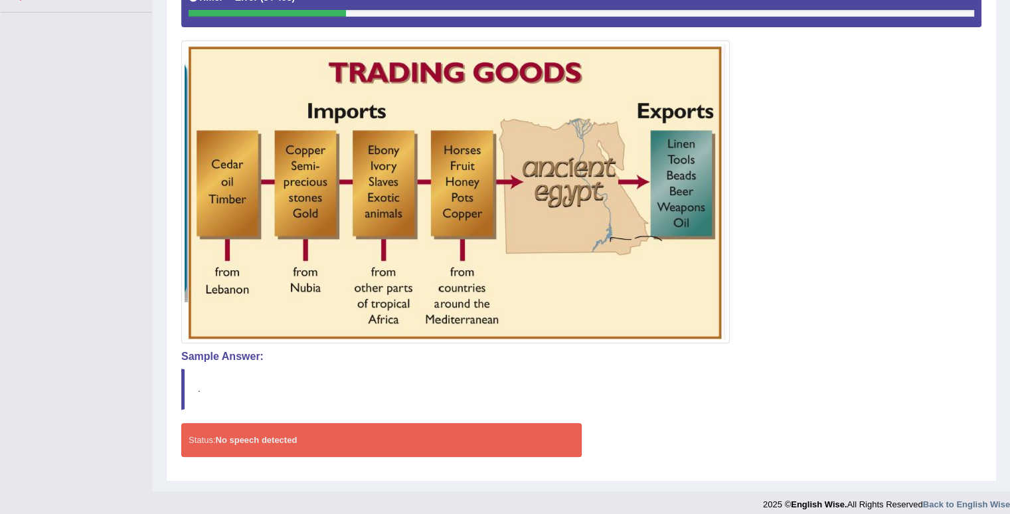
scroll to position [327, 0]
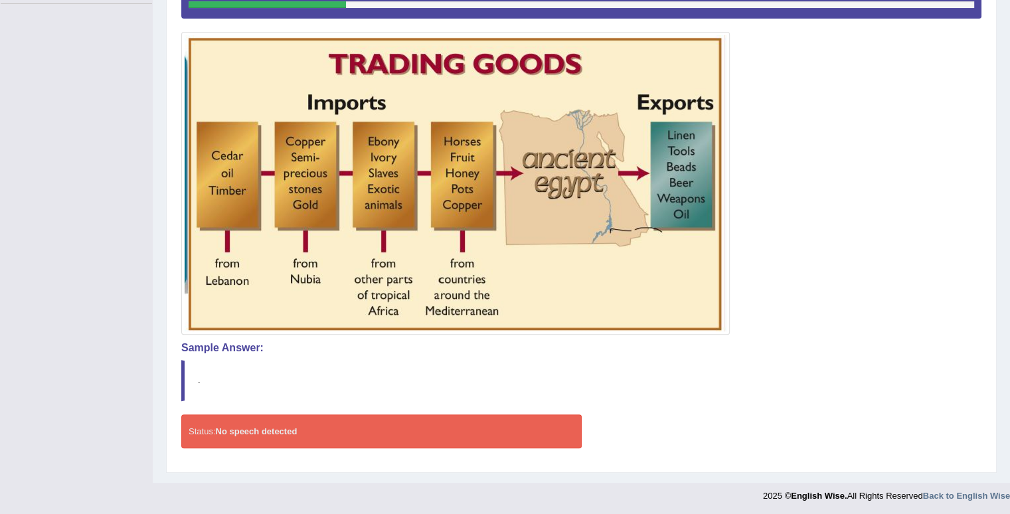
click at [358, 423] on div "Status: No speech detected" at bounding box center [381, 431] width 400 height 34
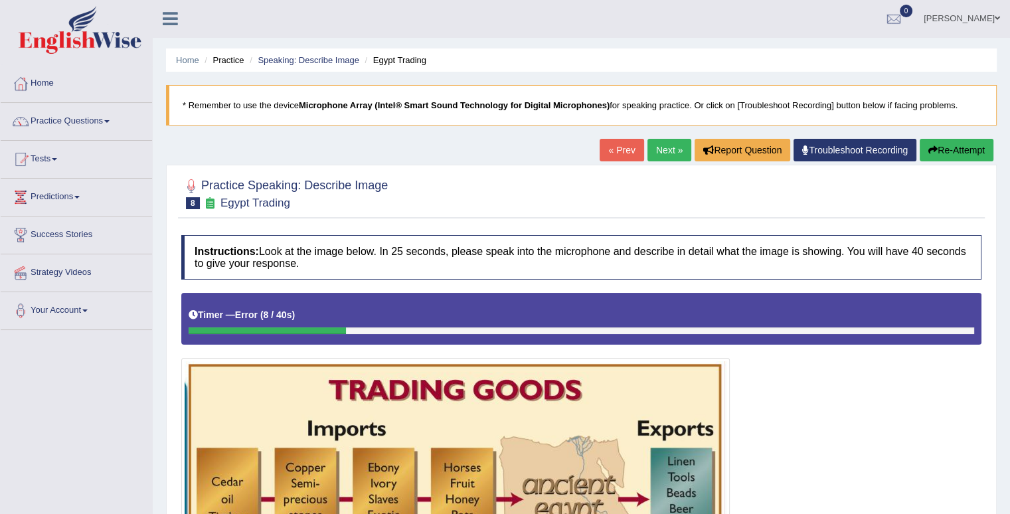
scroll to position [0, 0]
click at [963, 148] on button "Re-Attempt" at bounding box center [956, 150] width 74 height 23
click at [961, 154] on button "Re-Attempt" at bounding box center [956, 150] width 74 height 23
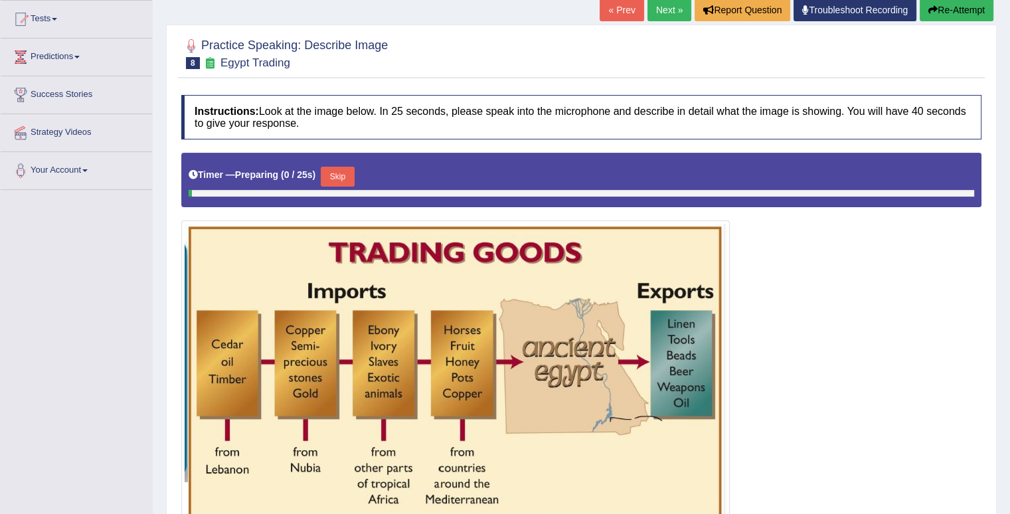
scroll to position [250, 0]
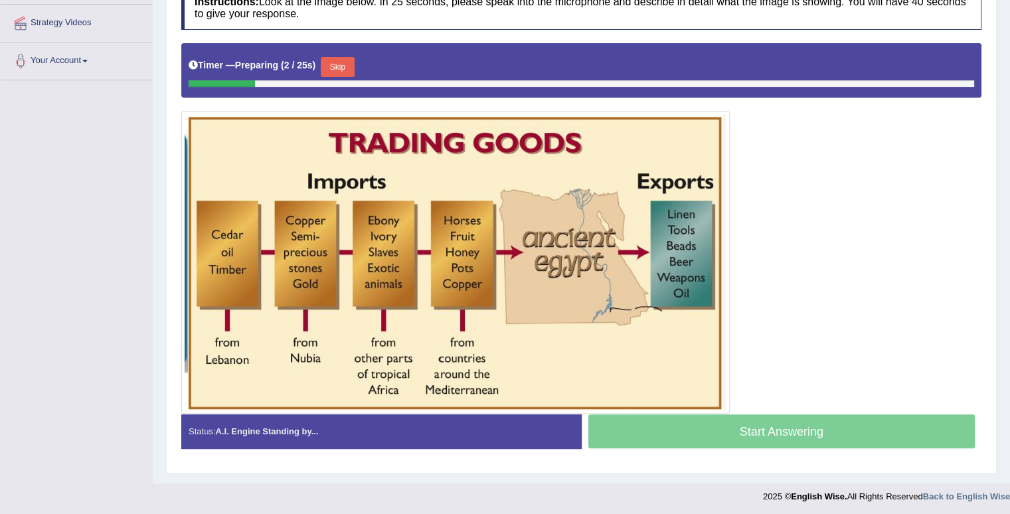
click at [351, 63] on button "Skip" at bounding box center [337, 67] width 33 height 20
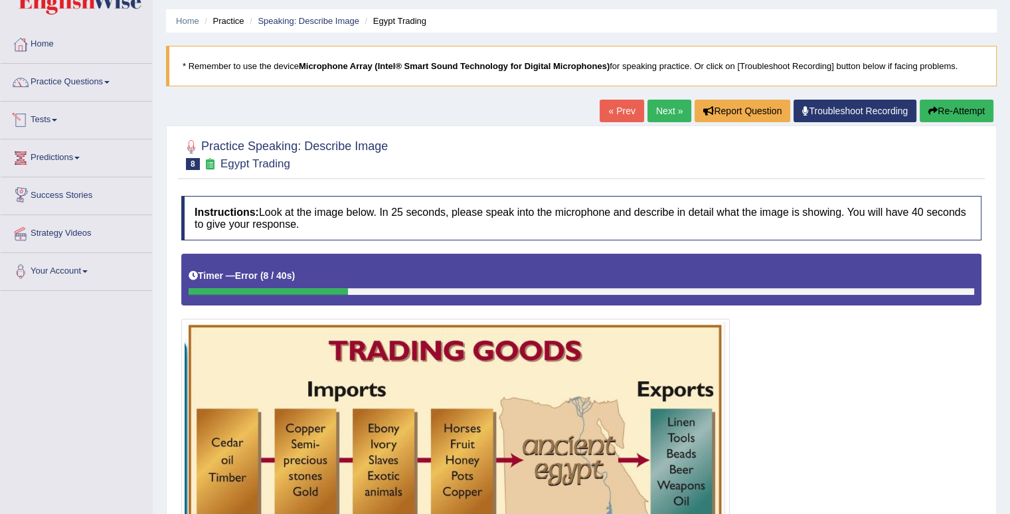
scroll to position [0, 0]
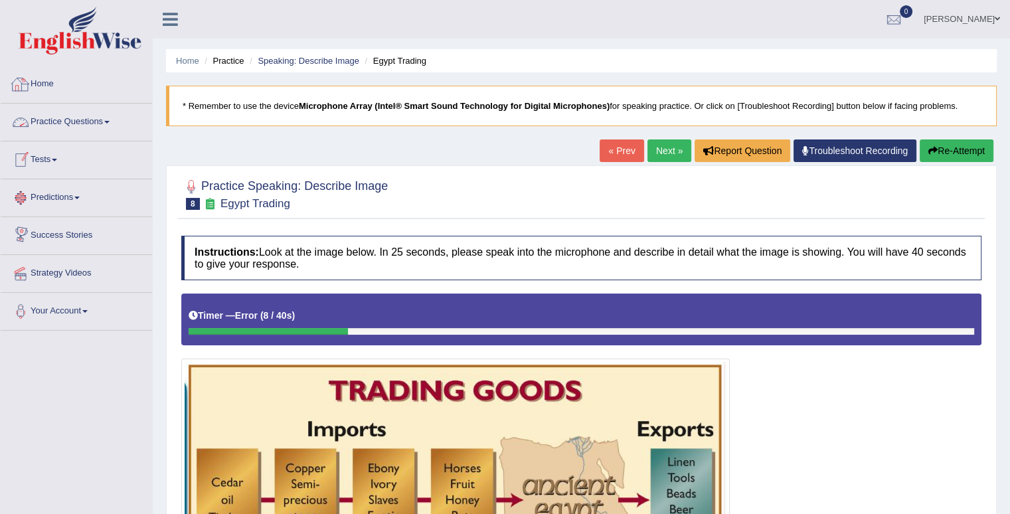
click at [75, 120] on link "Practice Questions" at bounding box center [76, 120] width 151 height 33
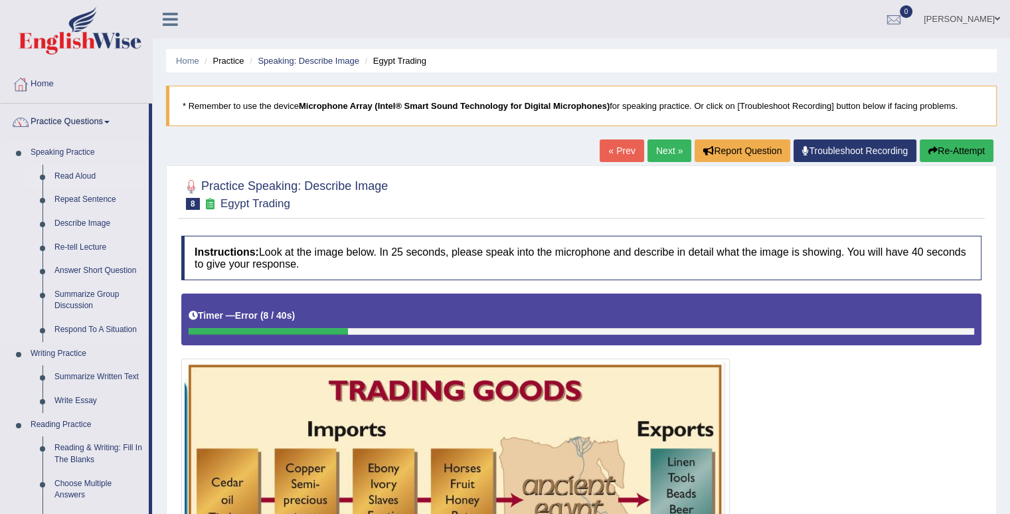
click at [76, 180] on link "Read Aloud" at bounding box center [98, 177] width 100 height 24
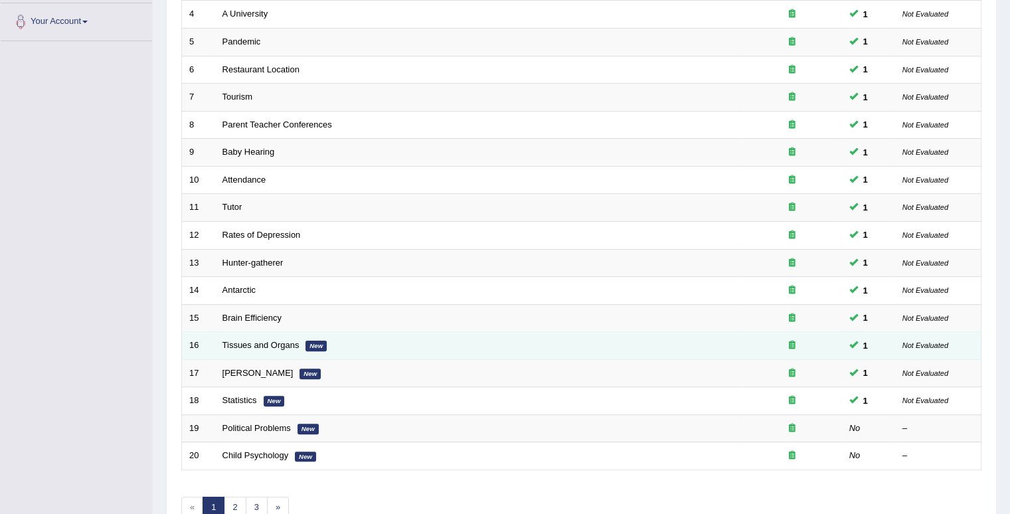
scroll to position [361, 0]
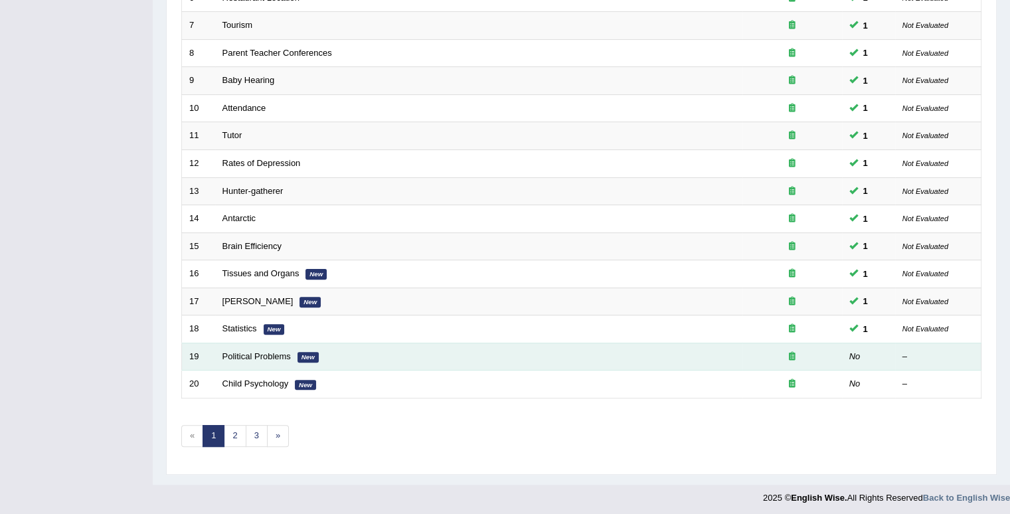
click at [232, 358] on td "Political Problems New" at bounding box center [478, 357] width 527 height 28
click at [237, 355] on link "Political Problems" at bounding box center [256, 356] width 68 height 10
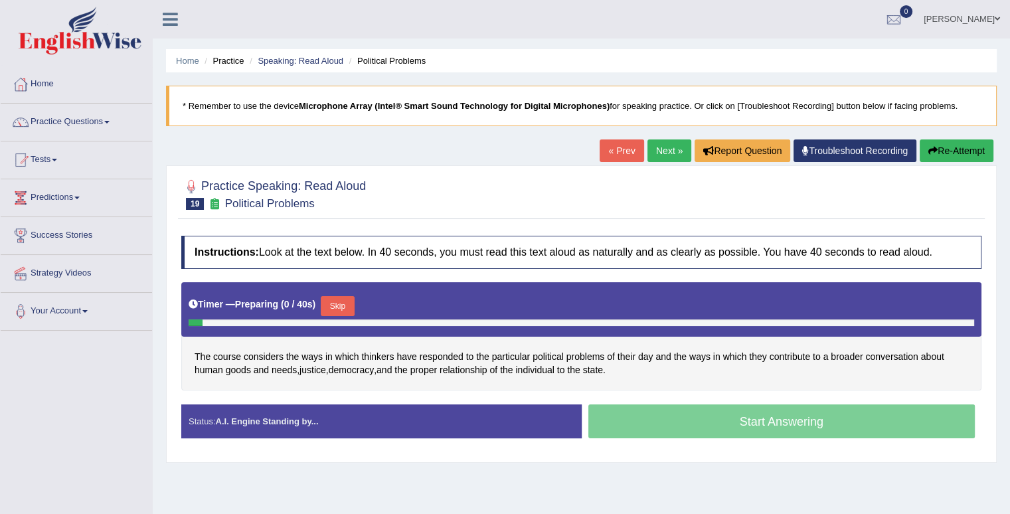
click at [350, 299] on button "Skip" at bounding box center [337, 306] width 33 height 20
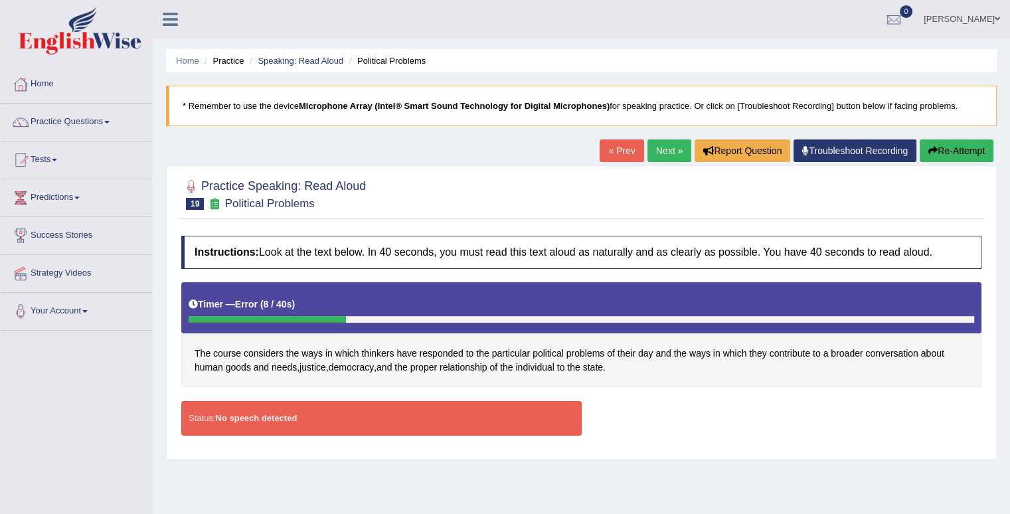
click at [664, 151] on link "Next »" at bounding box center [669, 150] width 44 height 23
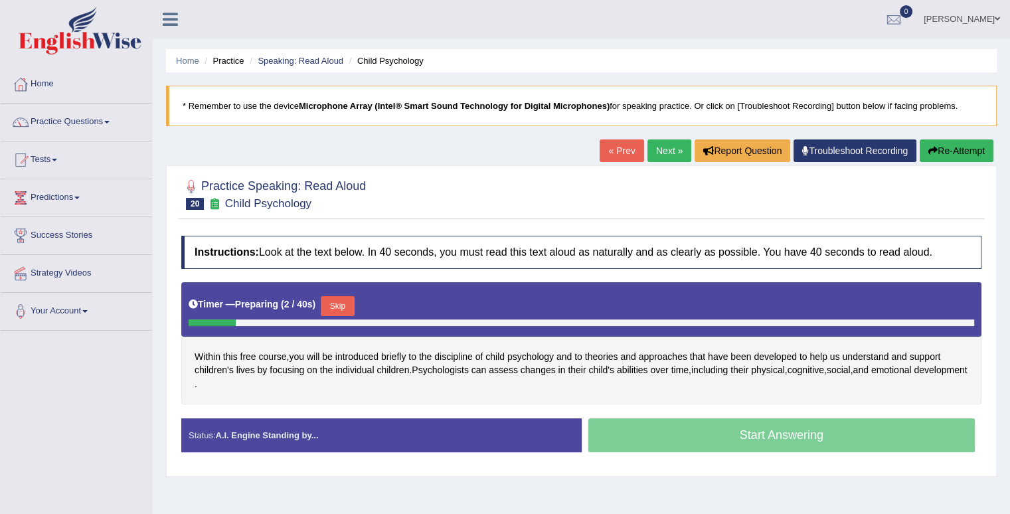
click at [339, 300] on button "Skip" at bounding box center [337, 306] width 33 height 20
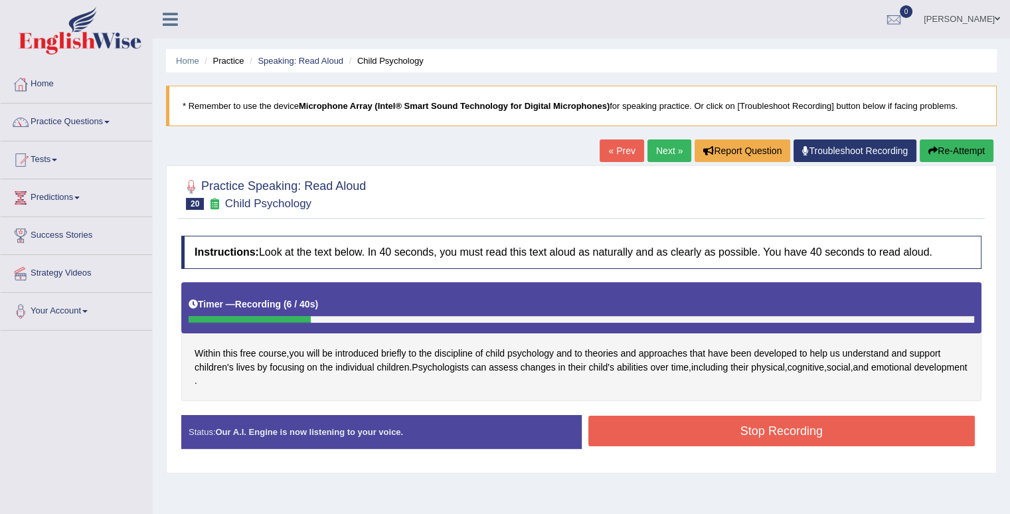
click at [648, 424] on button "Stop Recording" at bounding box center [781, 431] width 387 height 31
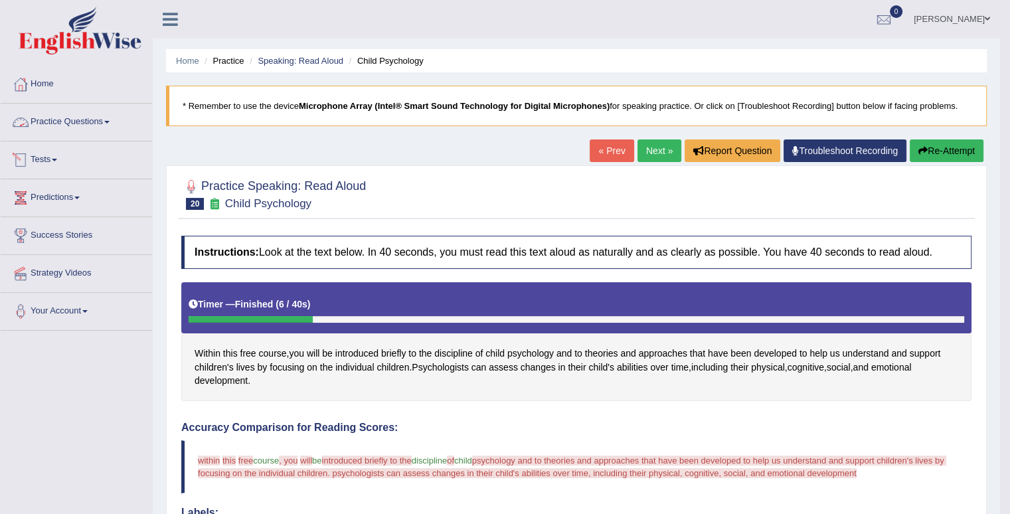
click at [110, 118] on link "Practice Questions" at bounding box center [76, 120] width 151 height 33
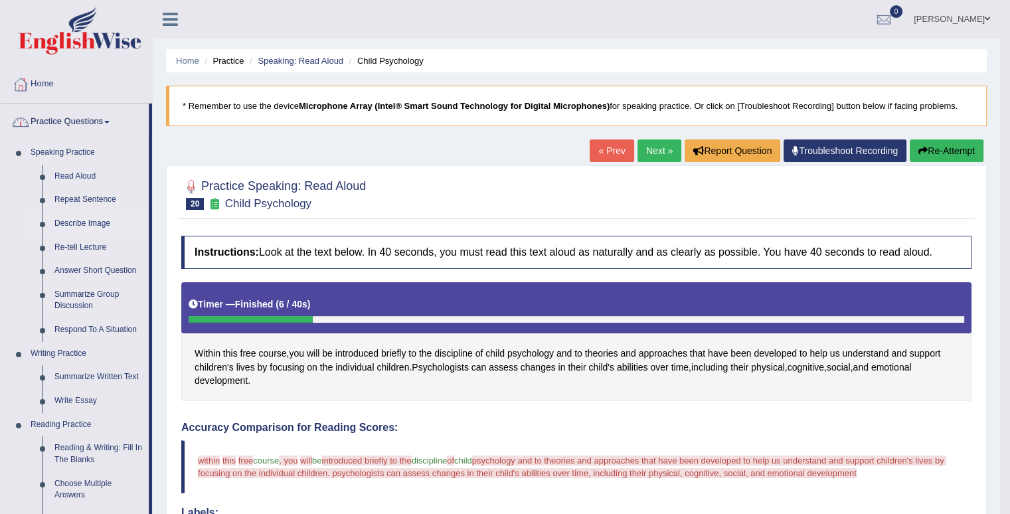
click at [75, 220] on link "Describe Image" at bounding box center [98, 224] width 100 height 24
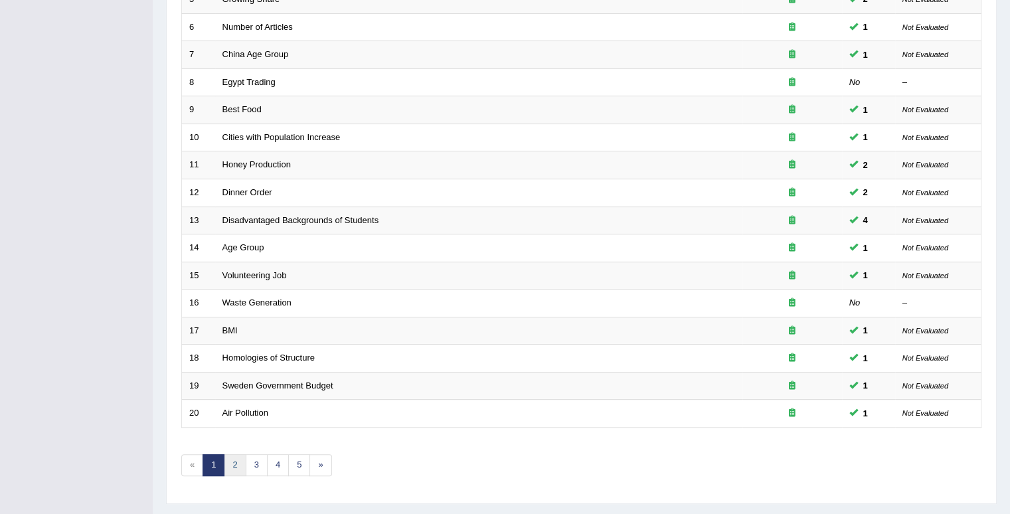
click at [234, 459] on link "2" at bounding box center [235, 465] width 22 height 22
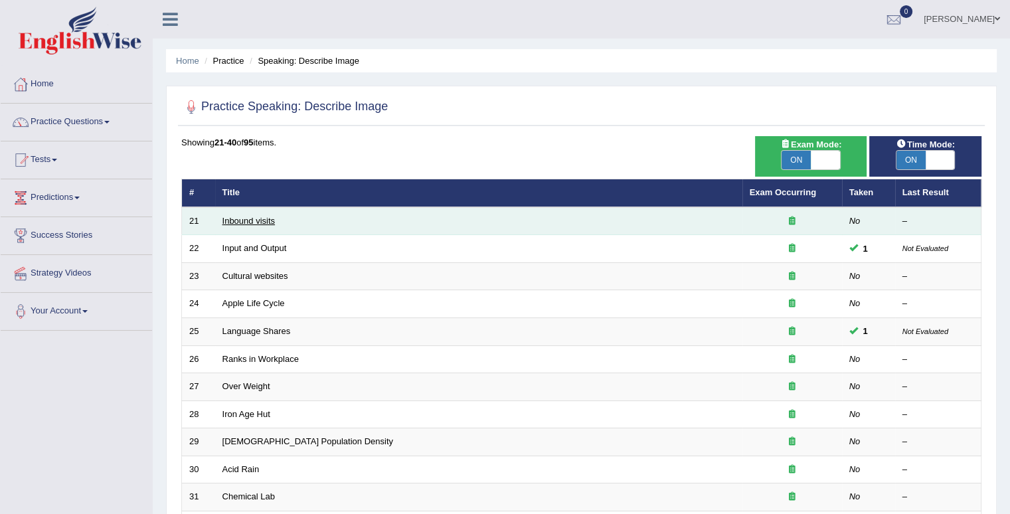
click at [234, 219] on link "Inbound visits" at bounding box center [248, 221] width 53 height 10
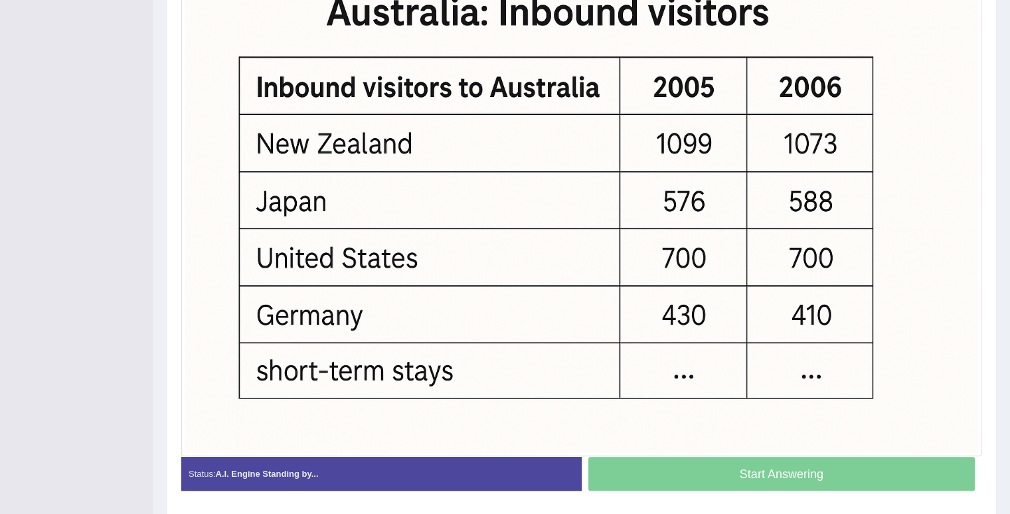
scroll to position [464, 0]
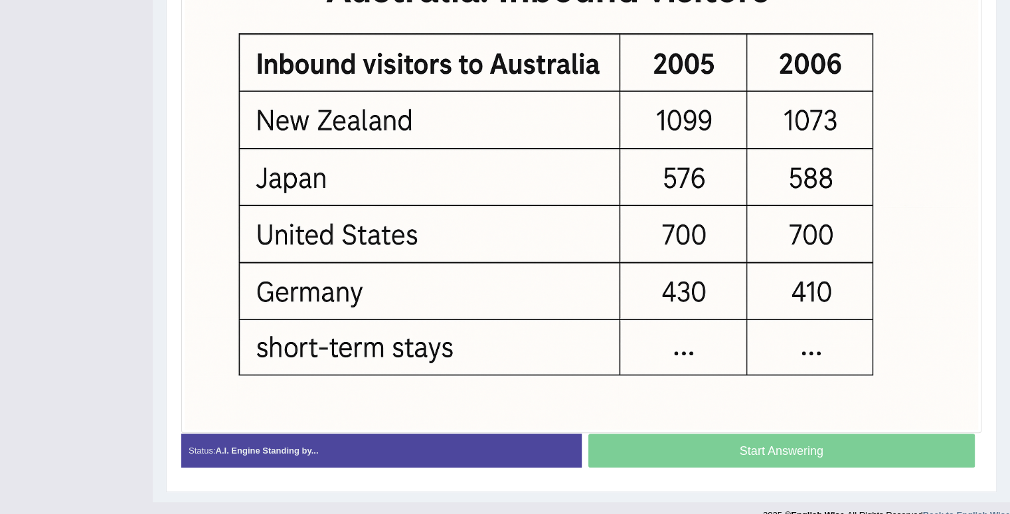
click at [740, 451] on div "Start Answering" at bounding box center [781, 451] width 400 height 37
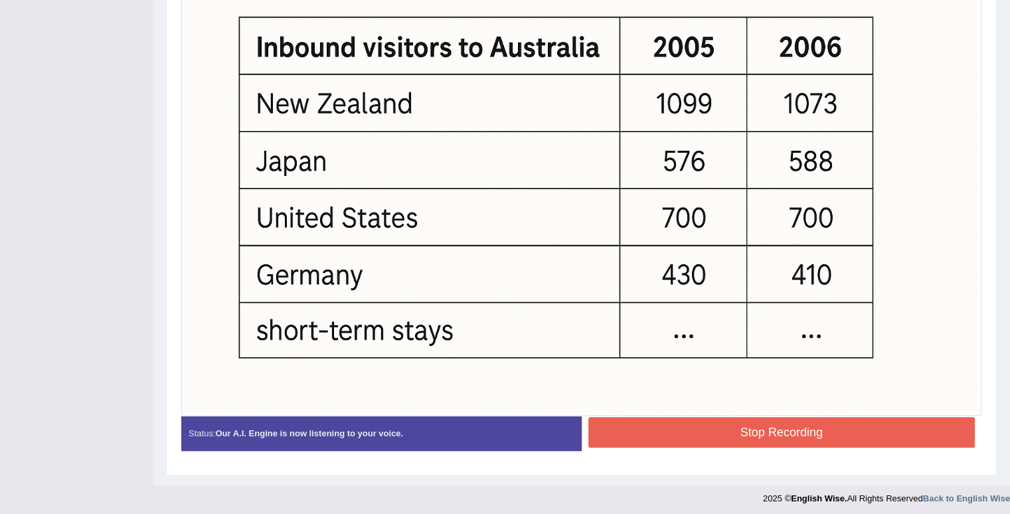
scroll to position [481, 0]
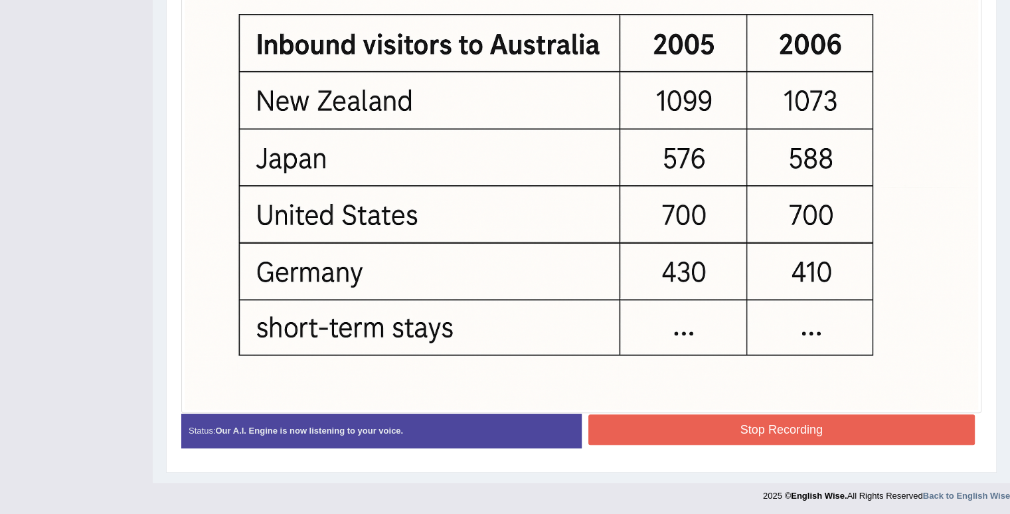
click at [856, 426] on button "Stop Recording" at bounding box center [781, 429] width 387 height 31
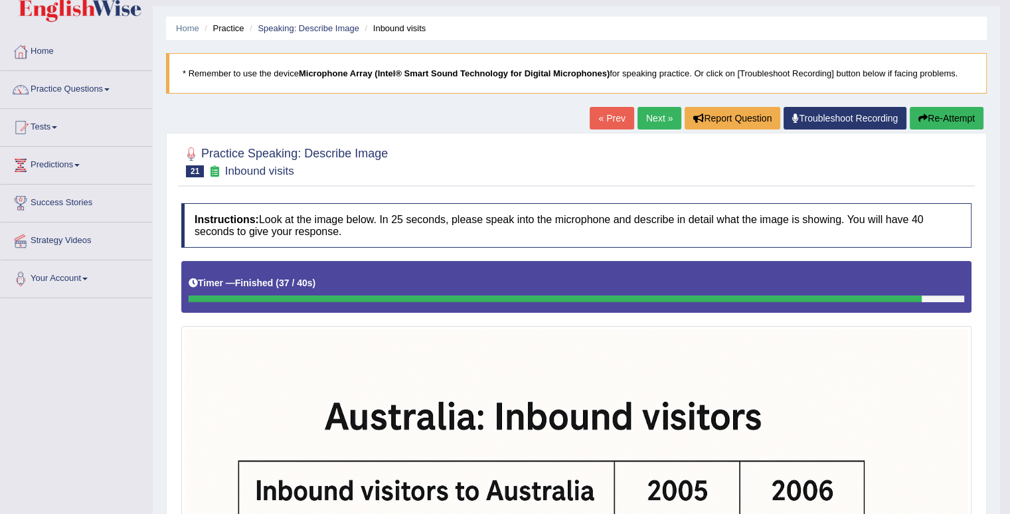
scroll to position [13, 0]
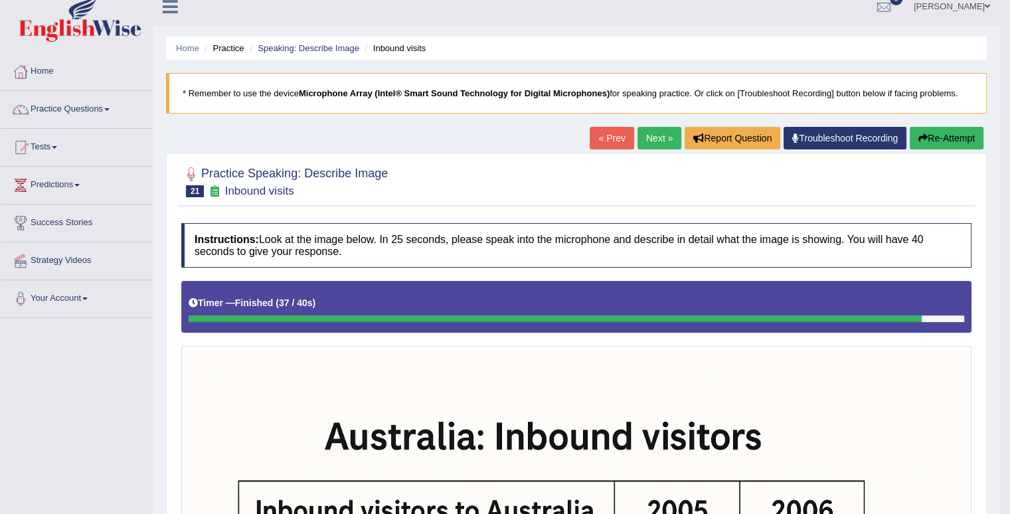
click at [652, 143] on link "Next »" at bounding box center [659, 138] width 44 height 23
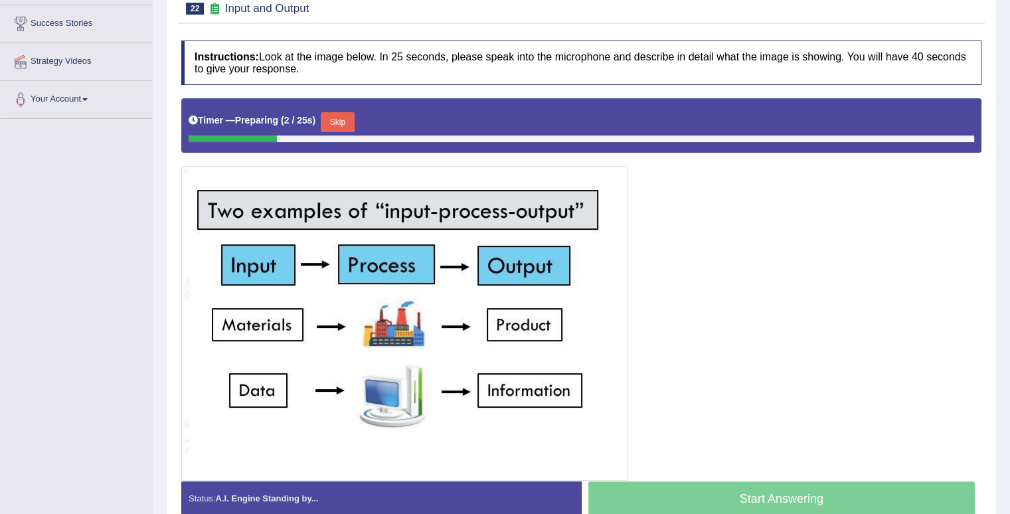
scroll to position [279, 0]
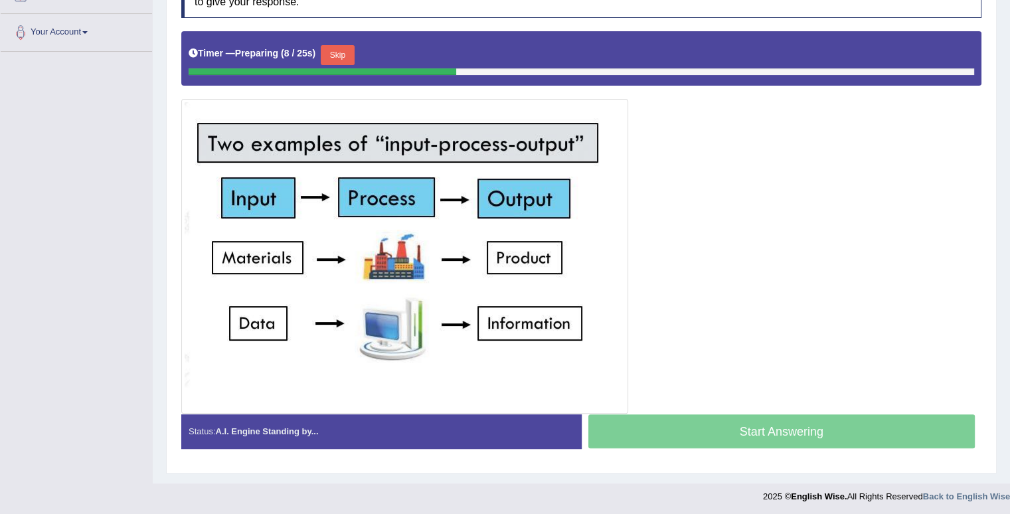
click at [343, 47] on button "Skip" at bounding box center [337, 55] width 33 height 20
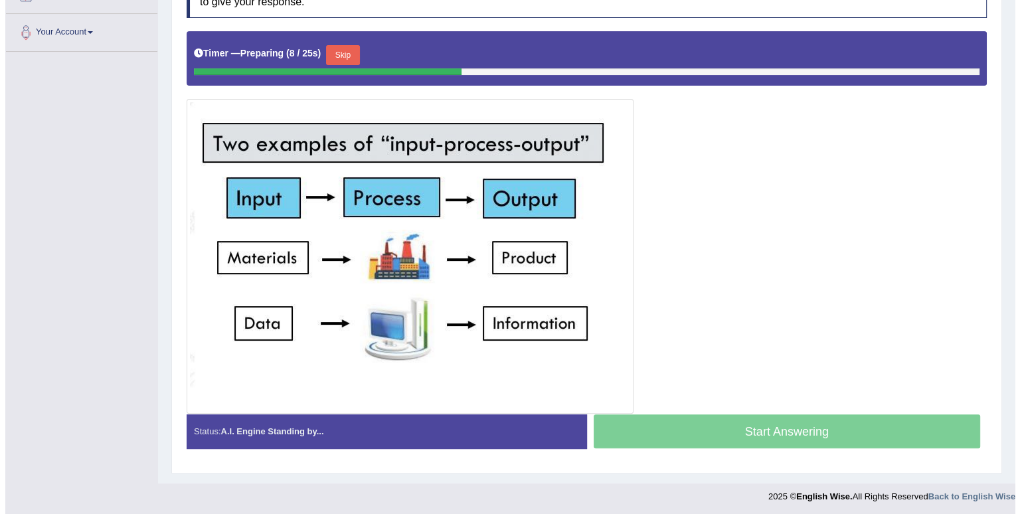
scroll to position [266, 0]
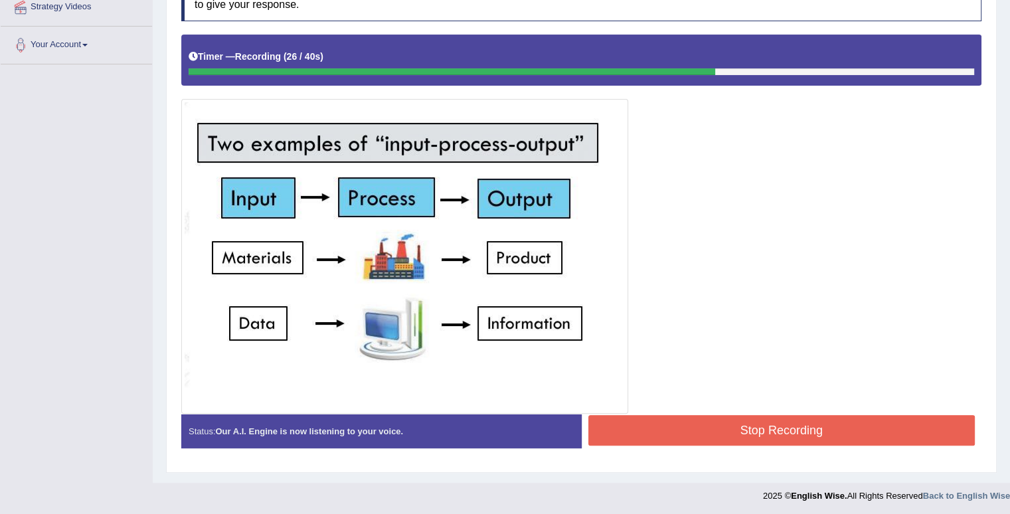
drag, startPoint x: 612, startPoint y: 424, endPoint x: 616, endPoint y: 415, distance: 10.1
click at [616, 420] on button "Stop Recording" at bounding box center [781, 430] width 387 height 31
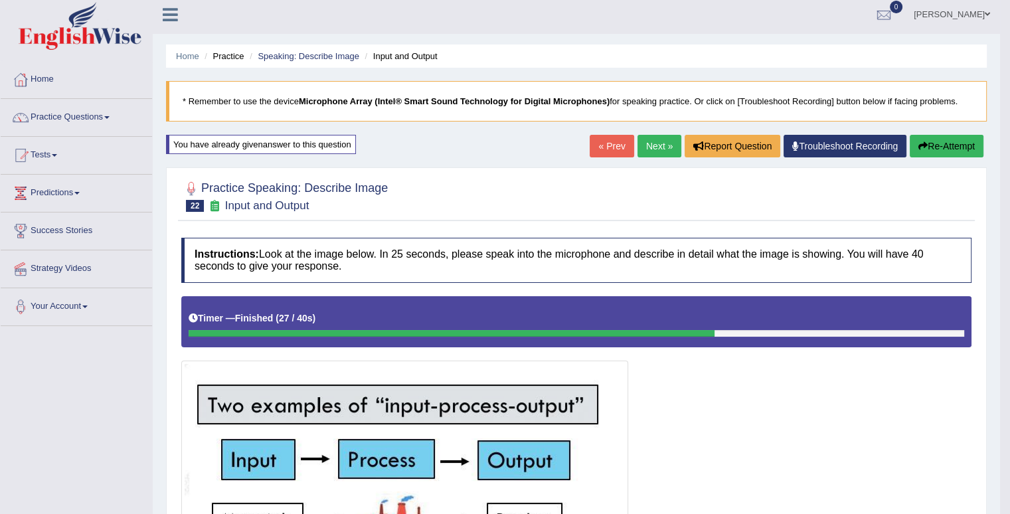
scroll to position [0, 0]
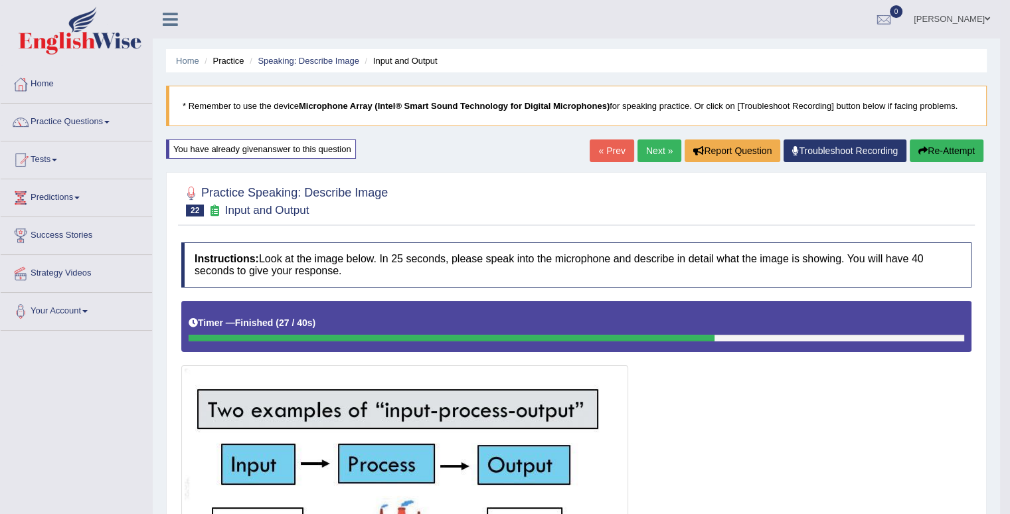
click at [651, 150] on link "Next »" at bounding box center [659, 150] width 44 height 23
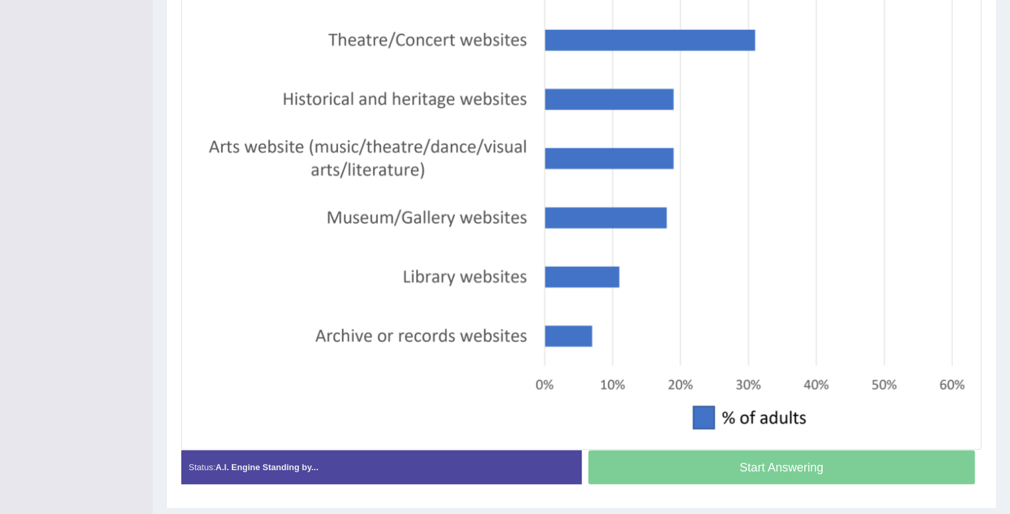
scroll to position [489, 0]
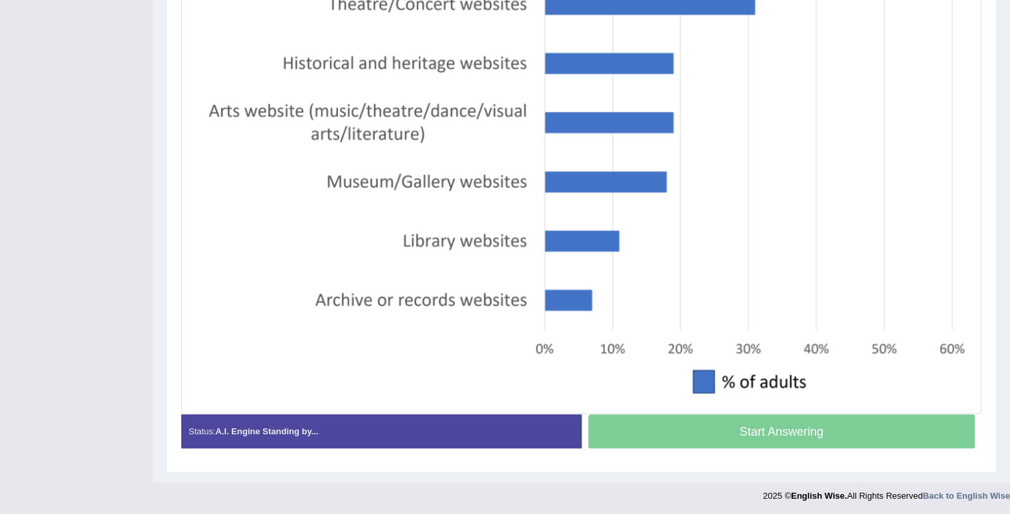
drag, startPoint x: 788, startPoint y: 428, endPoint x: 789, endPoint y: 420, distance: 8.7
click at [788, 427] on div "Start Answering" at bounding box center [781, 432] width 400 height 37
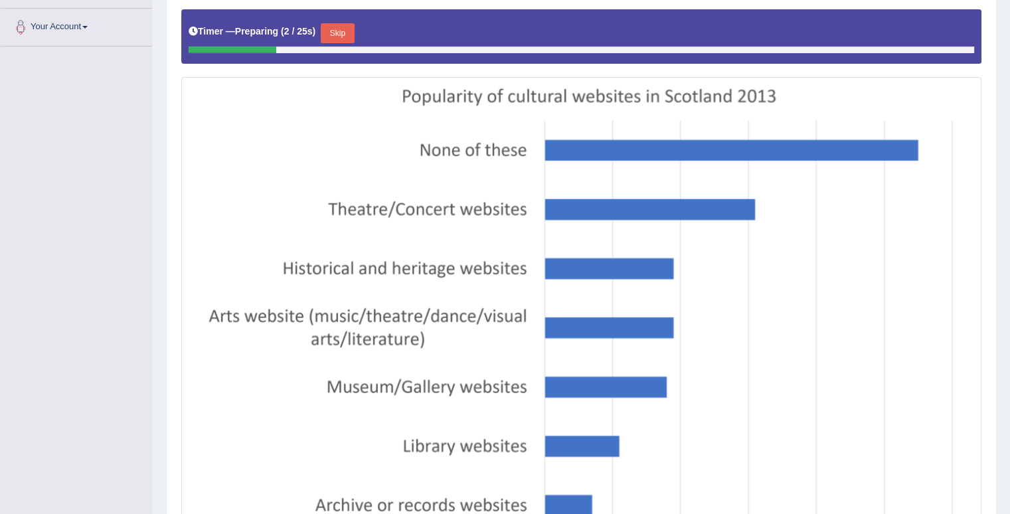
scroll to position [157, 0]
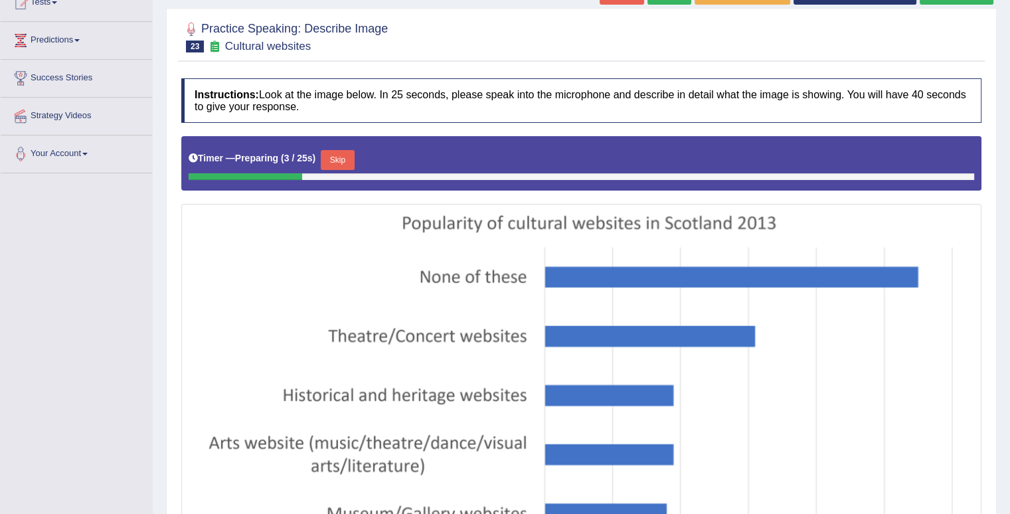
click at [345, 153] on button "Skip" at bounding box center [337, 160] width 33 height 20
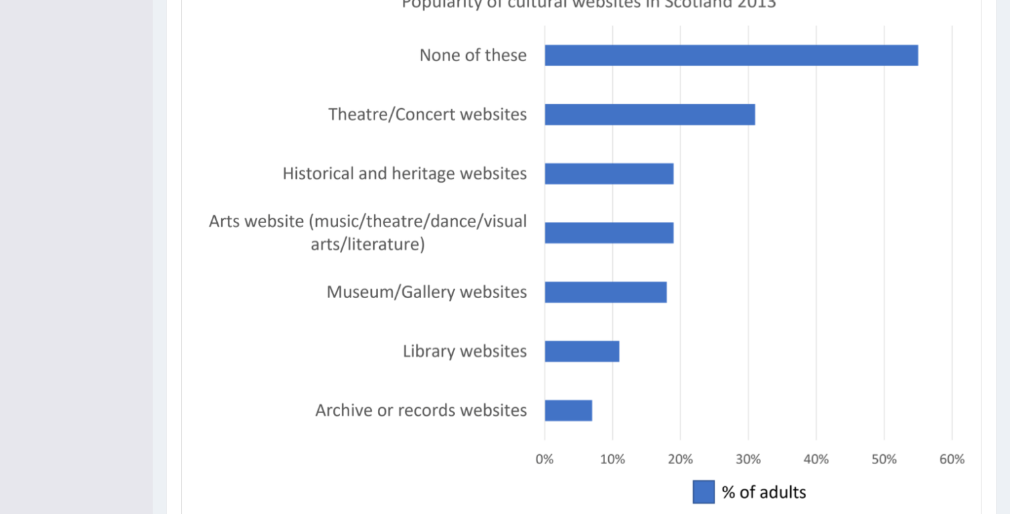
scroll to position [487, 0]
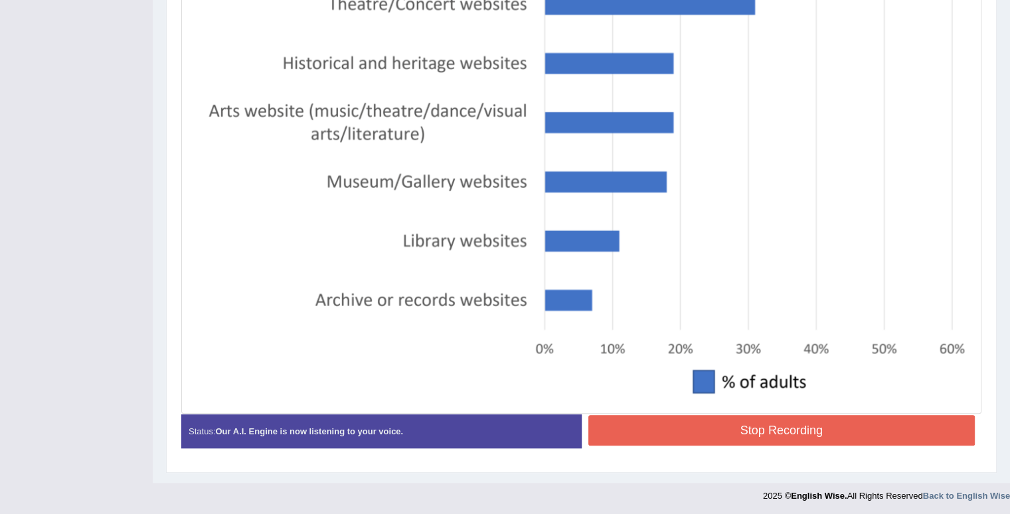
click at [677, 418] on button "Stop Recording" at bounding box center [781, 430] width 387 height 31
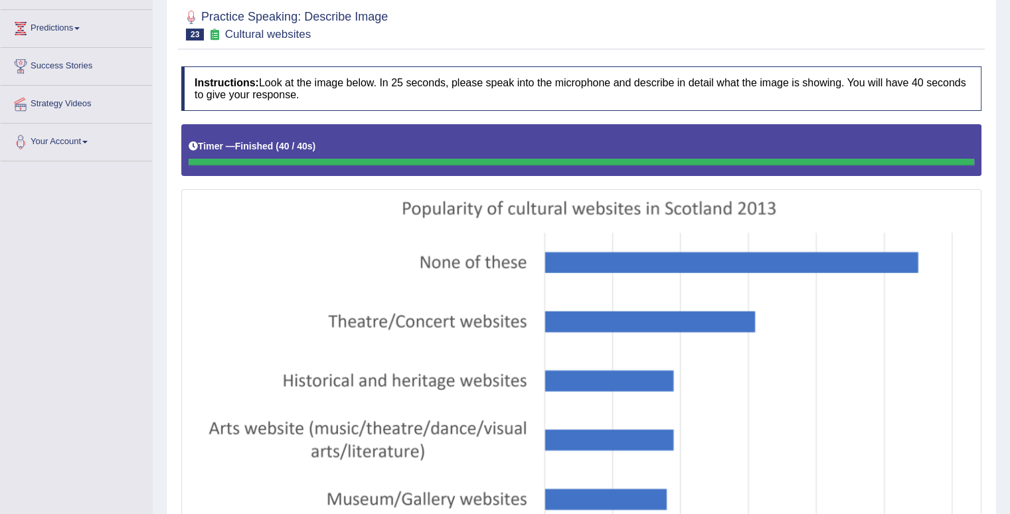
scroll to position [155, 0]
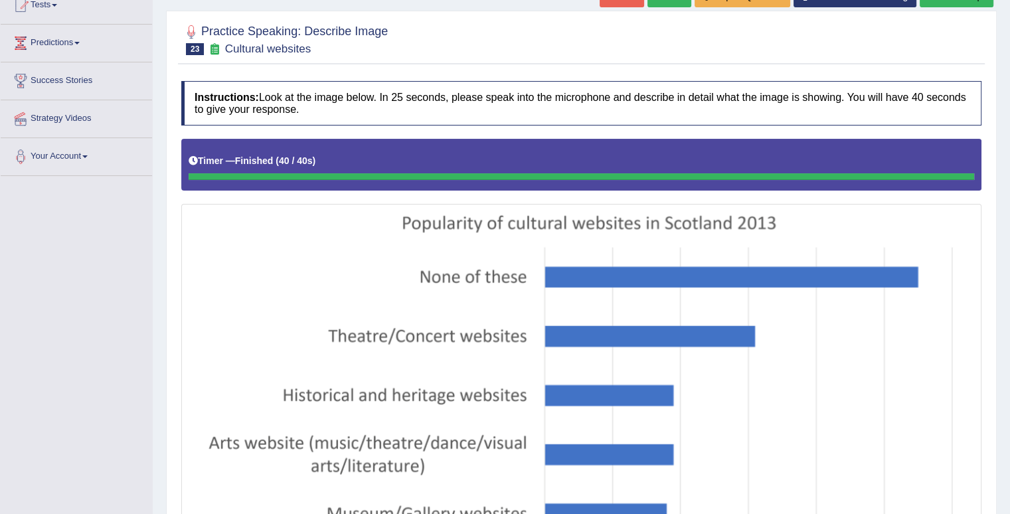
click at [358, 282] on img at bounding box center [581, 474] width 793 height 535
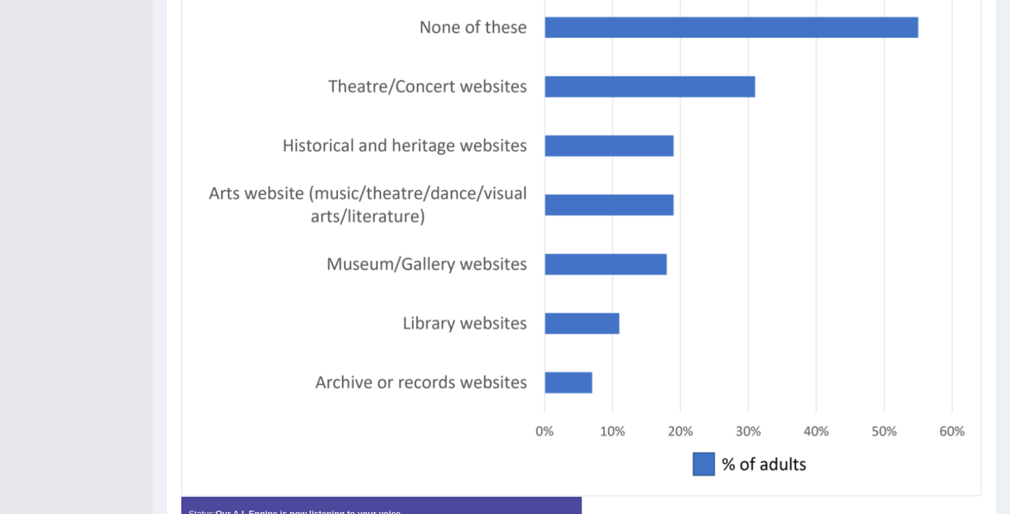
scroll to position [487, 0]
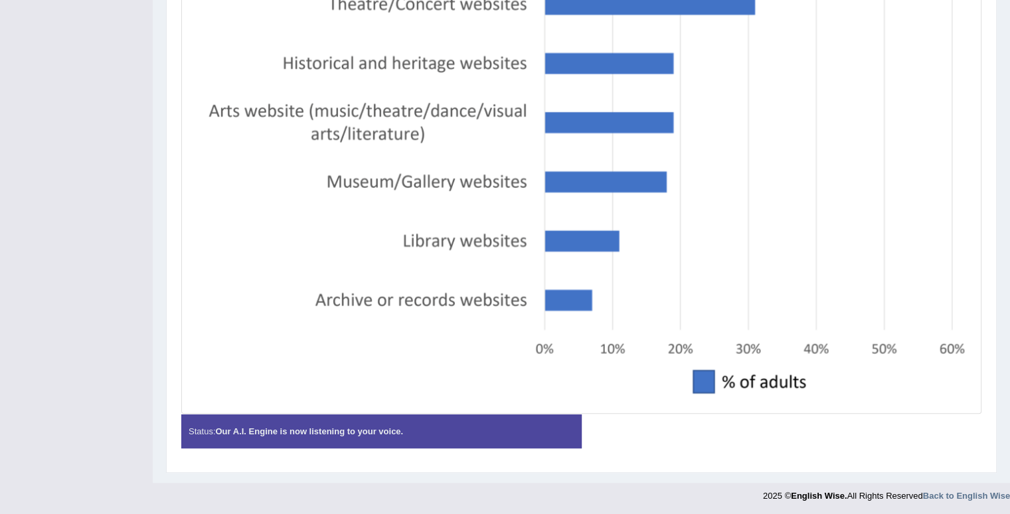
drag, startPoint x: 406, startPoint y: 418, endPoint x: 588, endPoint y: 265, distance: 238.4
click at [408, 418] on div "Status: Our A.I. Engine is now listening to your voice." at bounding box center [381, 431] width 400 height 34
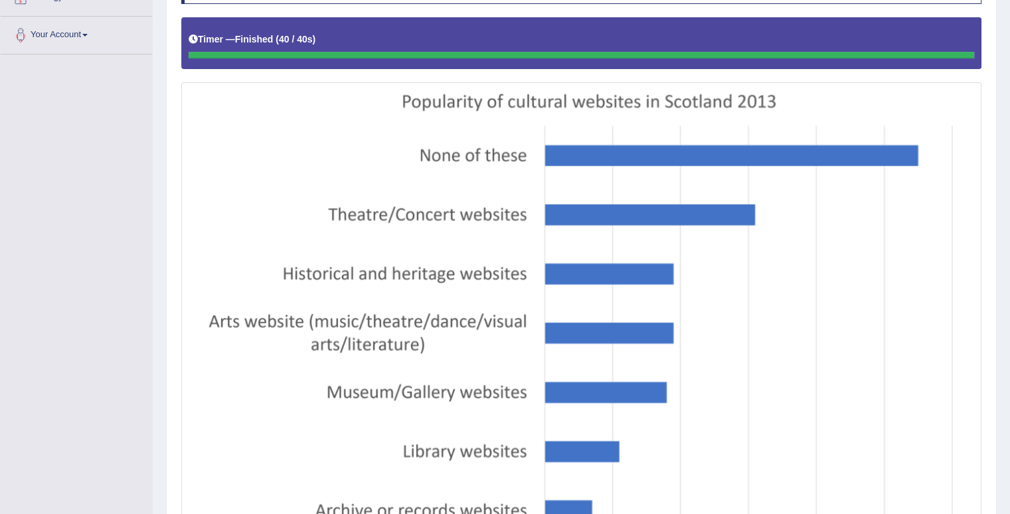
scroll to position [88, 0]
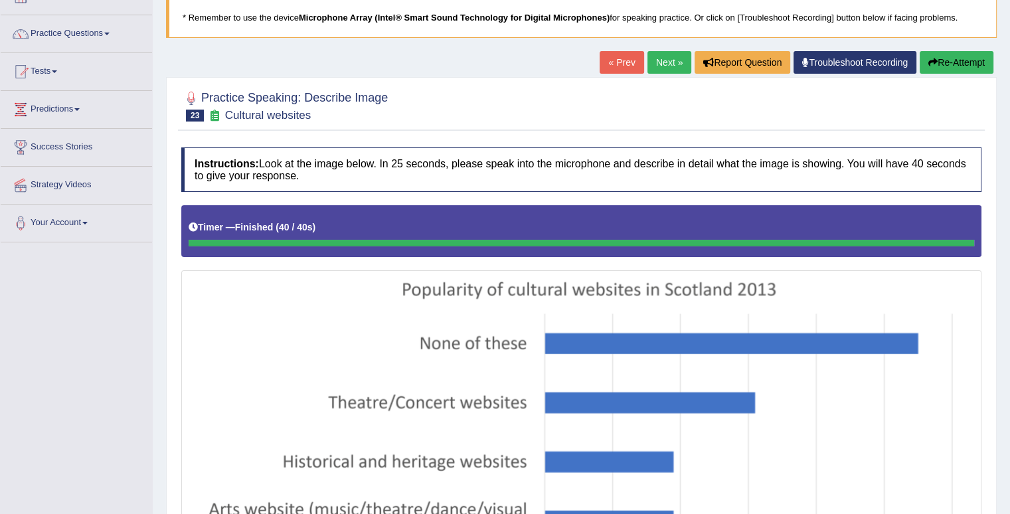
click at [666, 57] on link "Next »" at bounding box center [669, 62] width 44 height 23
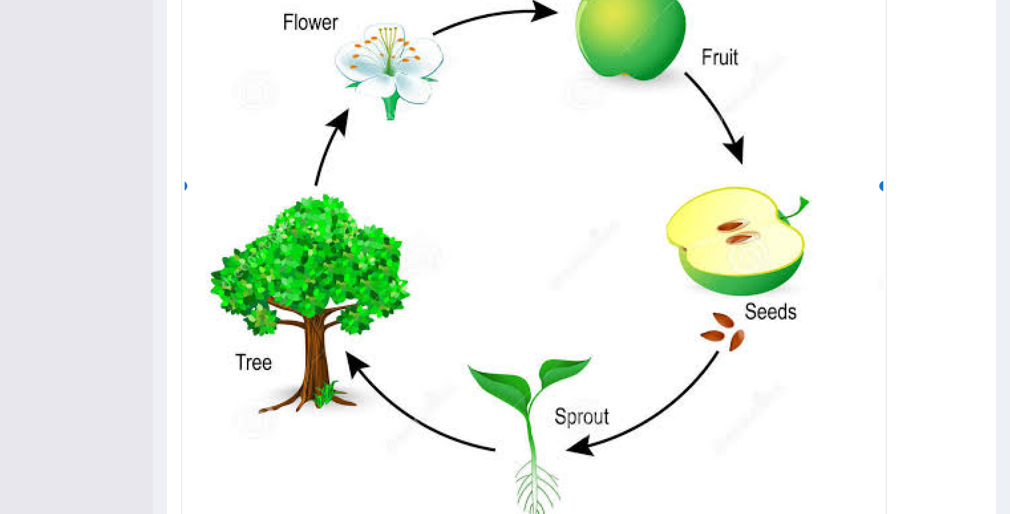
scroll to position [637, 0]
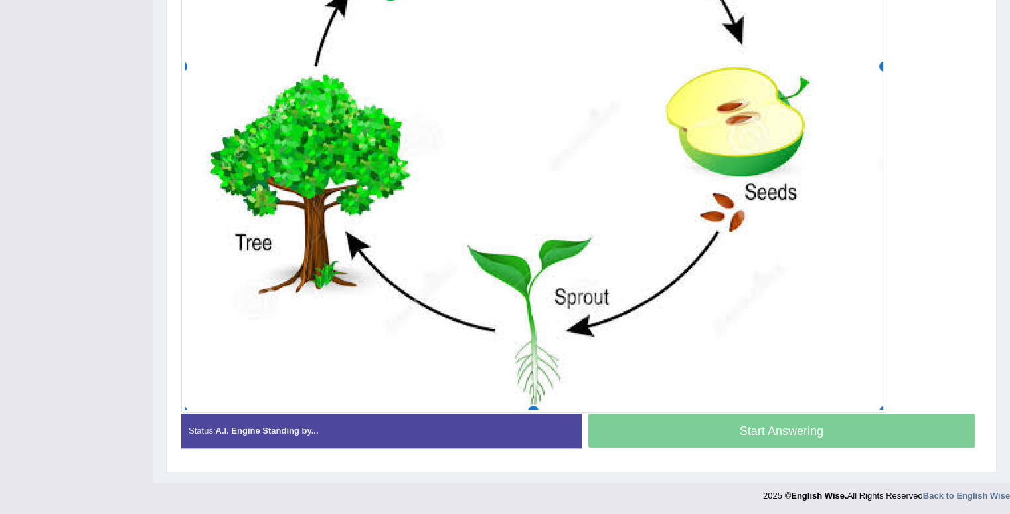
click at [783, 439] on div "Start Answering" at bounding box center [781, 432] width 400 height 37
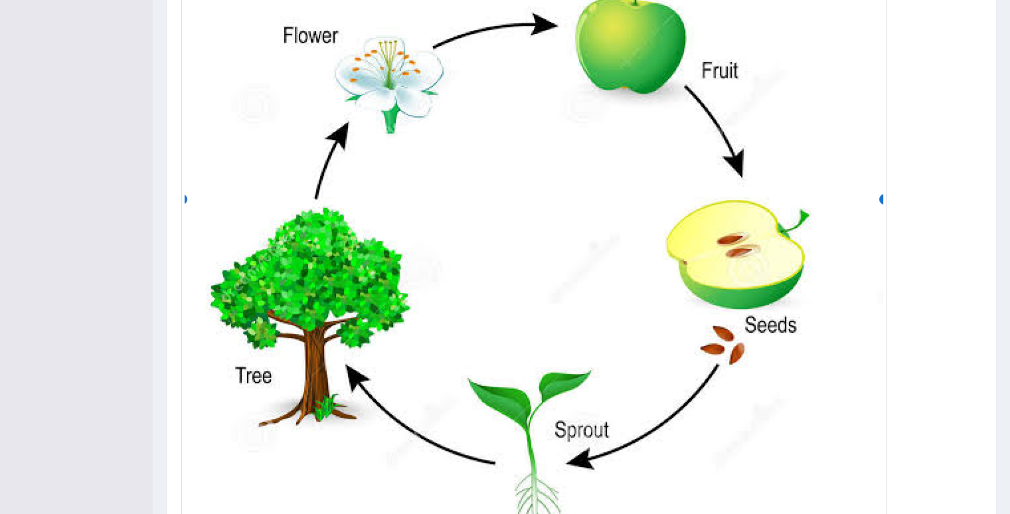
scroll to position [305, 0]
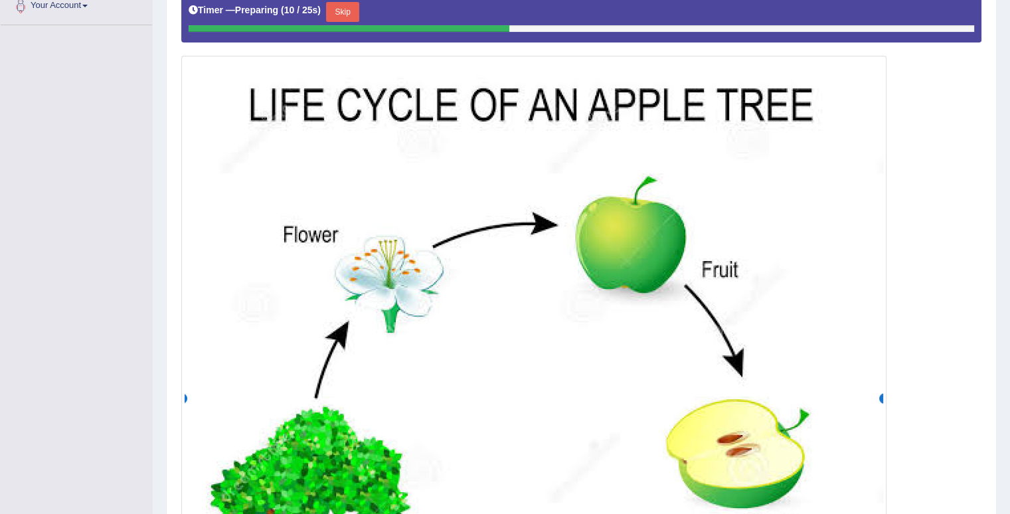
click at [350, 9] on button "Skip" at bounding box center [342, 12] width 33 height 20
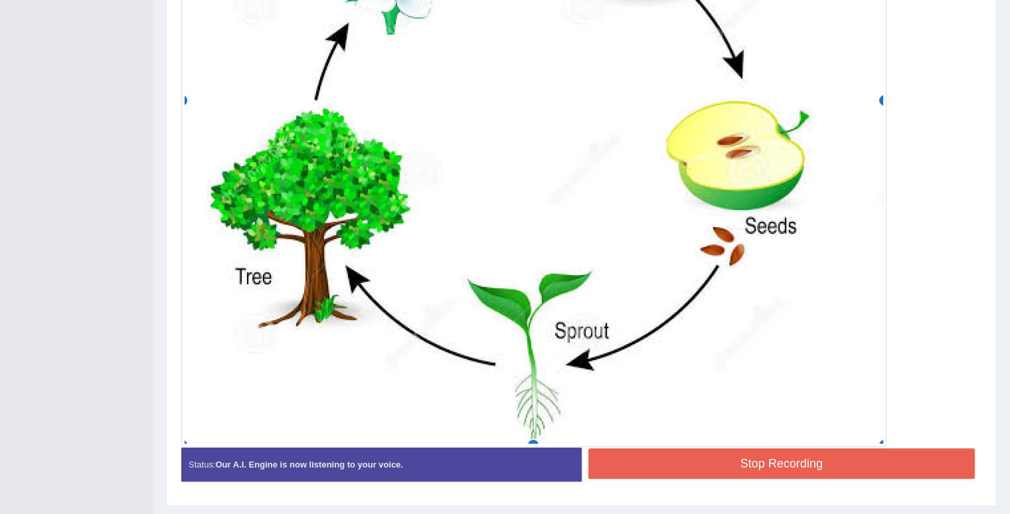
scroll to position [634, 0]
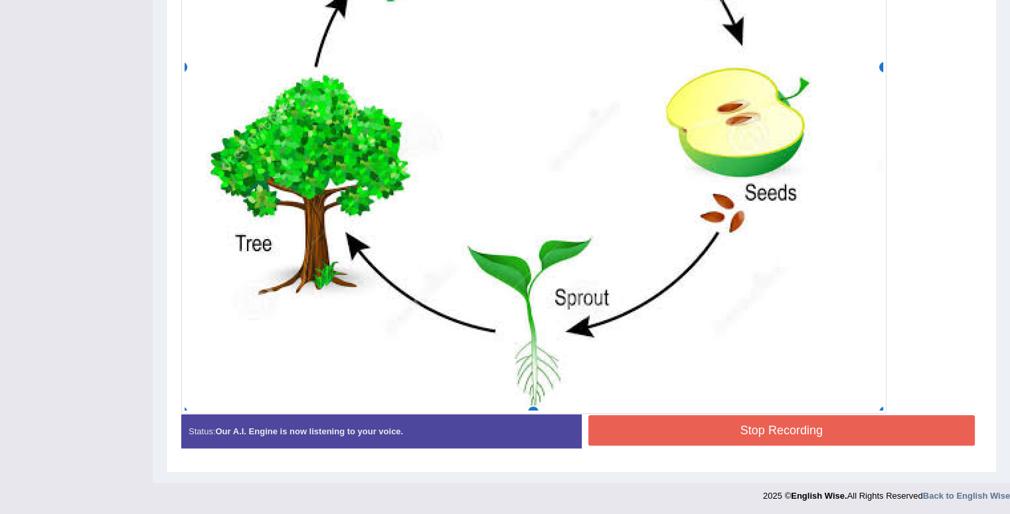
click at [670, 417] on button "Stop Recording" at bounding box center [781, 430] width 387 height 31
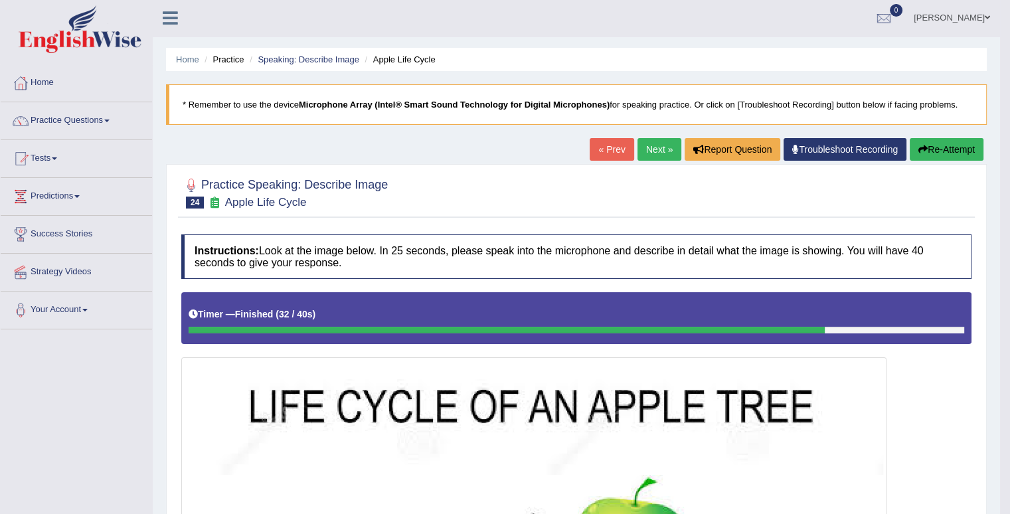
scroll to position [0, 0]
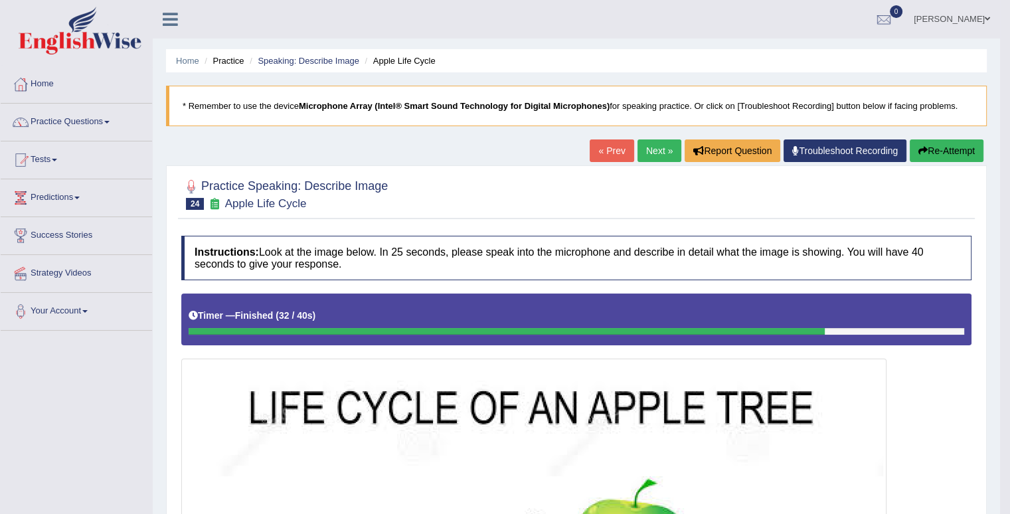
click at [674, 149] on link "Next »" at bounding box center [659, 150] width 44 height 23
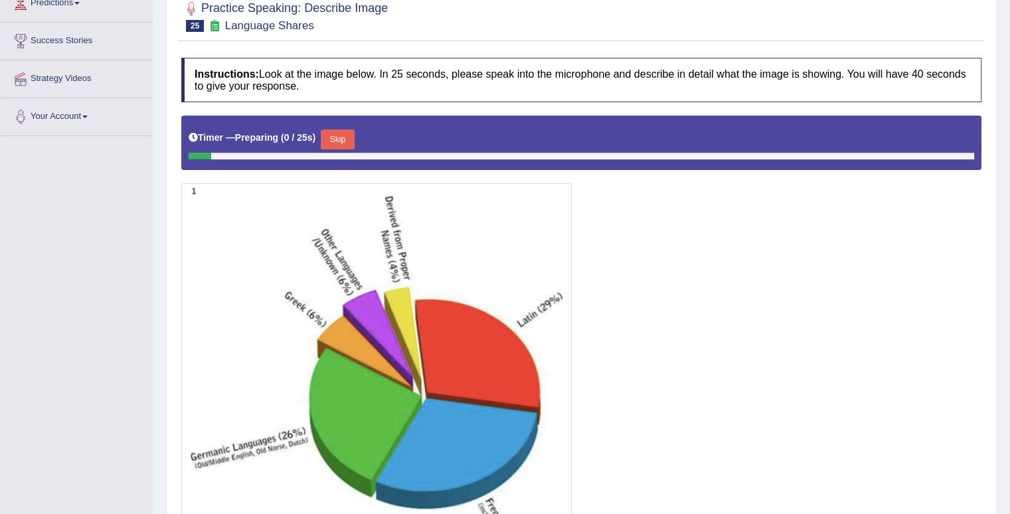
scroll to position [332, 0]
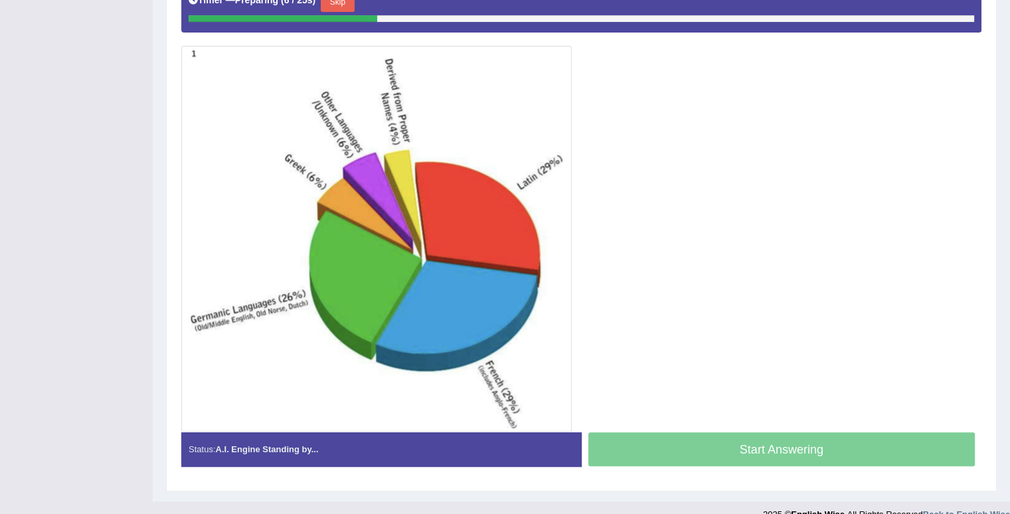
click at [771, 446] on div "Start Answering" at bounding box center [781, 450] width 400 height 37
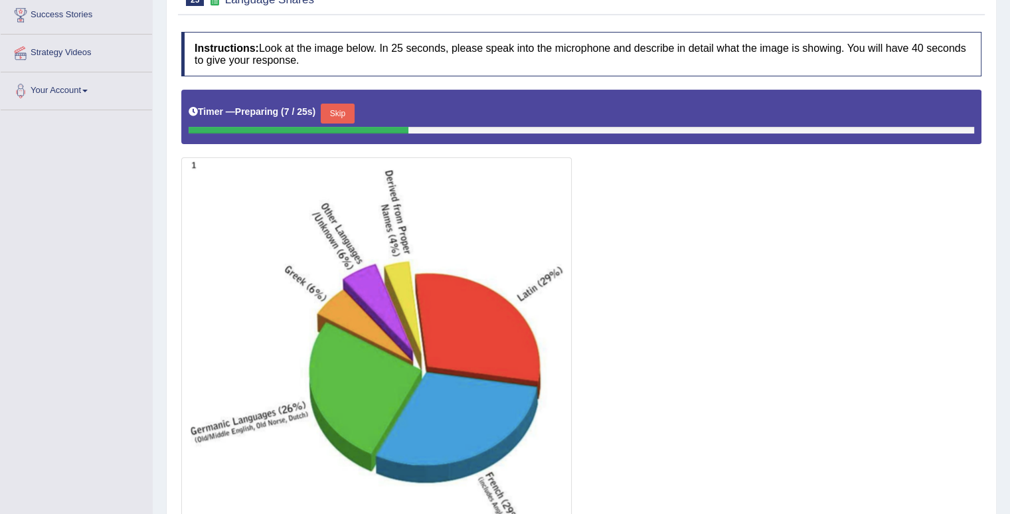
scroll to position [199, 0]
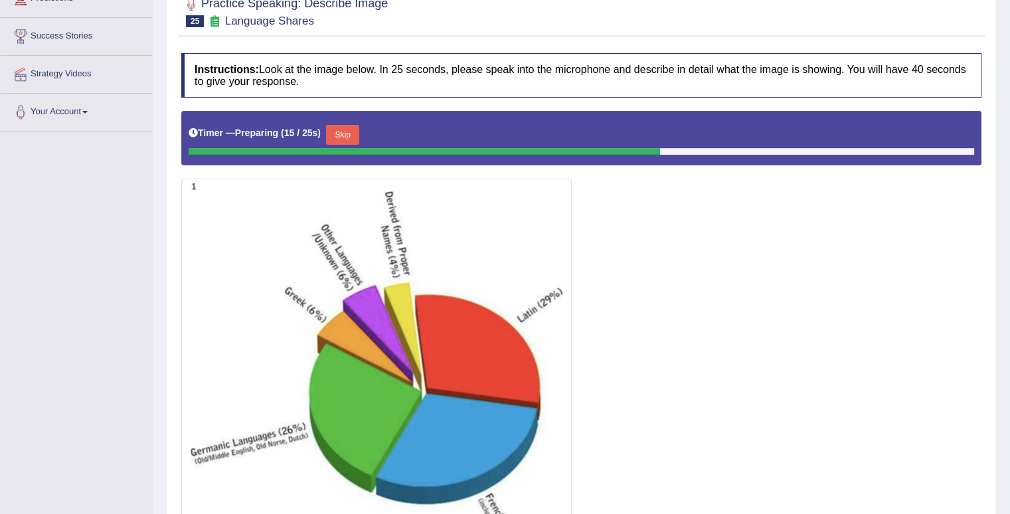
click at [356, 125] on button "Skip" at bounding box center [342, 135] width 33 height 20
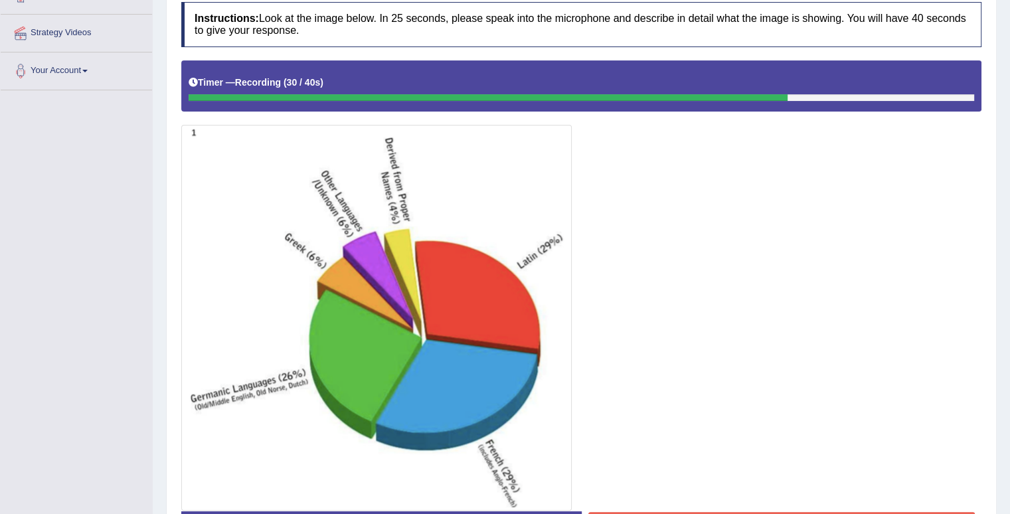
scroll to position [271, 0]
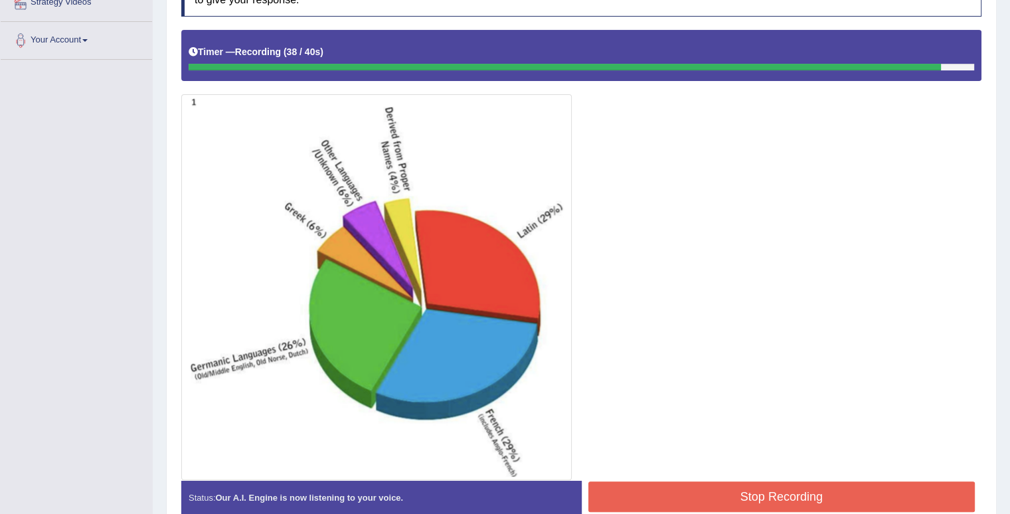
click at [660, 490] on button "Stop Recording" at bounding box center [781, 496] width 387 height 31
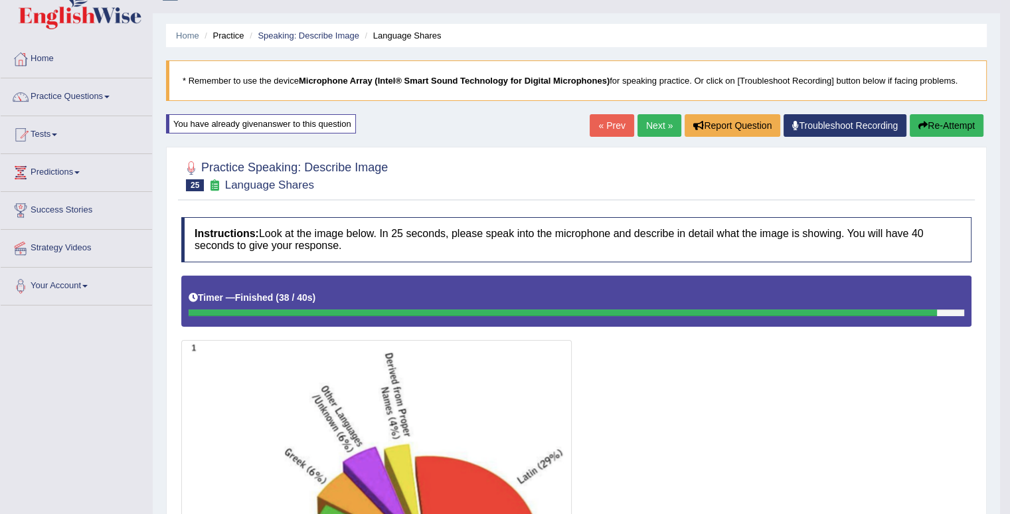
scroll to position [9, 0]
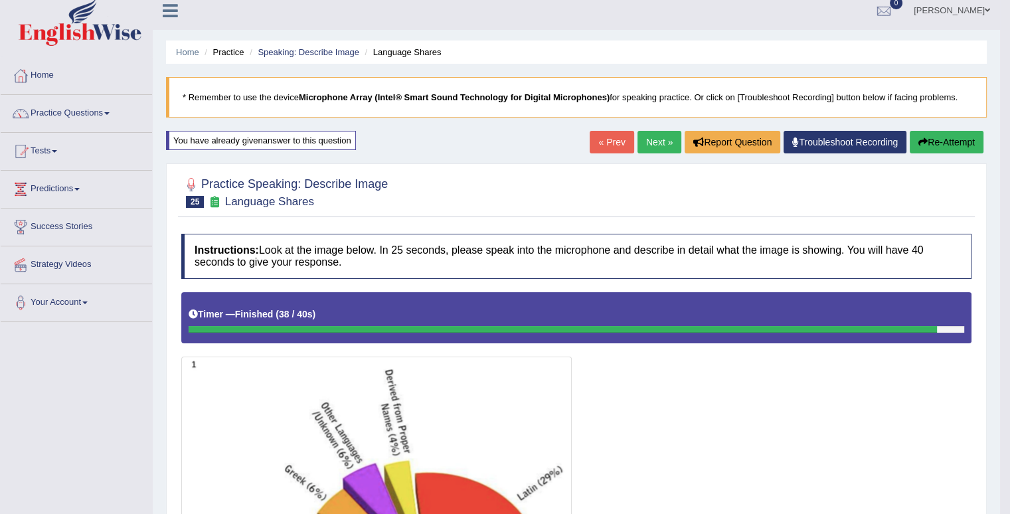
click at [956, 144] on button "Re-Attempt" at bounding box center [946, 142] width 74 height 23
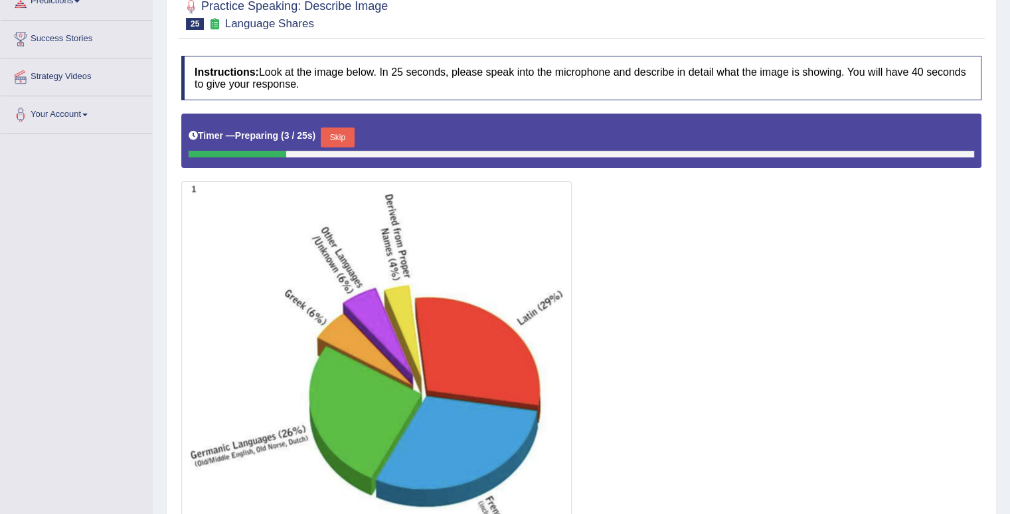
scroll to position [84, 0]
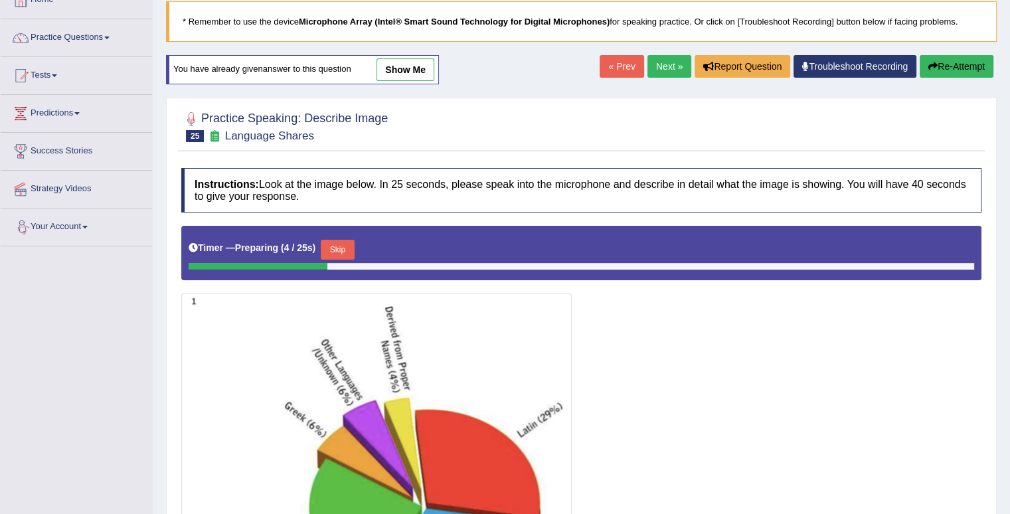
drag, startPoint x: 345, startPoint y: 244, endPoint x: 352, endPoint y: 241, distance: 7.8
click at [348, 242] on button "Skip" at bounding box center [337, 250] width 33 height 20
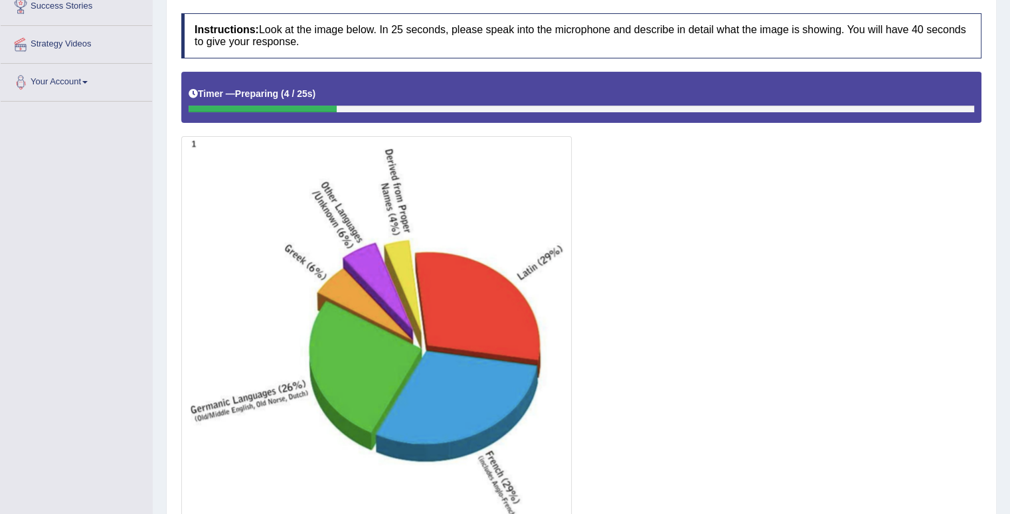
scroll to position [337, 0]
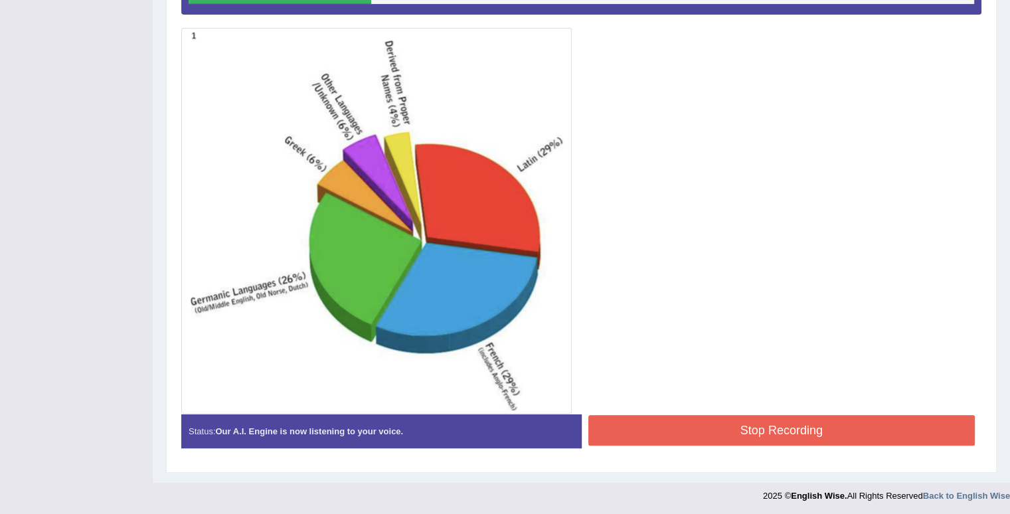
click at [767, 431] on button "Stop Recording" at bounding box center [781, 430] width 387 height 31
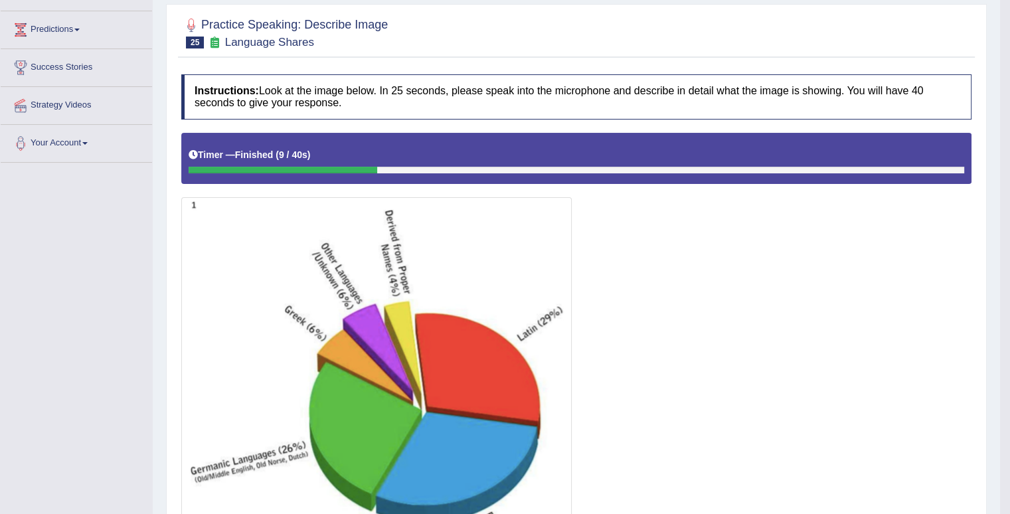
scroll to position [5, 0]
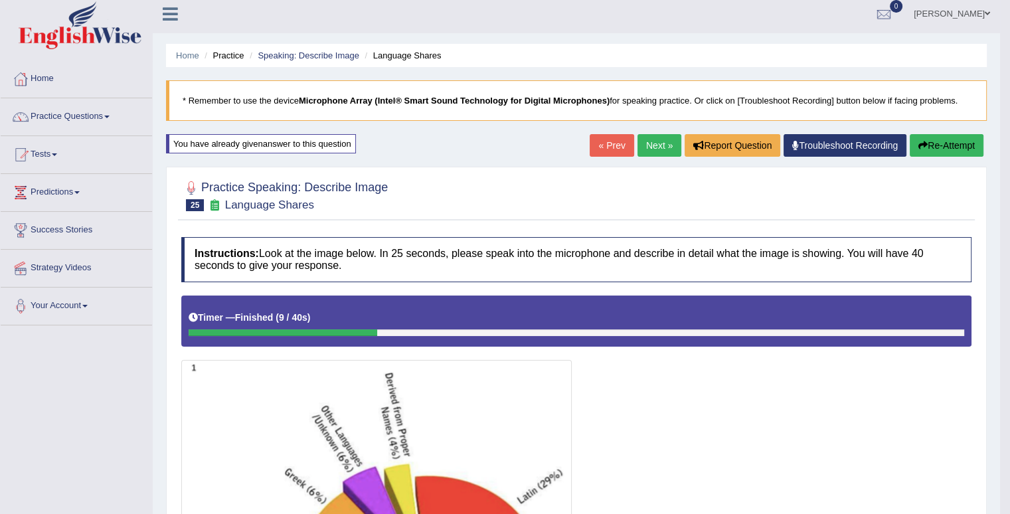
click at [937, 149] on button "Re-Attempt" at bounding box center [946, 145] width 74 height 23
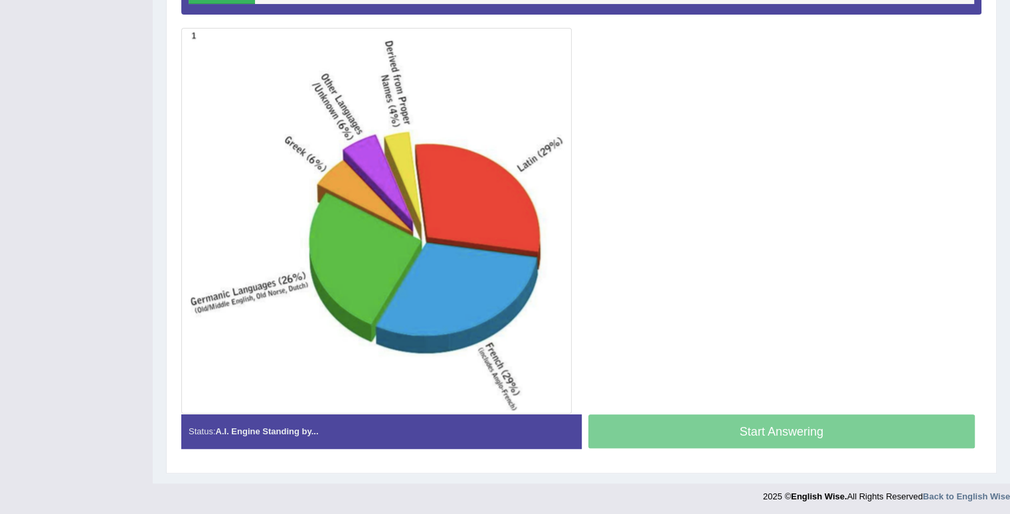
drag, startPoint x: 655, startPoint y: 416, endPoint x: 404, endPoint y: 204, distance: 328.3
click at [653, 414] on div "Start Answering" at bounding box center [781, 432] width 400 height 37
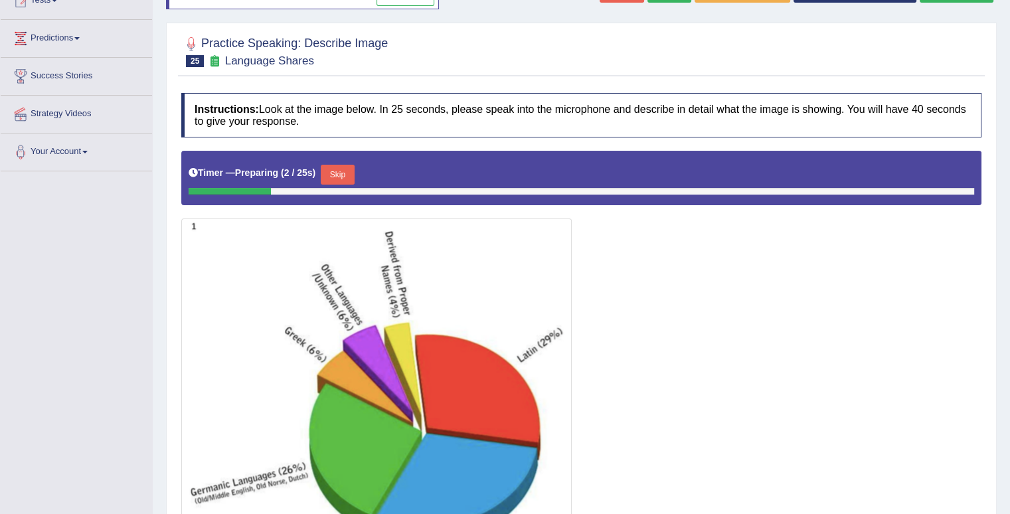
scroll to position [18, 0]
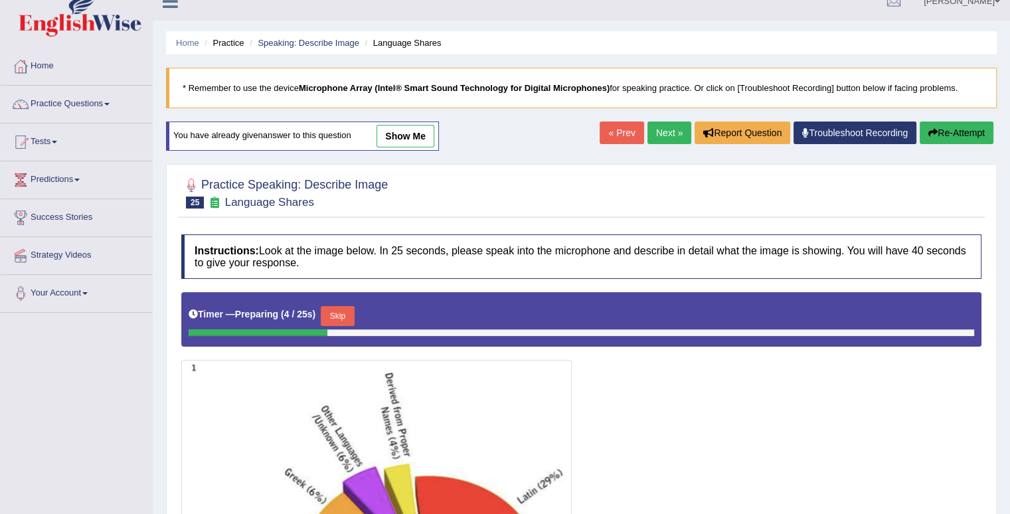
click at [352, 310] on button "Skip" at bounding box center [337, 316] width 33 height 20
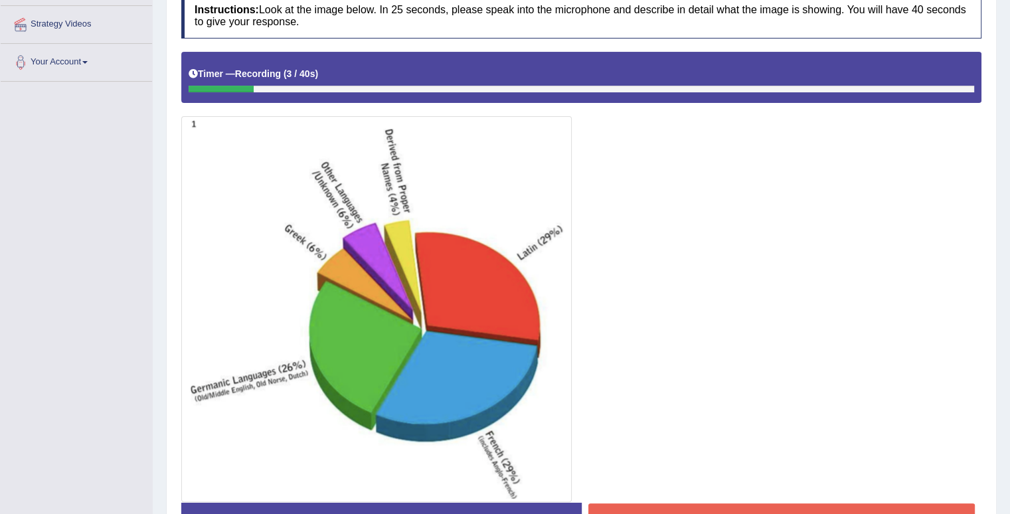
scroll to position [337, 0]
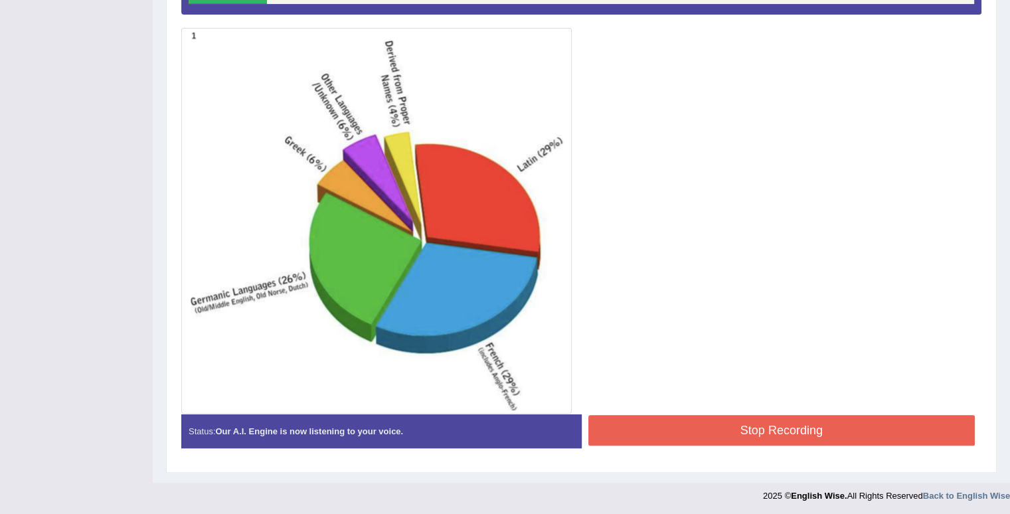
click at [757, 431] on button "Stop Recording" at bounding box center [781, 430] width 387 height 31
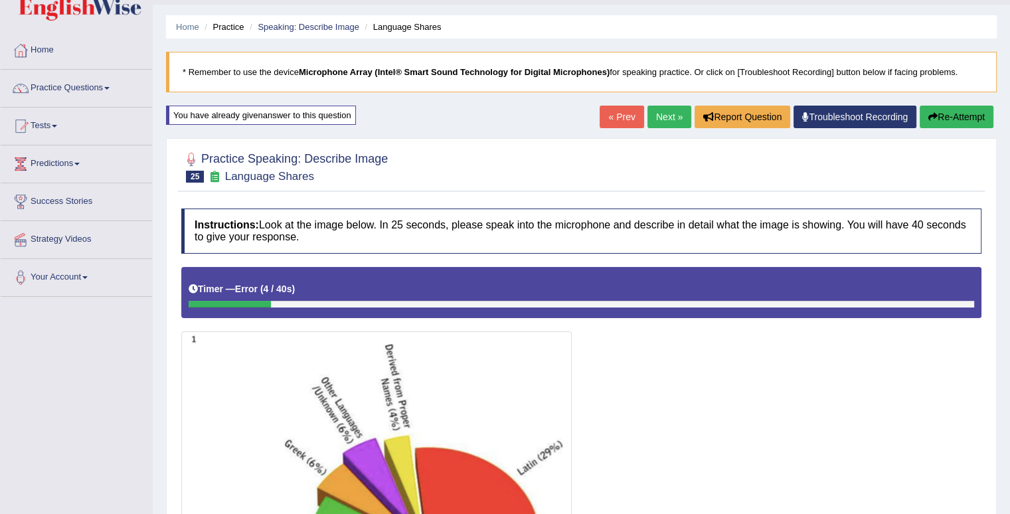
scroll to position [0, 0]
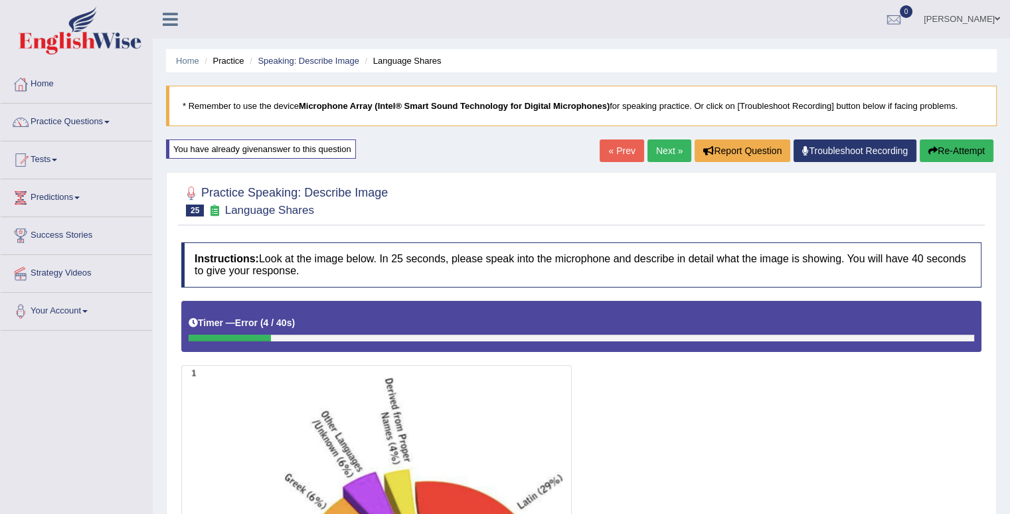
click at [941, 152] on button "Re-Attempt" at bounding box center [956, 150] width 74 height 23
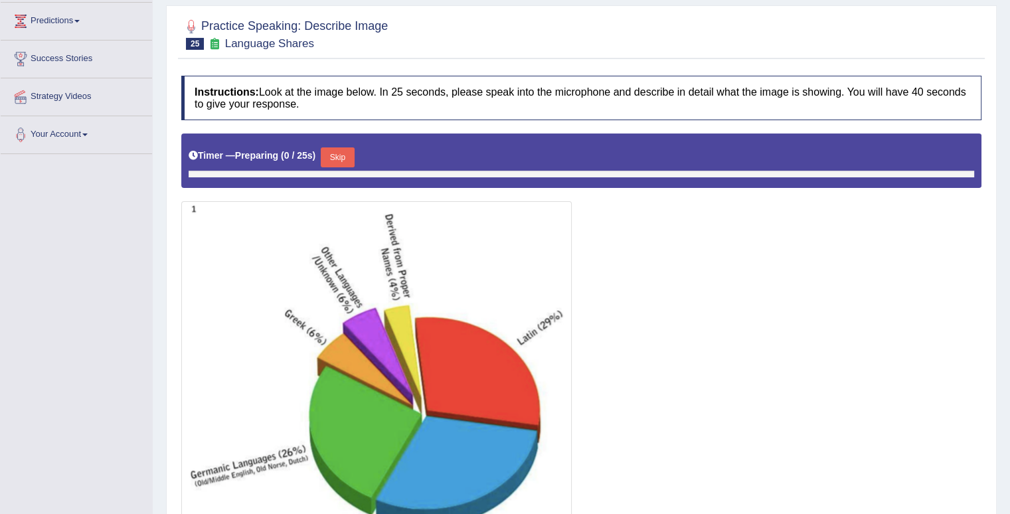
scroll to position [198, 0]
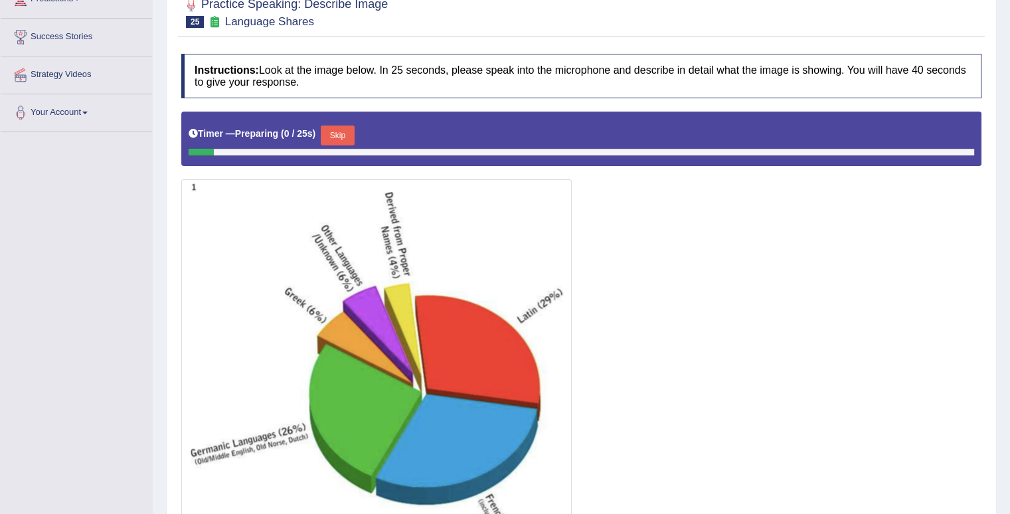
click at [341, 125] on button "Skip" at bounding box center [337, 135] width 33 height 20
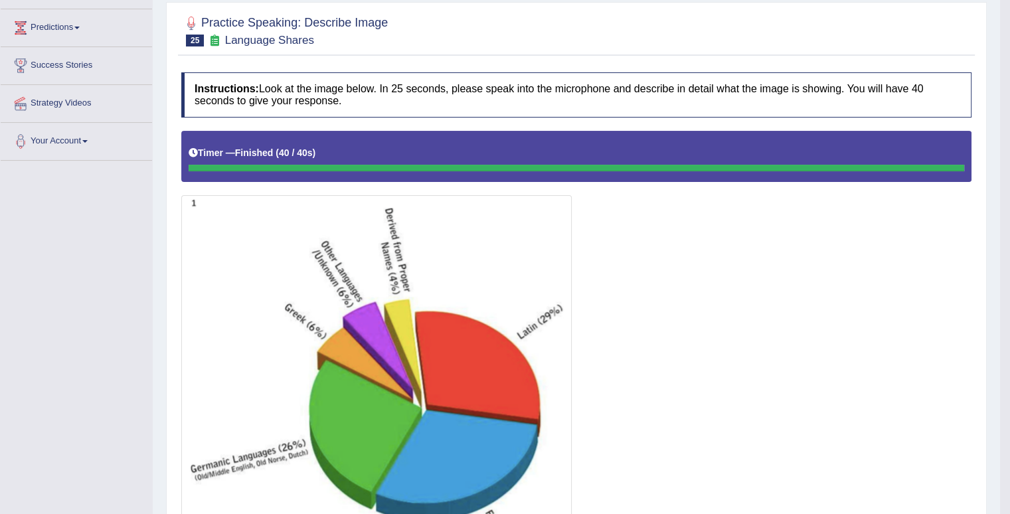
scroll to position [0, 0]
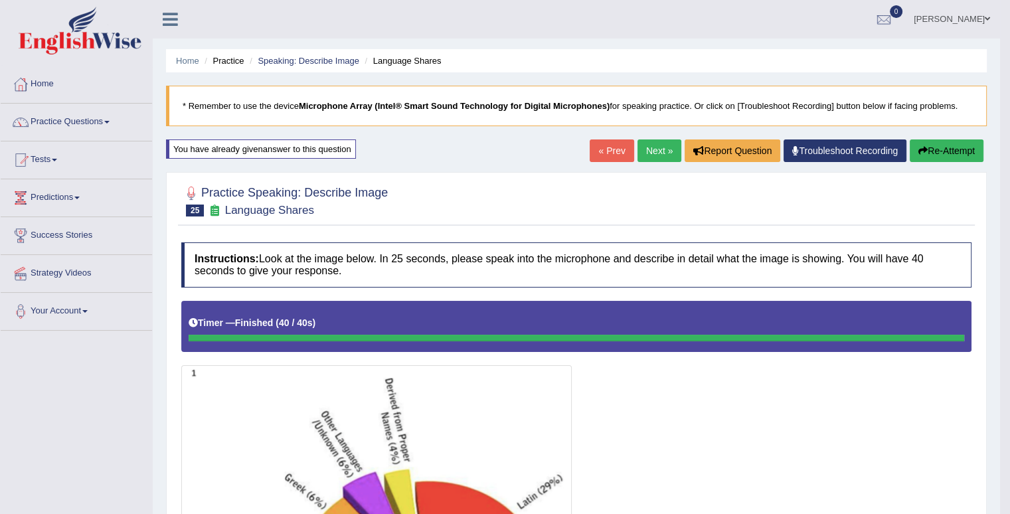
click at [638, 152] on link "Next »" at bounding box center [659, 150] width 44 height 23
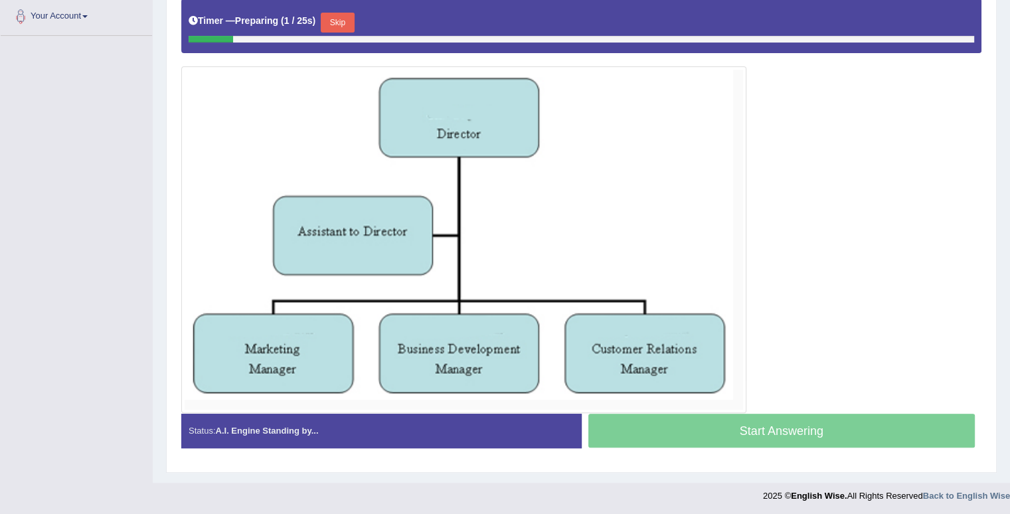
click at [722, 435] on div "Start Answering" at bounding box center [781, 432] width 400 height 37
click at [347, 23] on button "Skip" at bounding box center [337, 23] width 33 height 20
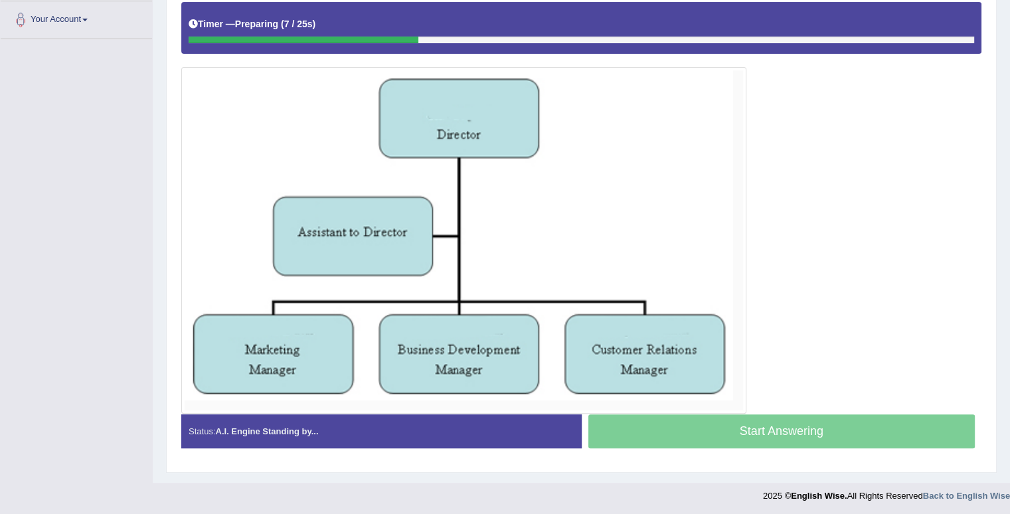
click at [347, 23] on div "Timer — Preparing ( 7 / 25s )" at bounding box center [581, 24] width 785 height 23
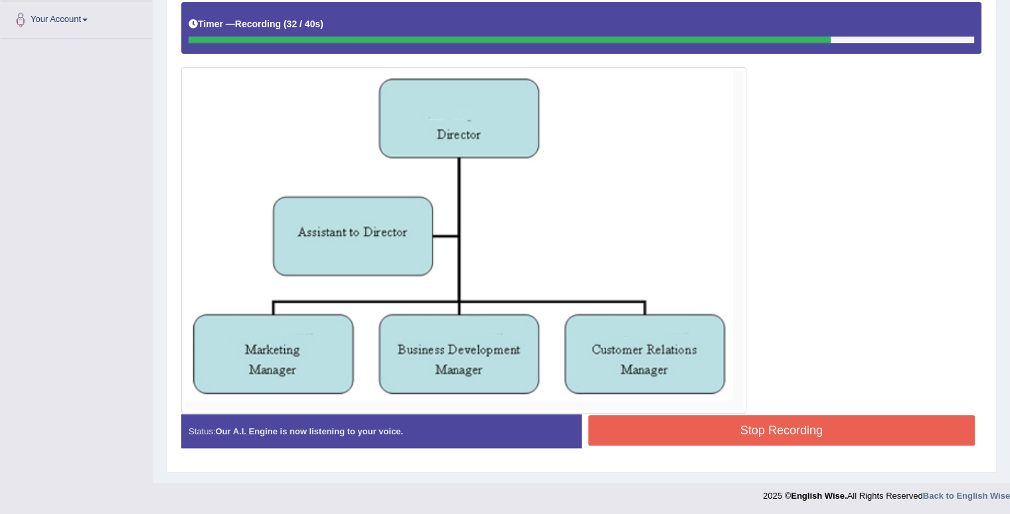
click at [768, 408] on div at bounding box center [581, 207] width 800 height 411
click at [761, 418] on button "Stop Recording" at bounding box center [781, 430] width 387 height 31
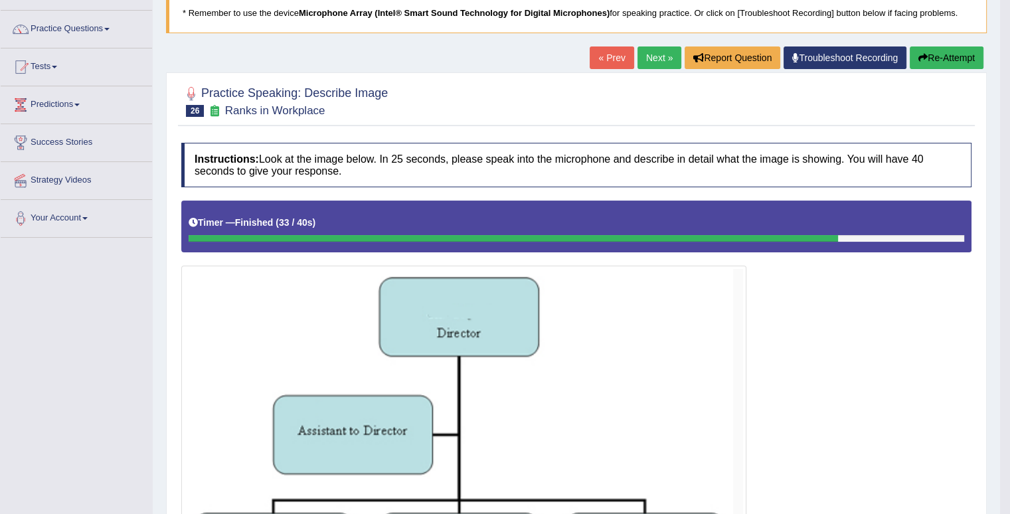
scroll to position [0, 0]
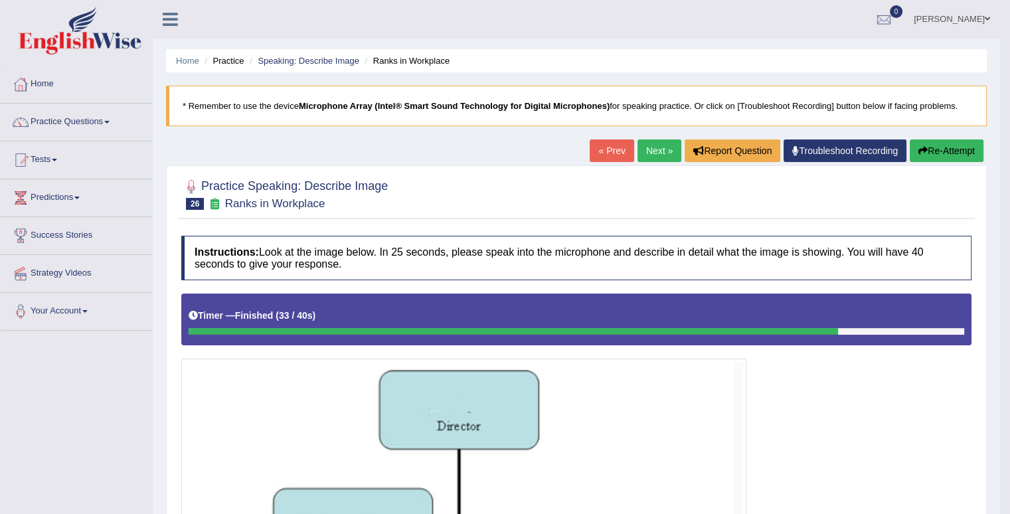
click at [657, 153] on link "Next »" at bounding box center [659, 150] width 44 height 23
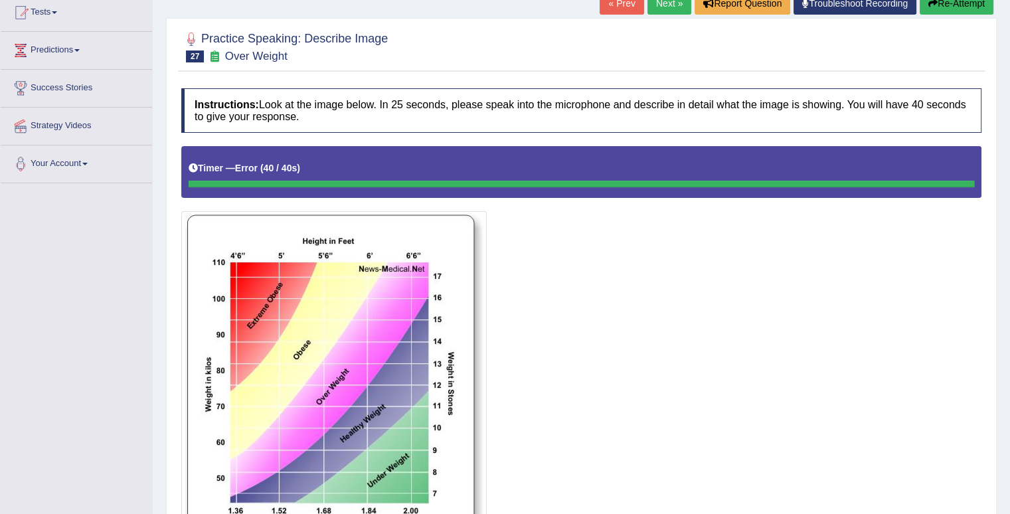
scroll to position [66, 0]
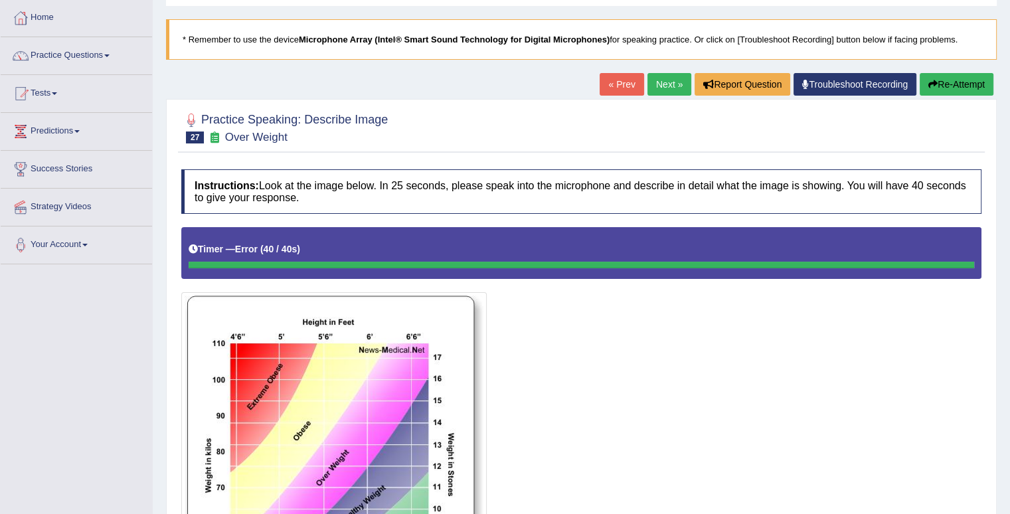
click at [974, 77] on button "Re-Attempt" at bounding box center [956, 84] width 74 height 23
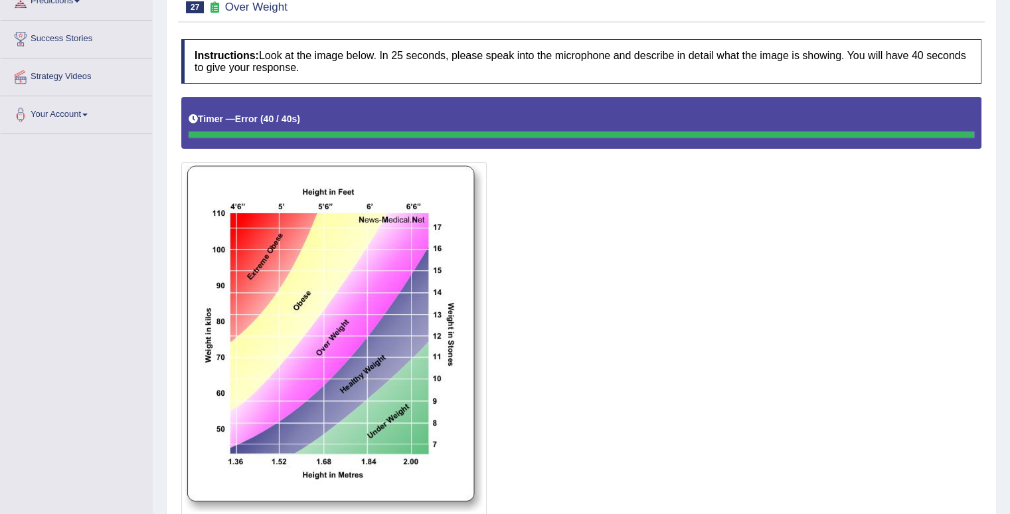
scroll to position [199, 0]
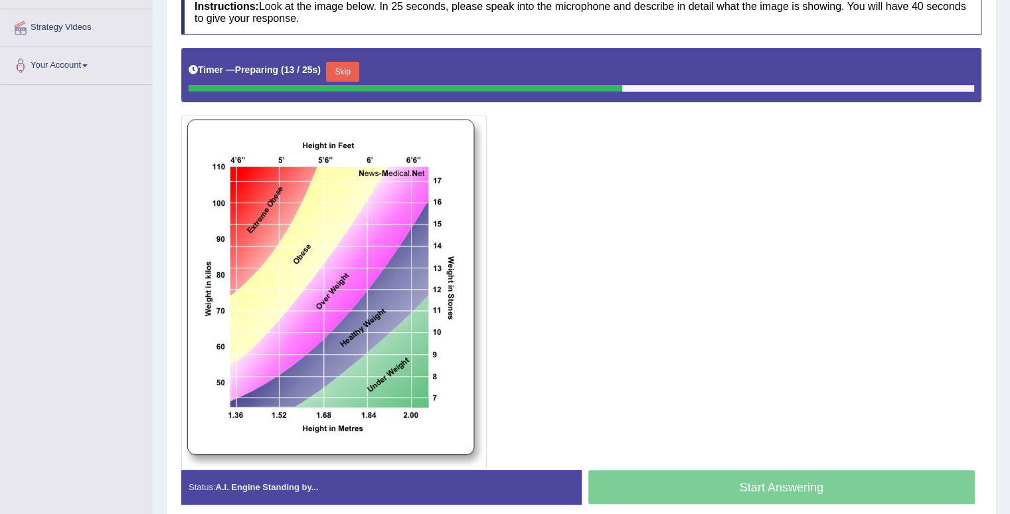
scroll to position [301, 0]
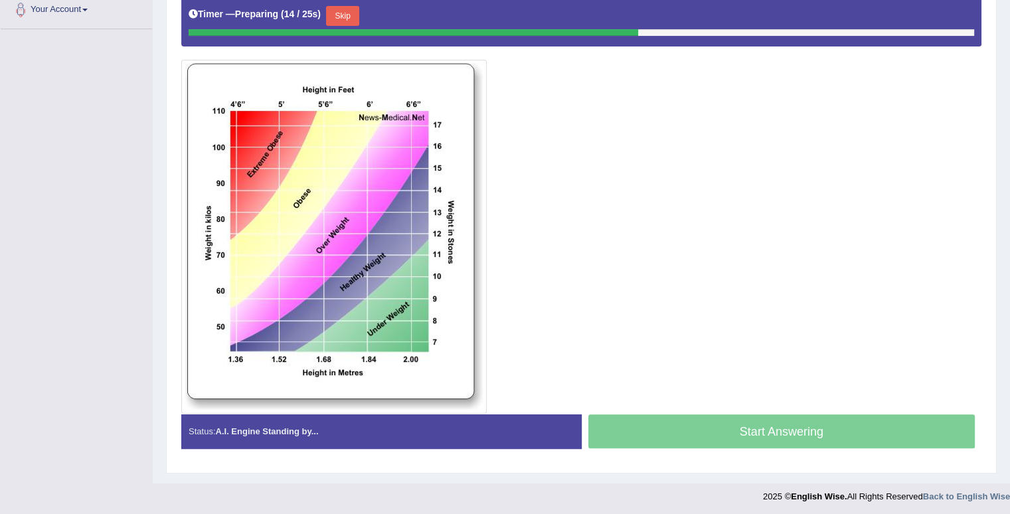
click at [725, 409] on div "Instructions: Look at the image below. In 25 seconds, please speak into the mic…" at bounding box center [581, 197] width 807 height 538
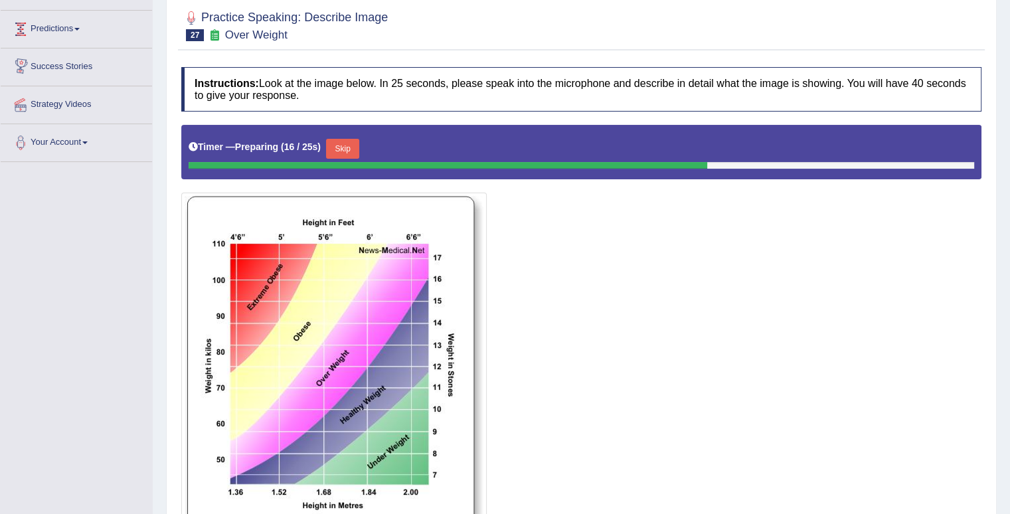
drag, startPoint x: 348, startPoint y: 142, endPoint x: 354, endPoint y: 134, distance: 10.0
click at [350, 139] on button "Skip" at bounding box center [342, 149] width 33 height 20
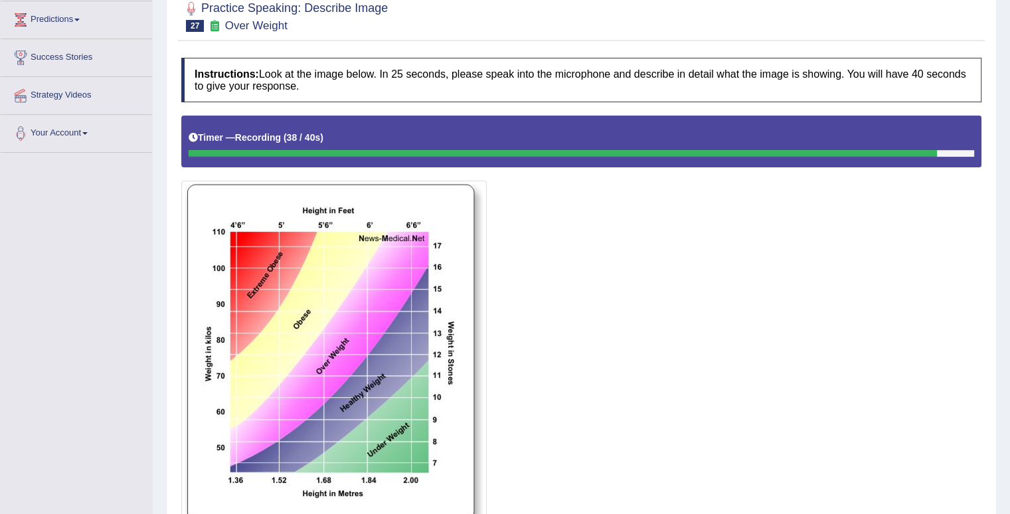
scroll to position [299, 0]
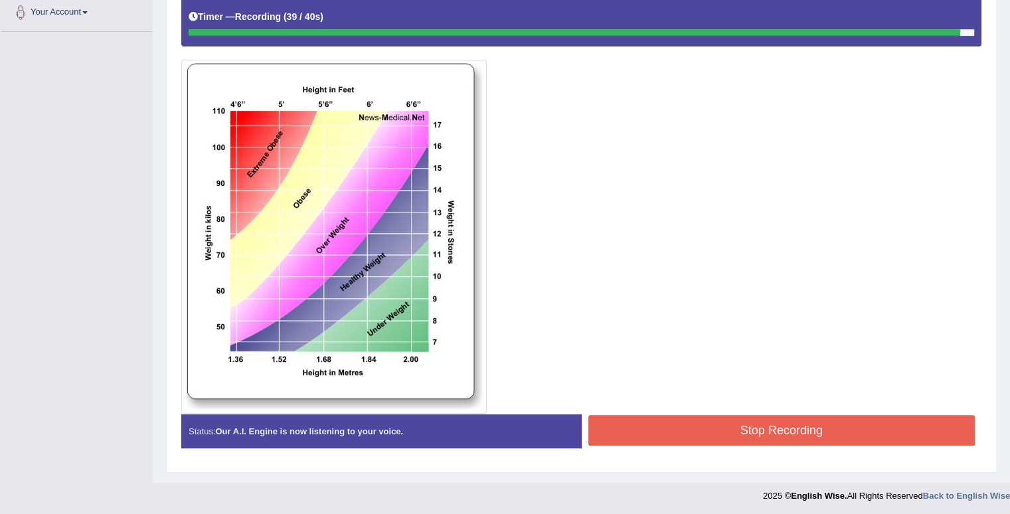
click at [767, 424] on button "Stop Recording" at bounding box center [781, 430] width 387 height 31
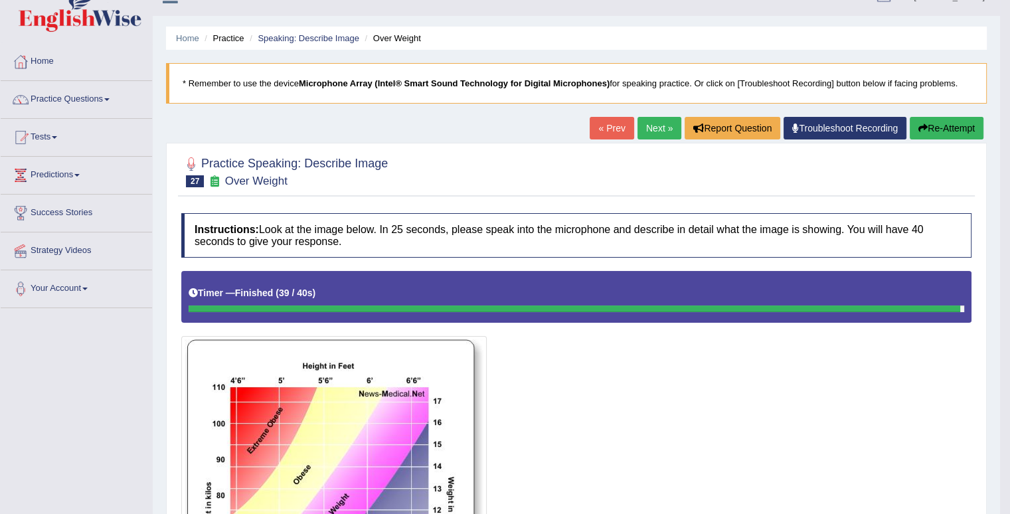
scroll to position [0, 0]
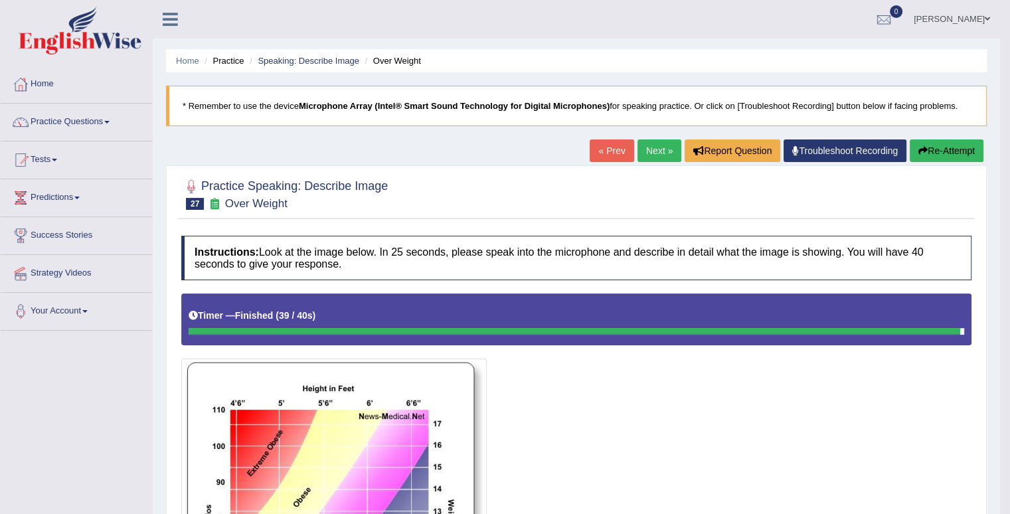
click at [662, 153] on link "Next »" at bounding box center [659, 150] width 44 height 23
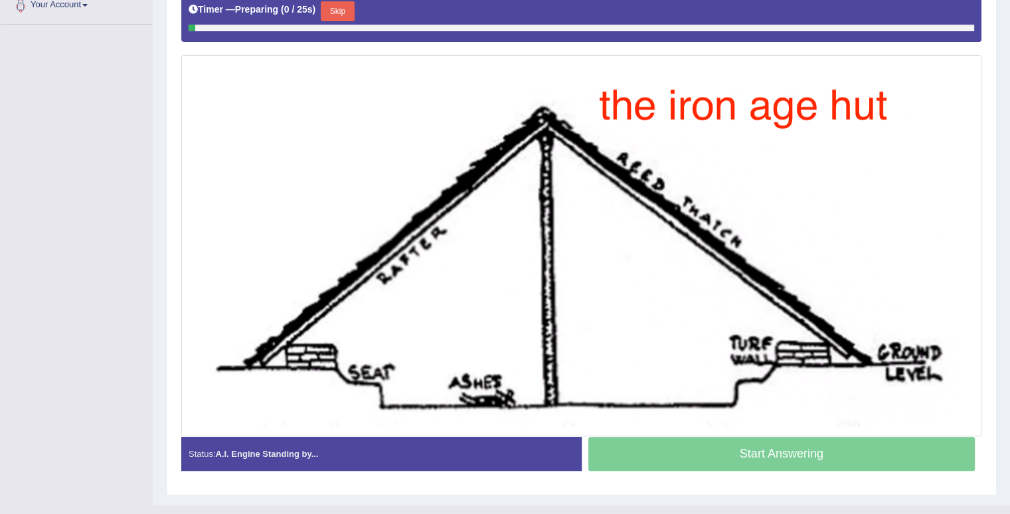
scroll to position [329, 0]
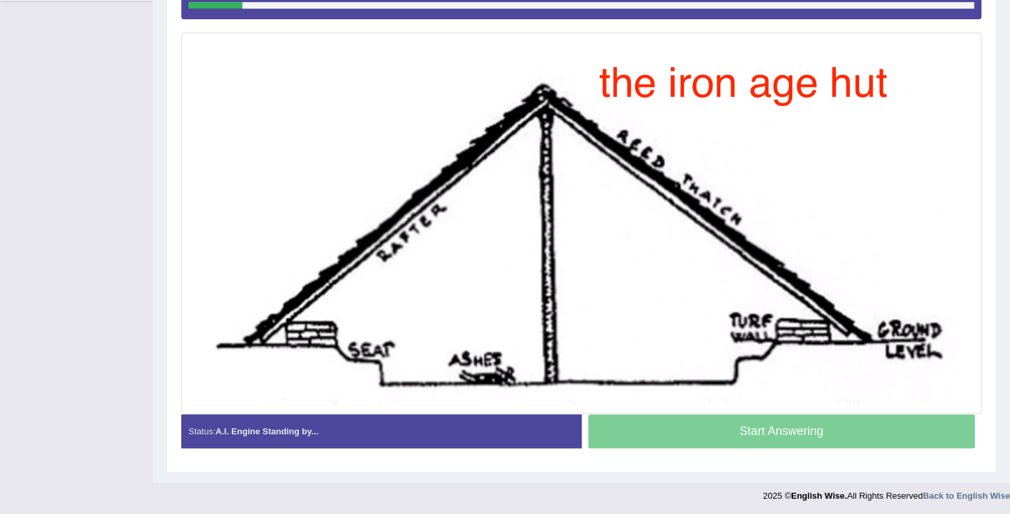
drag, startPoint x: 769, startPoint y: 431, endPoint x: 765, endPoint y: 425, distance: 7.2
click at [768, 431] on div "Start Answering" at bounding box center [781, 432] width 400 height 37
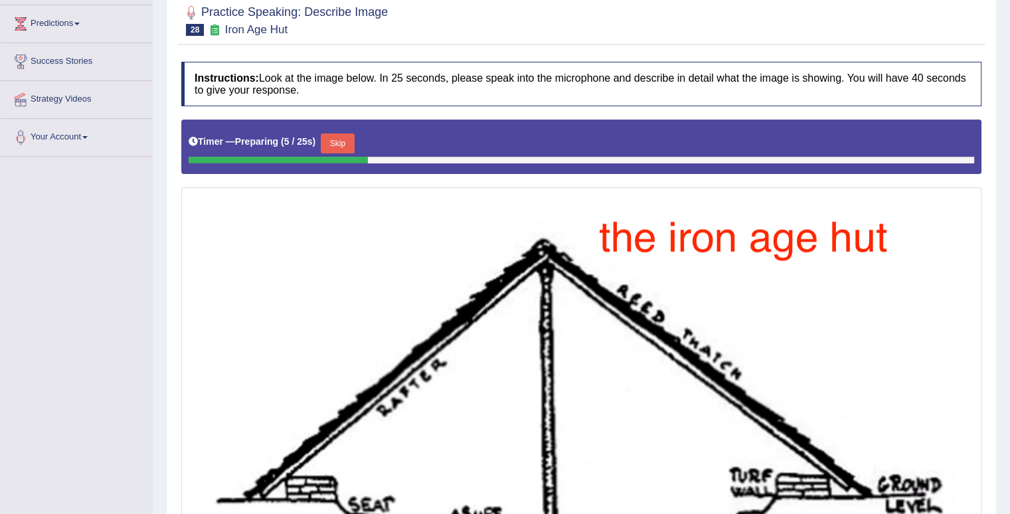
scroll to position [63, 0]
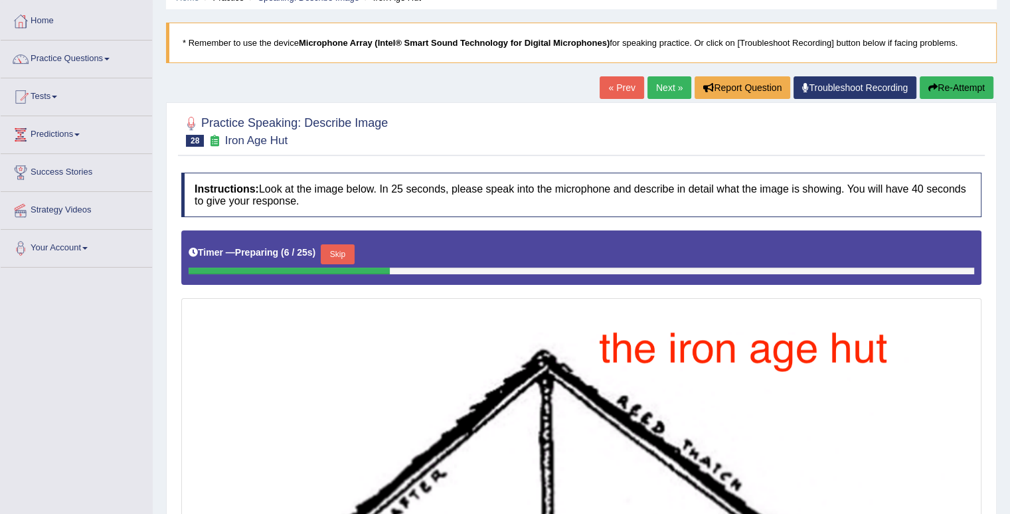
click at [968, 91] on button "Re-Attempt" at bounding box center [956, 87] width 74 height 23
click at [668, 88] on link "Next »" at bounding box center [669, 87] width 44 height 23
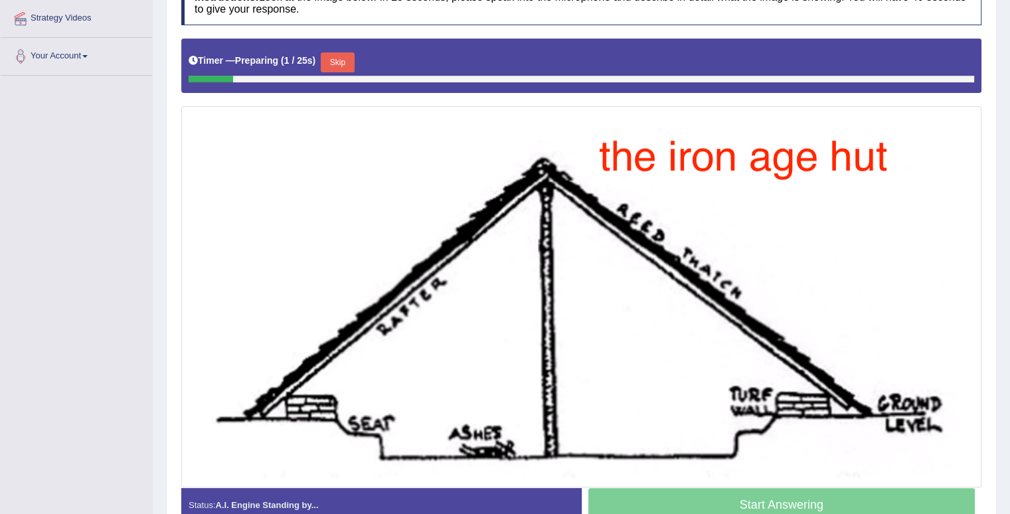
scroll to position [262, 0]
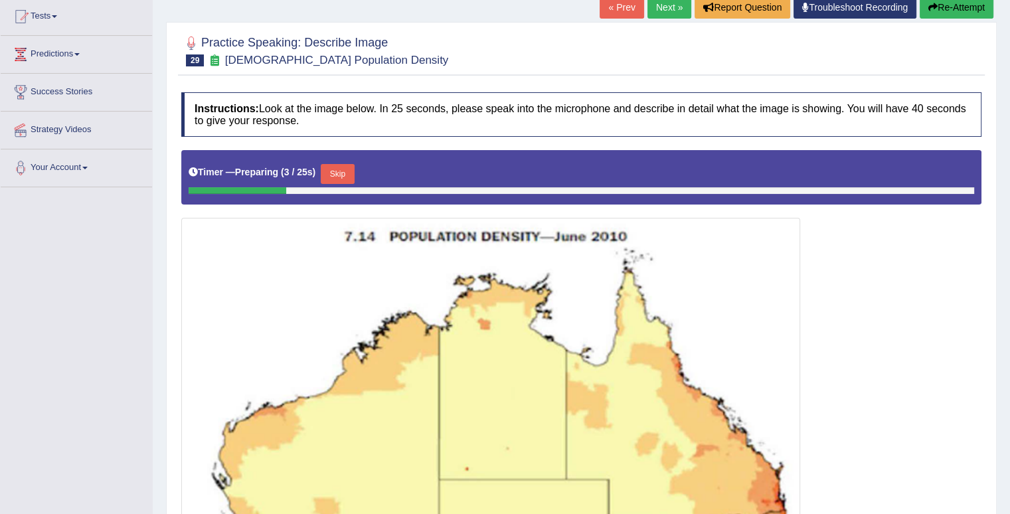
scroll to position [120, 0]
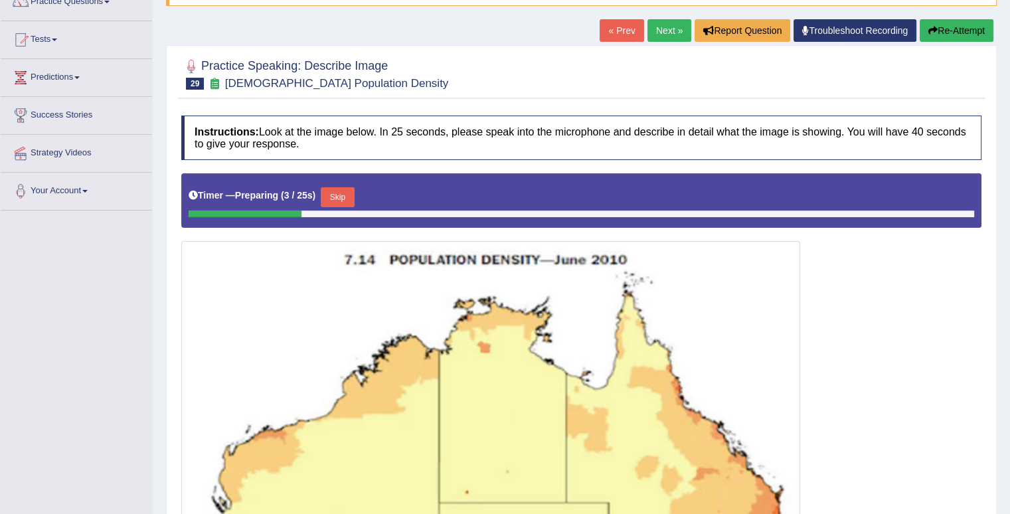
click at [335, 189] on button "Skip" at bounding box center [337, 197] width 33 height 20
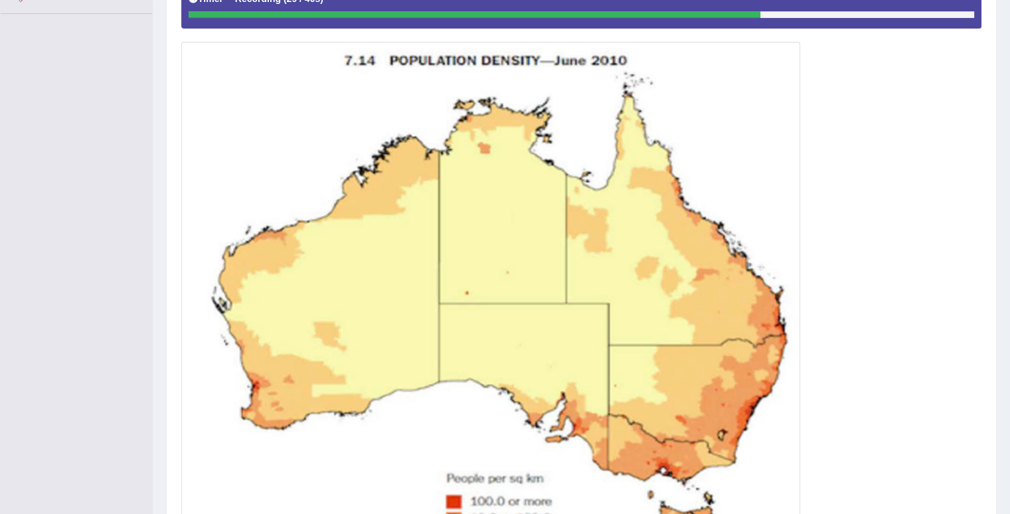
scroll to position [516, 0]
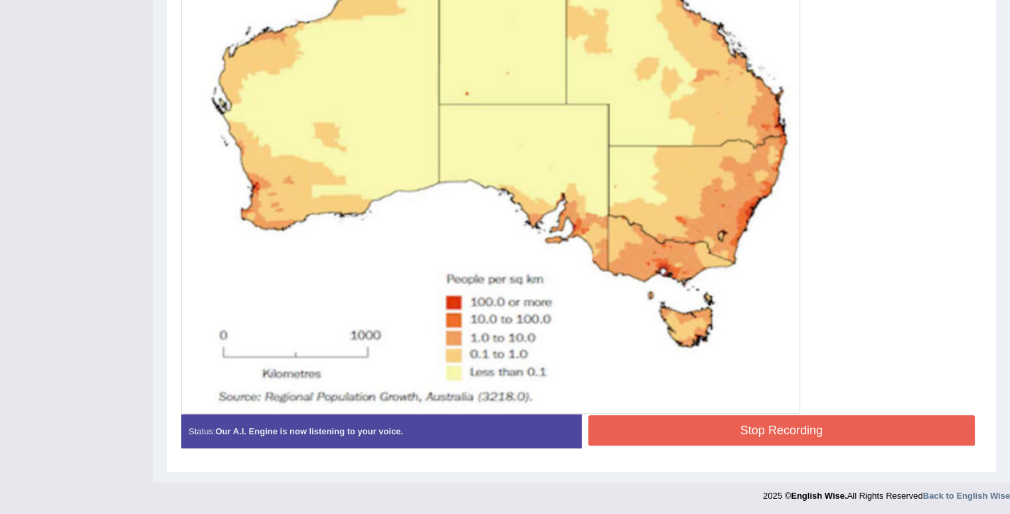
click at [814, 424] on button "Stop Recording" at bounding box center [781, 430] width 387 height 31
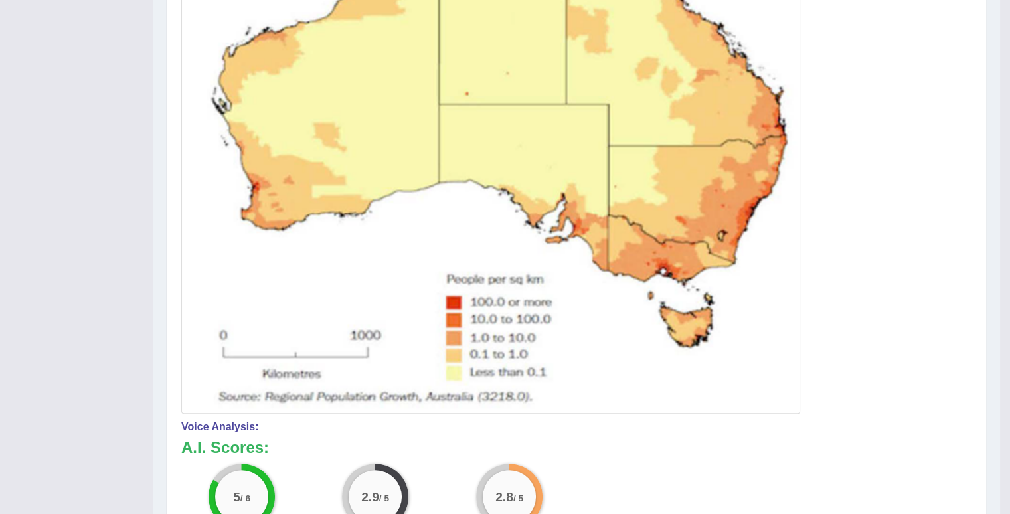
scroll to position [582, 0]
